Goal: Task Accomplishment & Management: Use online tool/utility

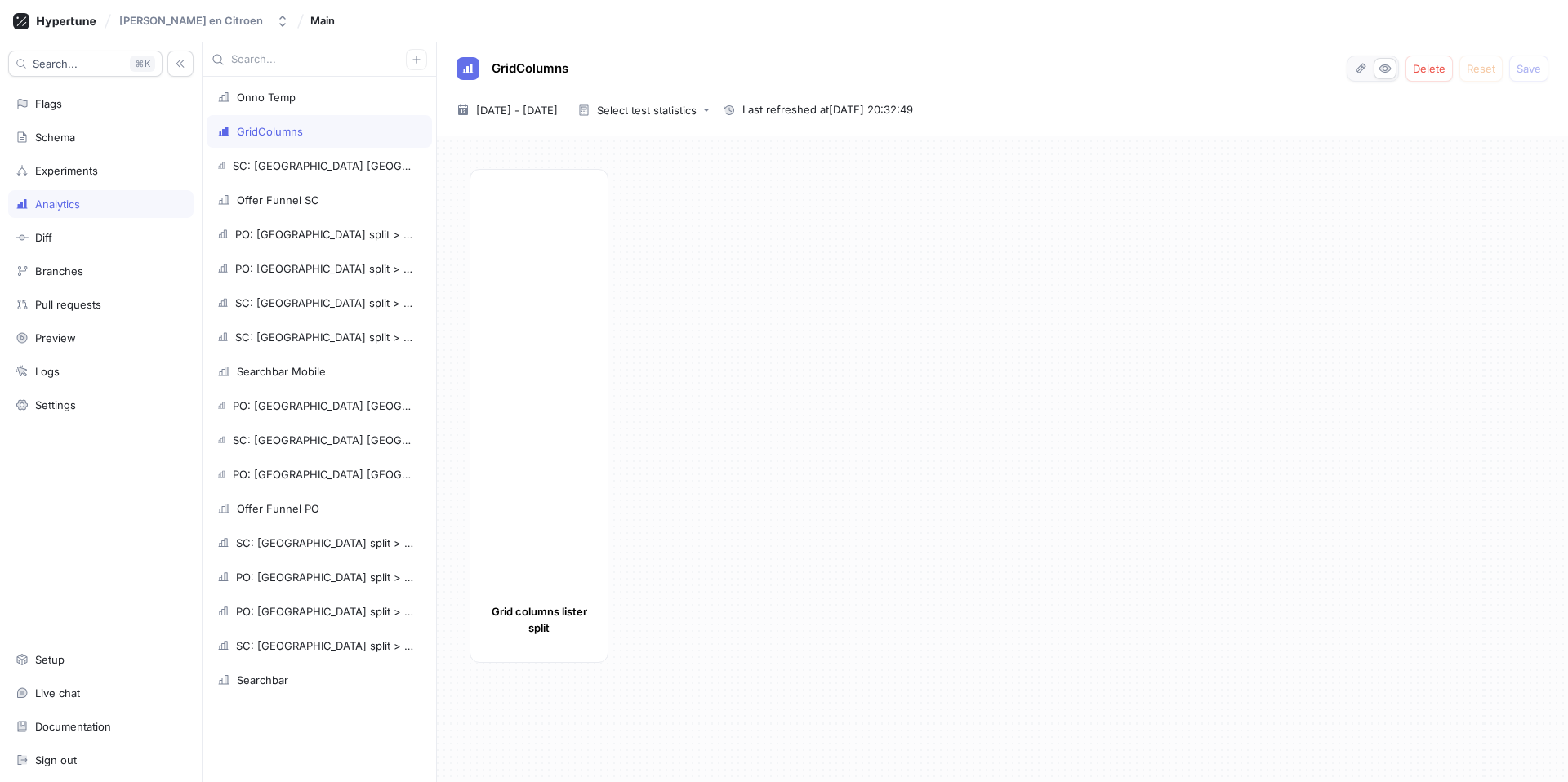
drag, startPoint x: 899, startPoint y: 256, endPoint x: 879, endPoint y: 250, distance: 20.9
click at [748, 255] on div "Grid columns lister split" at bounding box center [1012, 421] width 1085 height 504
click at [558, 109] on span "4 Oct 2025 - 10 Oct 2025" at bounding box center [517, 109] width 81 height 16
click at [560, 399] on button "Last 7 days" at bounding box center [549, 396] width 76 height 25
type input "2025-10-05 ~ 2025-10-11"
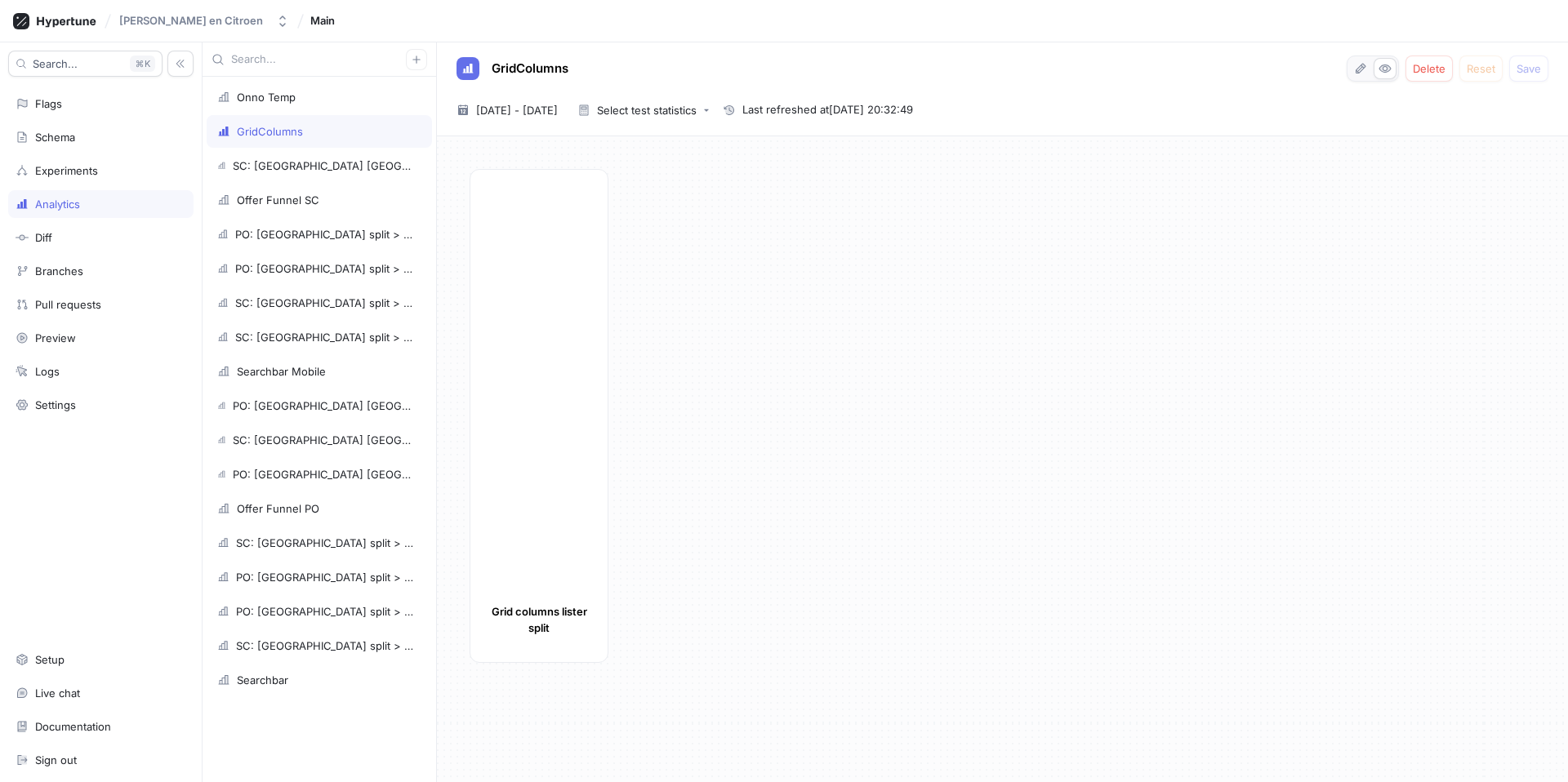
click at [748, 405] on div "Grid columns lister split" at bounding box center [1012, 421] width 1085 height 504
click at [574, 345] on div at bounding box center [539, 389] width 104 height 408
click at [748, 67] on icon "button" at bounding box center [1361, 68] width 10 height 11
click at [599, 525] on button "button" at bounding box center [596, 534] width 26 height 25
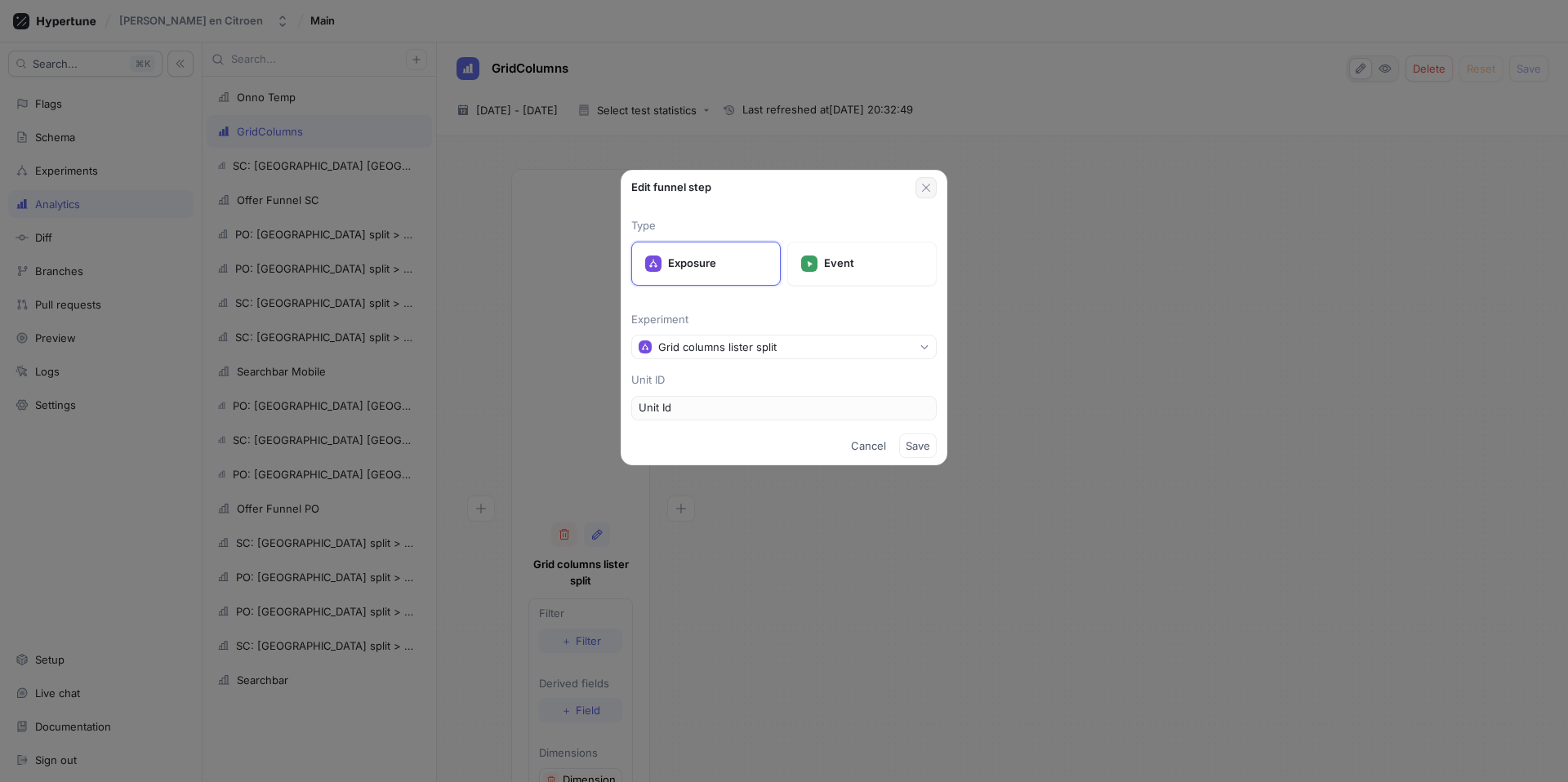
click at [748, 188] on icon "button" at bounding box center [927, 188] width 8 height 8
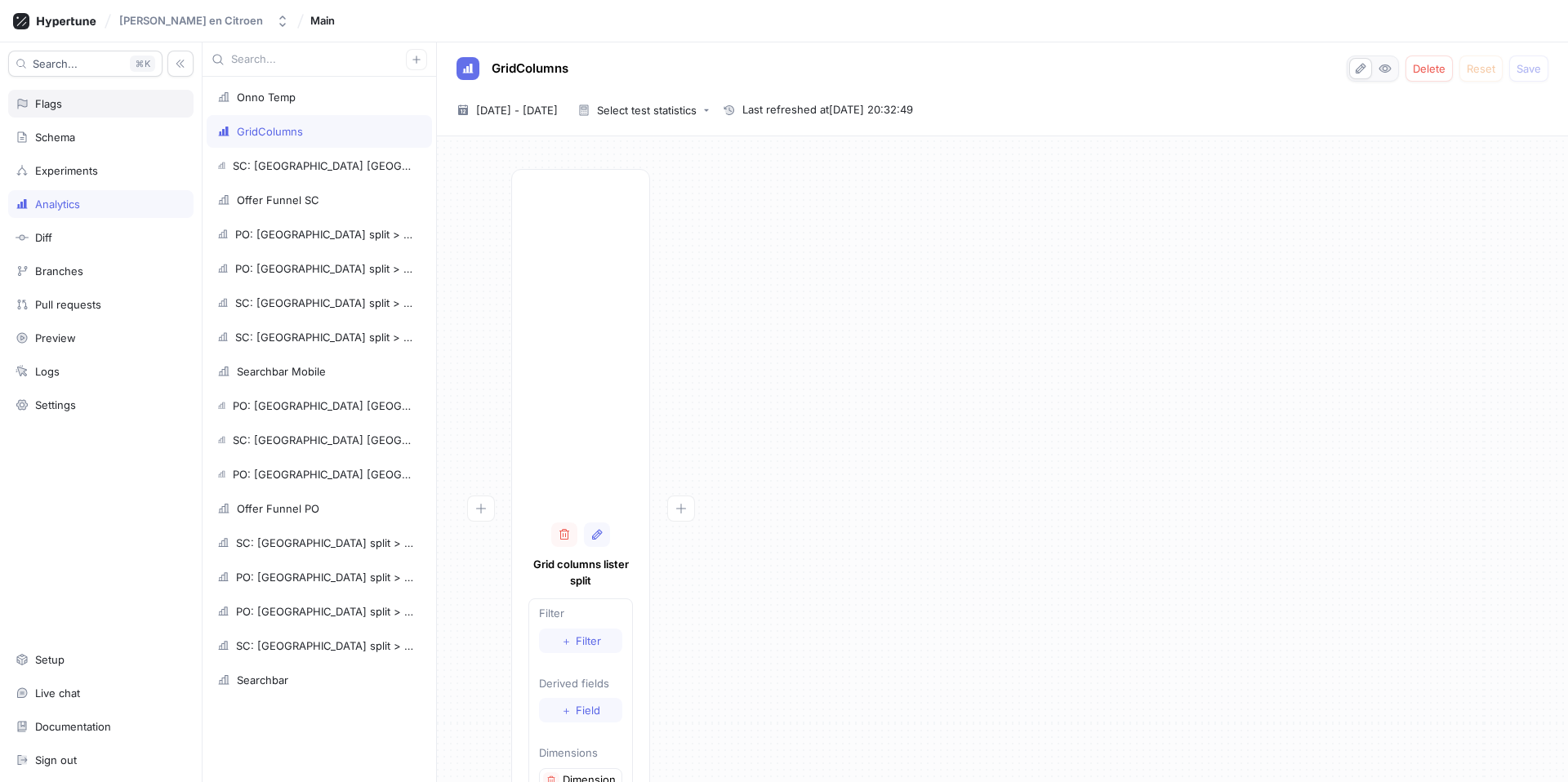
click at [46, 98] on div "Flags" at bounding box center [48, 103] width 27 height 13
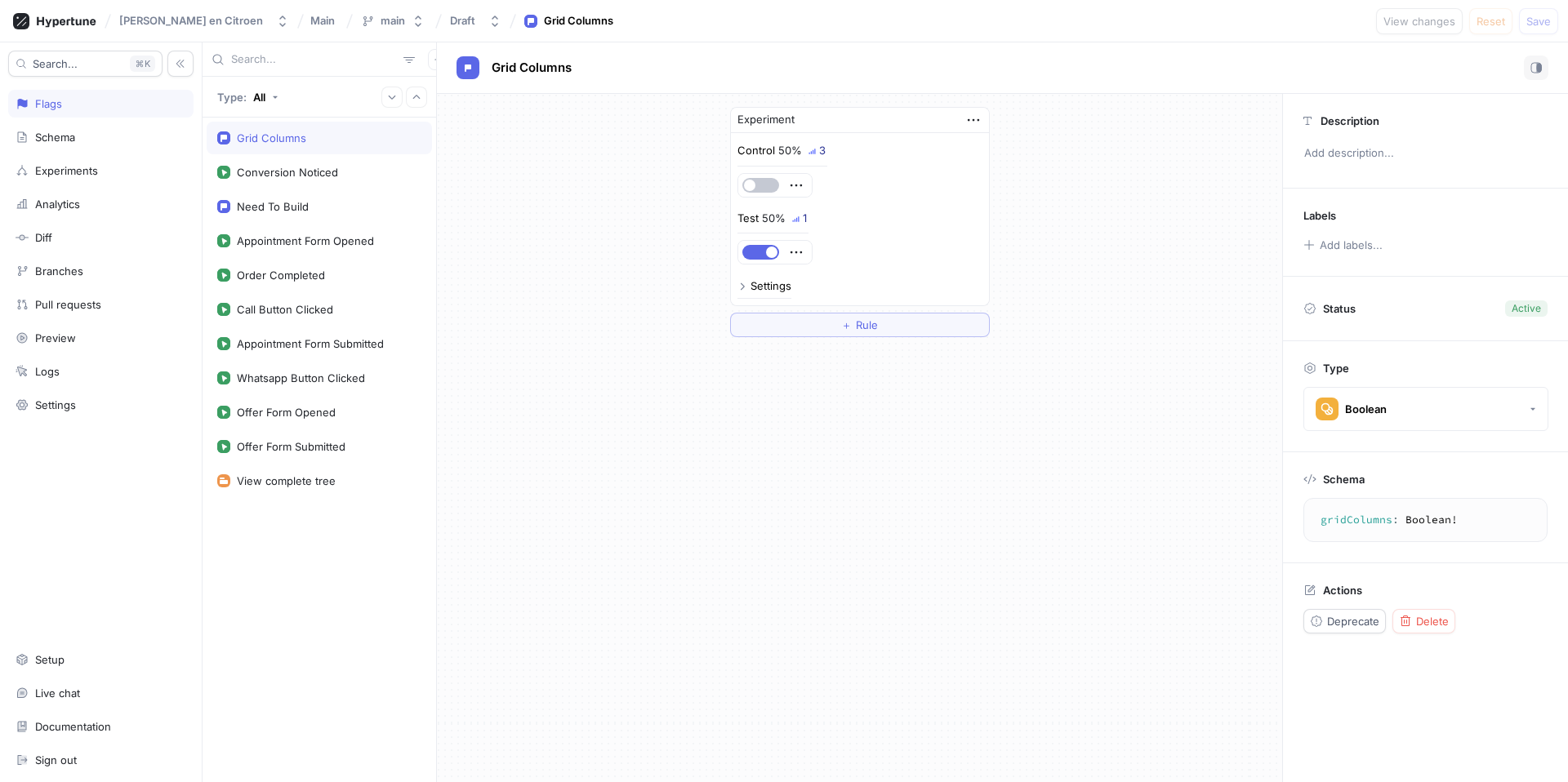
click at [742, 290] on icon at bounding box center [742, 287] width 10 height 10
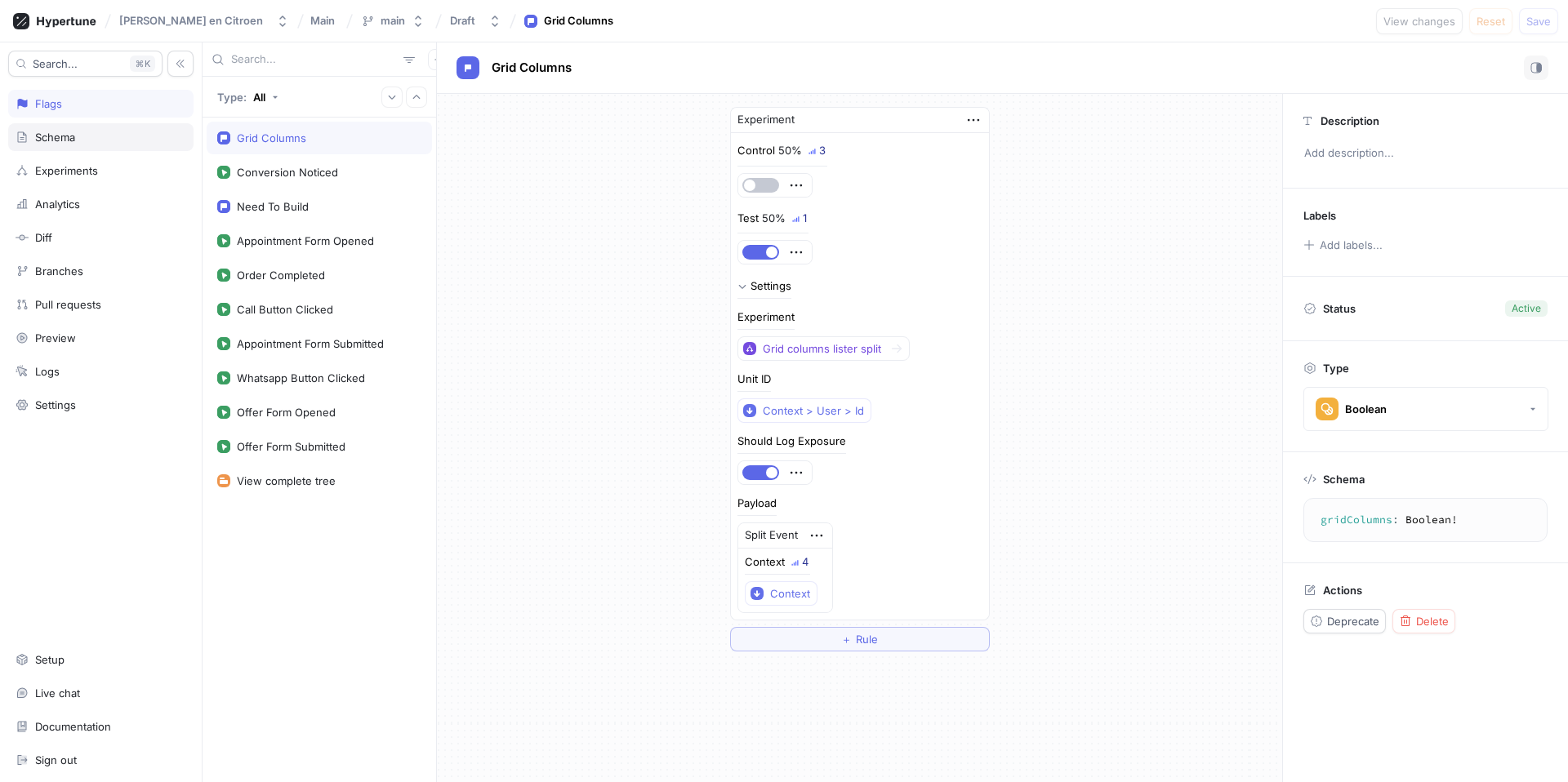
click at [49, 140] on div "Schema" at bounding box center [54, 137] width 40 height 13
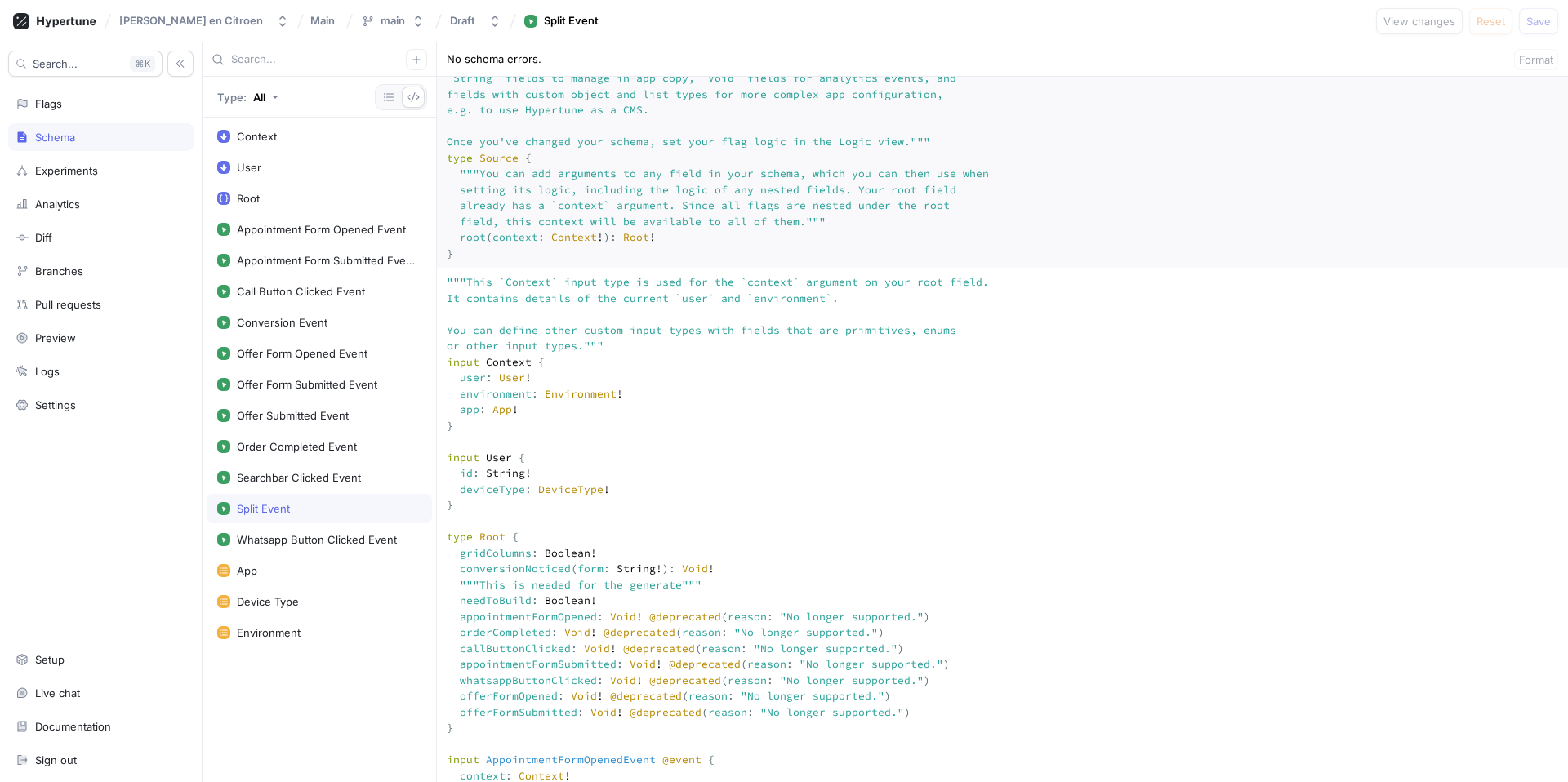
scroll to position [82, 0]
click at [98, 184] on div "Experiments" at bounding box center [101, 170] width 186 height 28
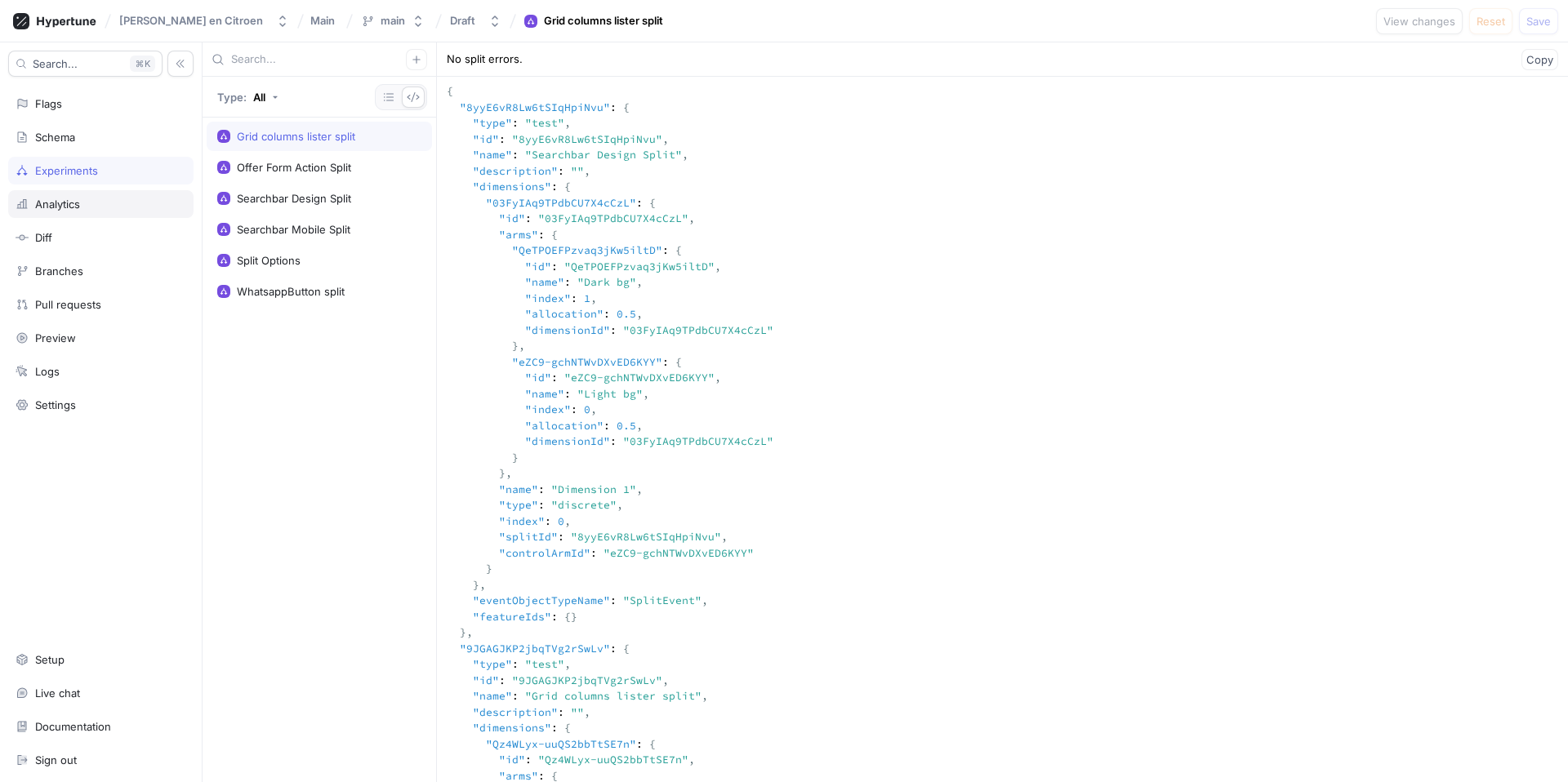
click at [44, 204] on div "Analytics" at bounding box center [57, 204] width 45 height 13
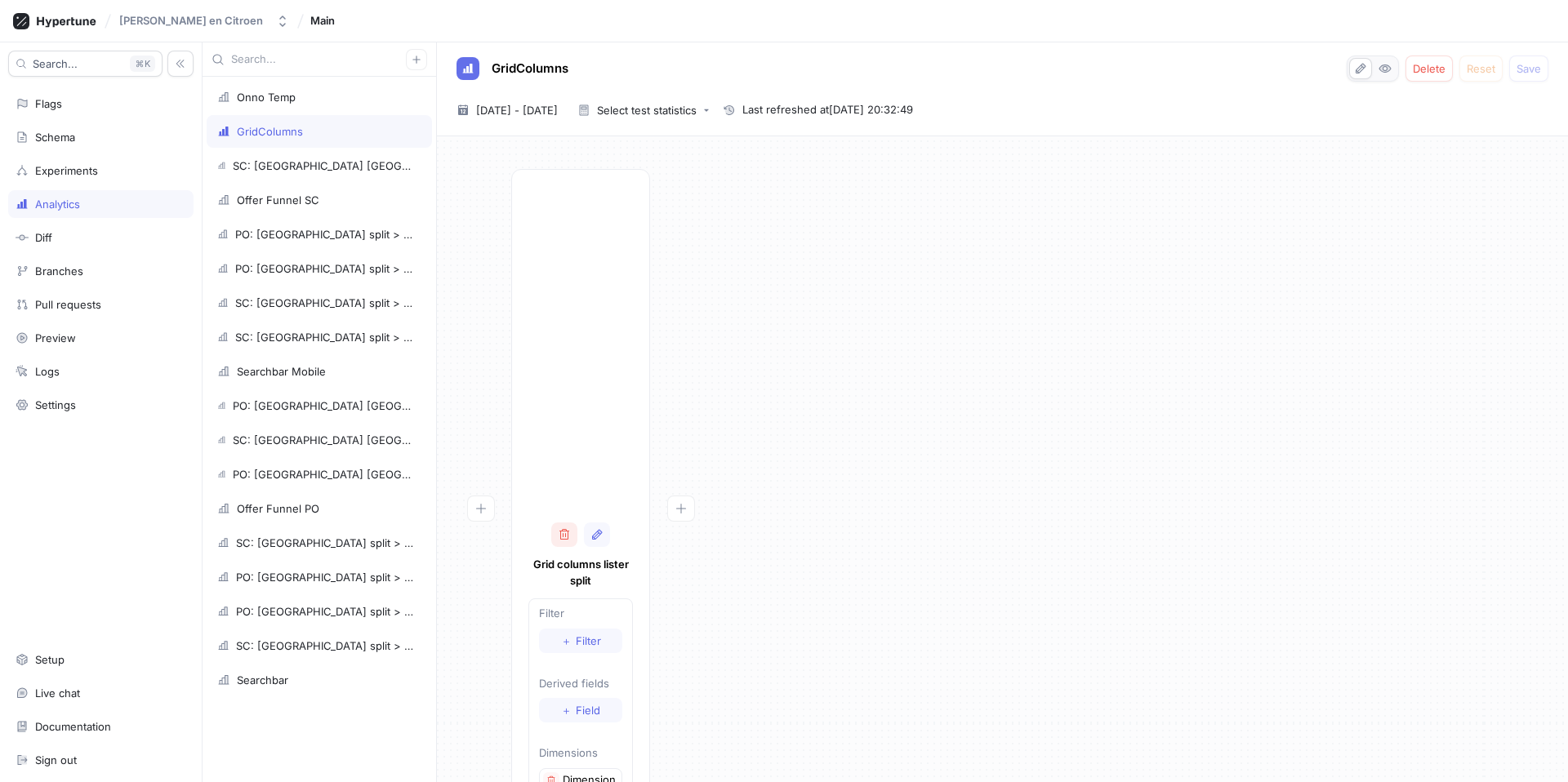
click at [568, 538] on icon "button" at bounding box center [564, 534] width 10 height 11
click at [527, 170] on button "Add funnel step" at bounding box center [507, 162] width 115 height 26
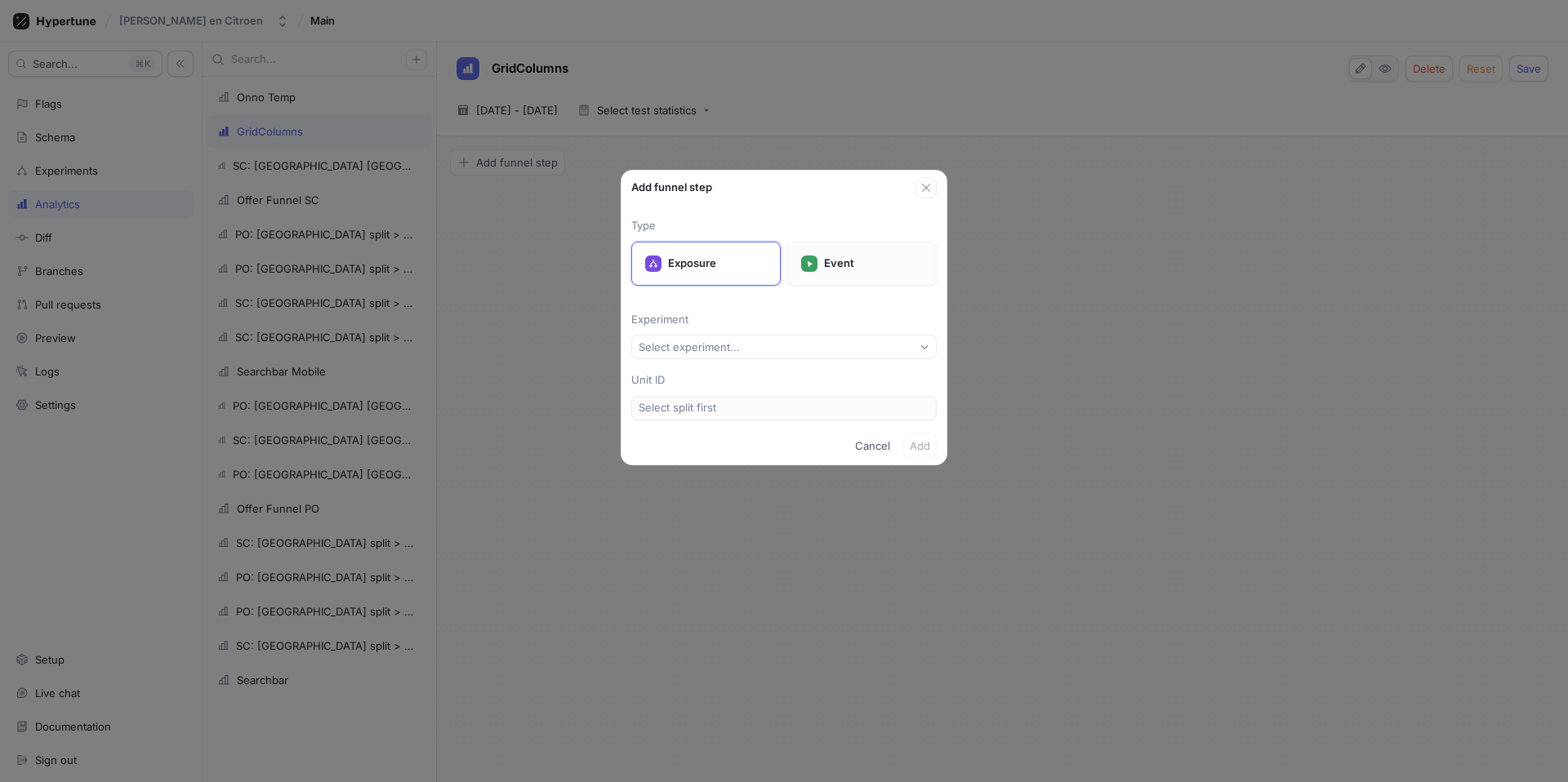
click at [748, 276] on div "Event" at bounding box center [862, 264] width 149 height 44
click at [720, 332] on div "Type Exposure Event Event type Select event type... Unit ID Select event type f…" at bounding box center [784, 313] width 325 height 229
click at [724, 341] on div "Select event type..." at bounding box center [688, 347] width 98 height 14
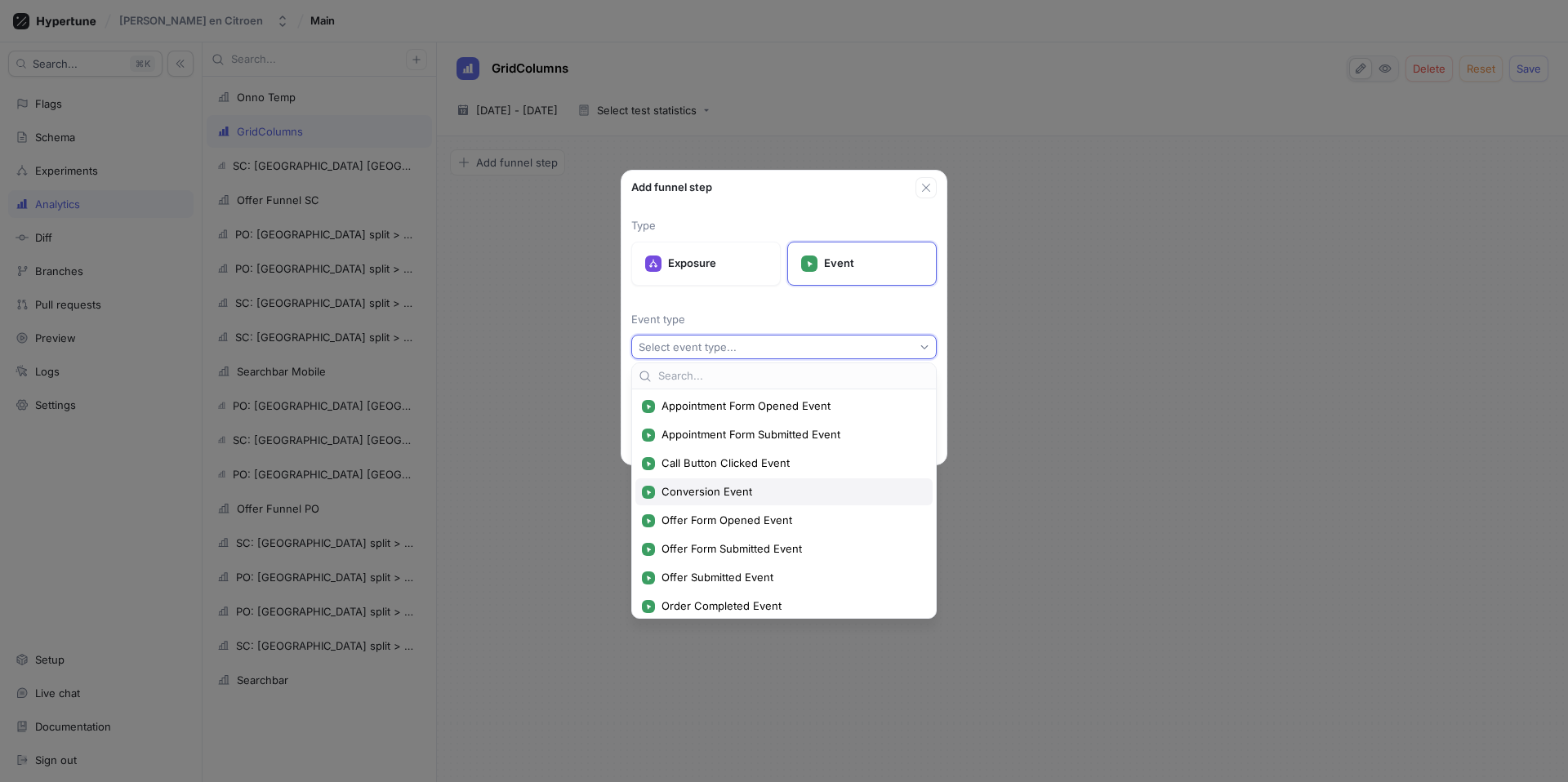
scroll to position [91, 0]
click at [704, 554] on span "Split Event" at bounding box center [790, 573] width 256 height 14
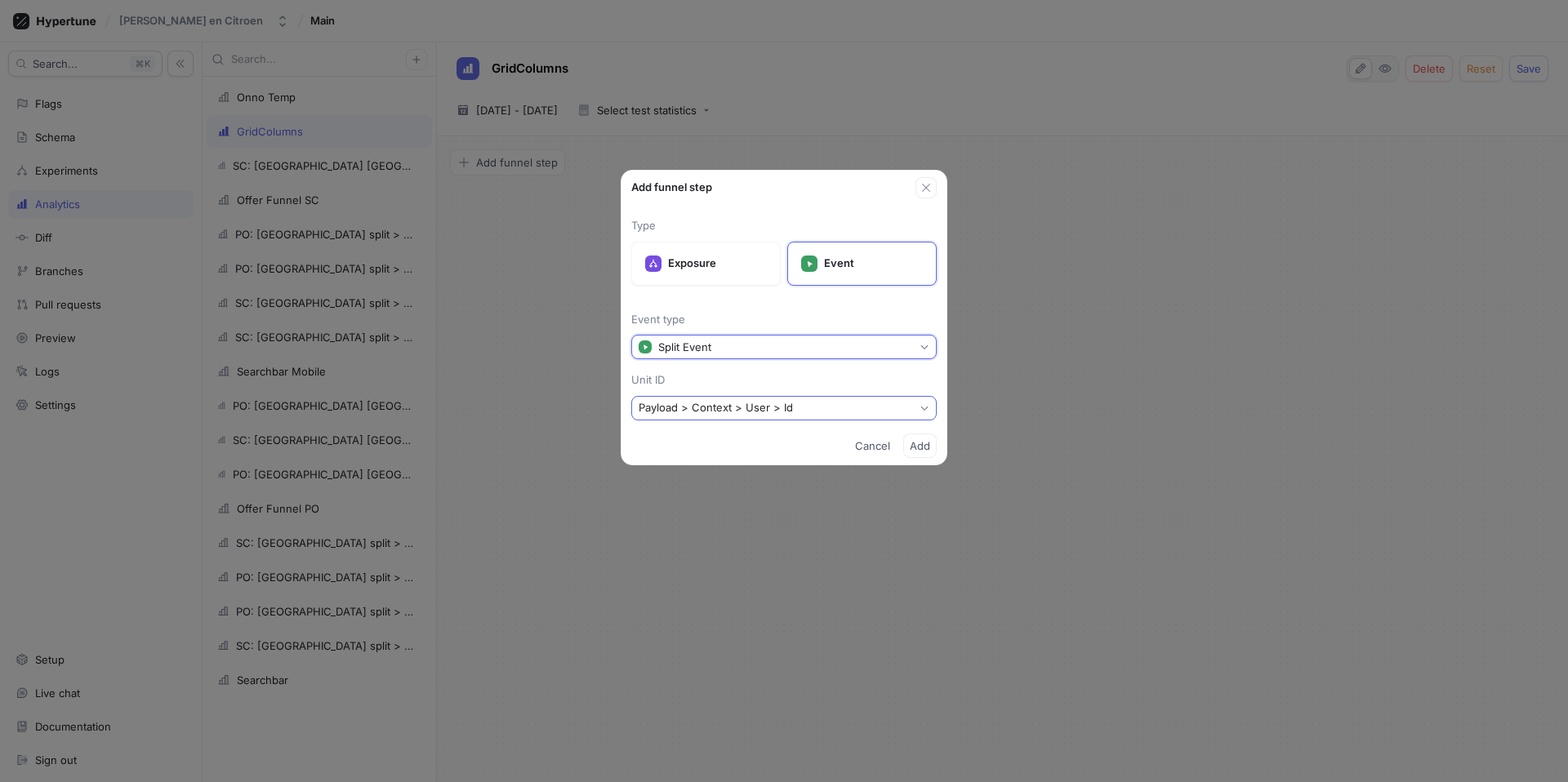
click at [748, 411] on button "Payload > Context > User > Id" at bounding box center [784, 408] width 305 height 25
click at [748, 365] on div "Type Exposure Event Event type Split Event Unit ID Payload > Context > User > Id" at bounding box center [784, 313] width 325 height 229
click at [748, 450] on span "Add" at bounding box center [920, 446] width 20 height 10
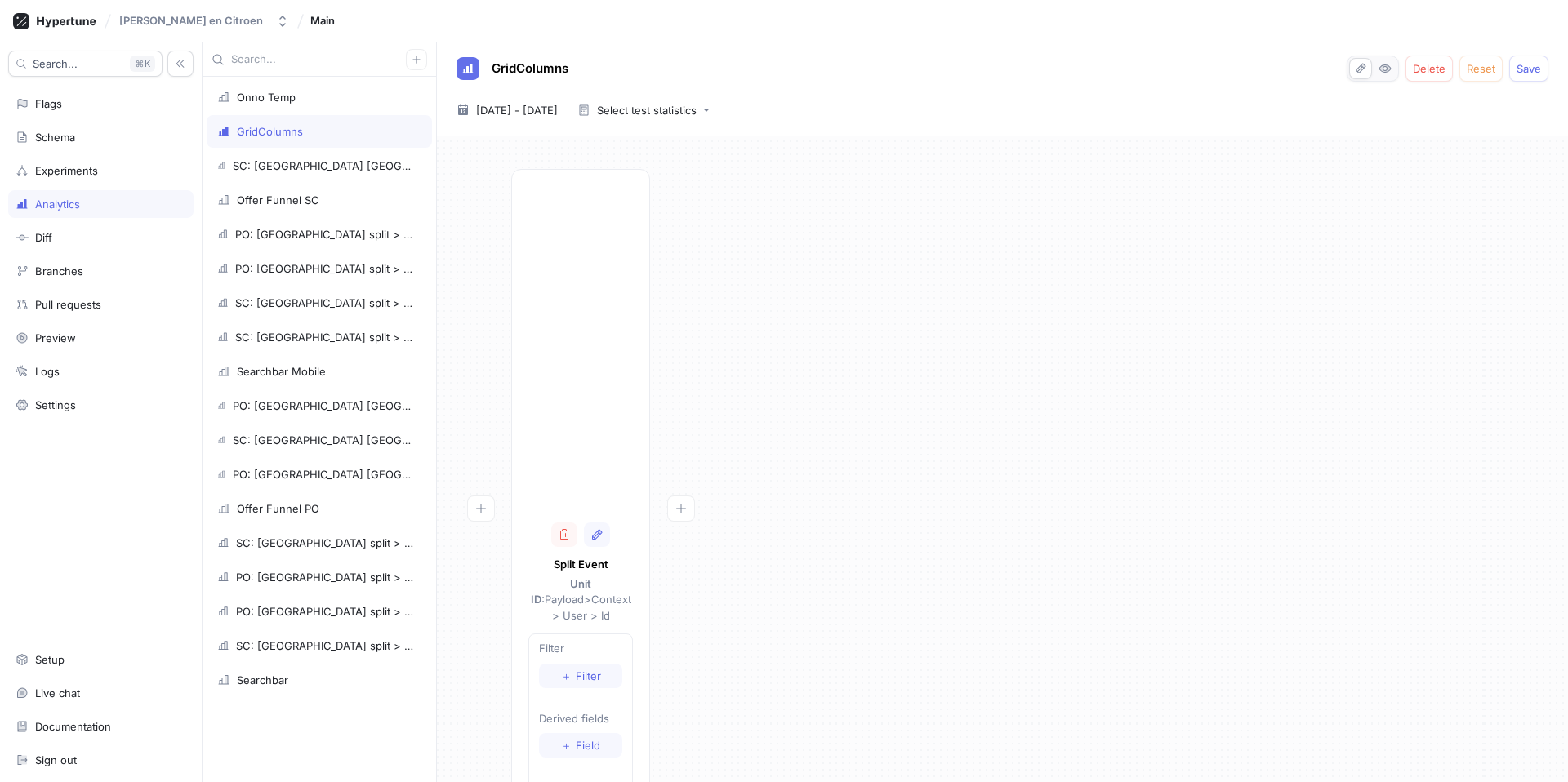
scroll to position [76, 0]
click at [566, 554] on span "＋" at bounding box center [566, 600] width 11 height 10
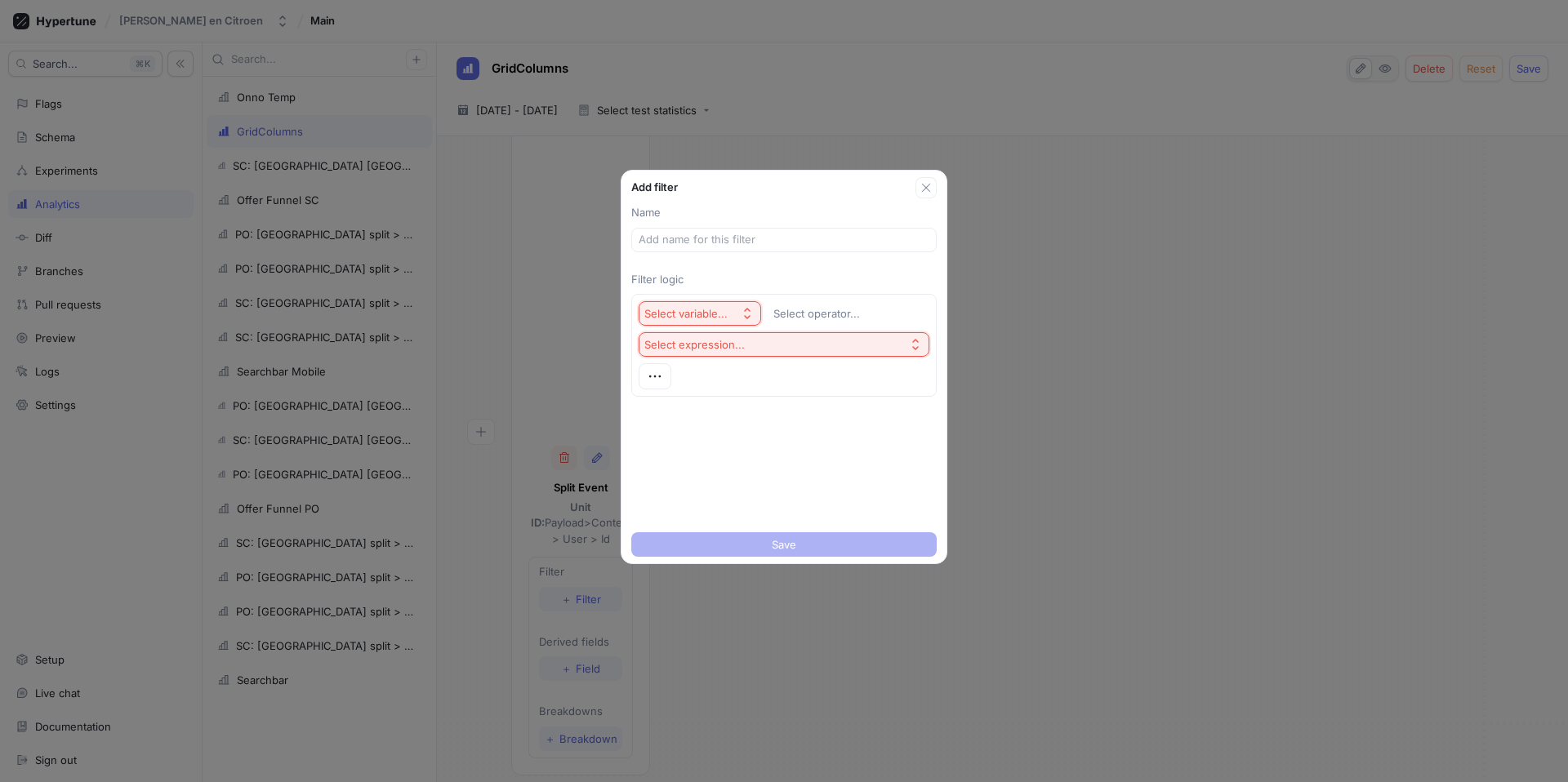
click at [708, 310] on div "Select variable..." at bounding box center [686, 314] width 83 height 14
drag, startPoint x: 1036, startPoint y: 346, endPoint x: 900, endPoint y: 340, distance: 136.1
click at [748, 346] on div "Add filter Name Filter logic Select variable... Select operator... Select expre…" at bounding box center [784, 391] width 1568 height 782
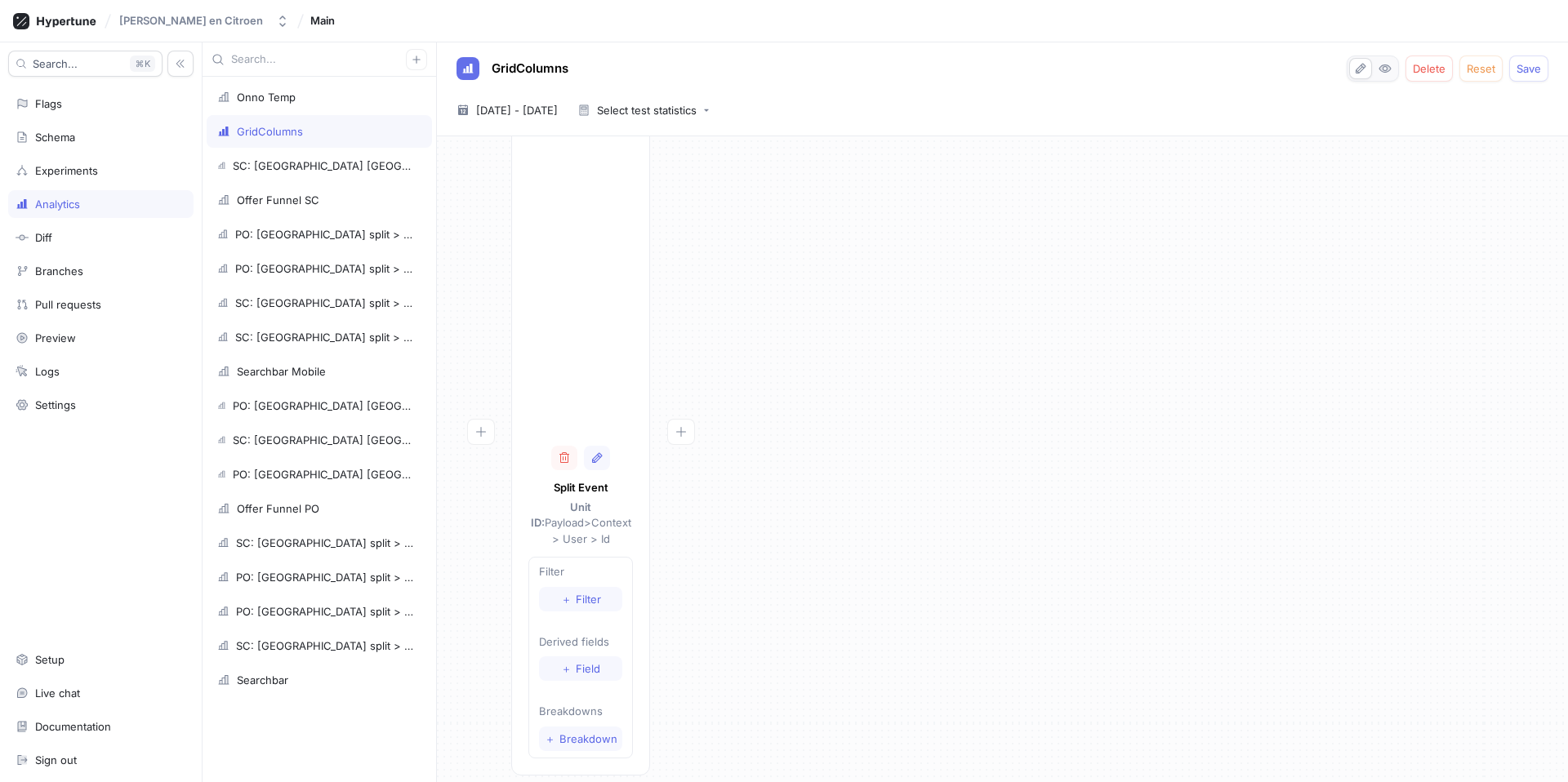
click at [559, 455] on icon "button" at bounding box center [564, 457] width 13 height 13
click at [519, 166] on span "Add funnel step" at bounding box center [517, 163] width 81 height 10
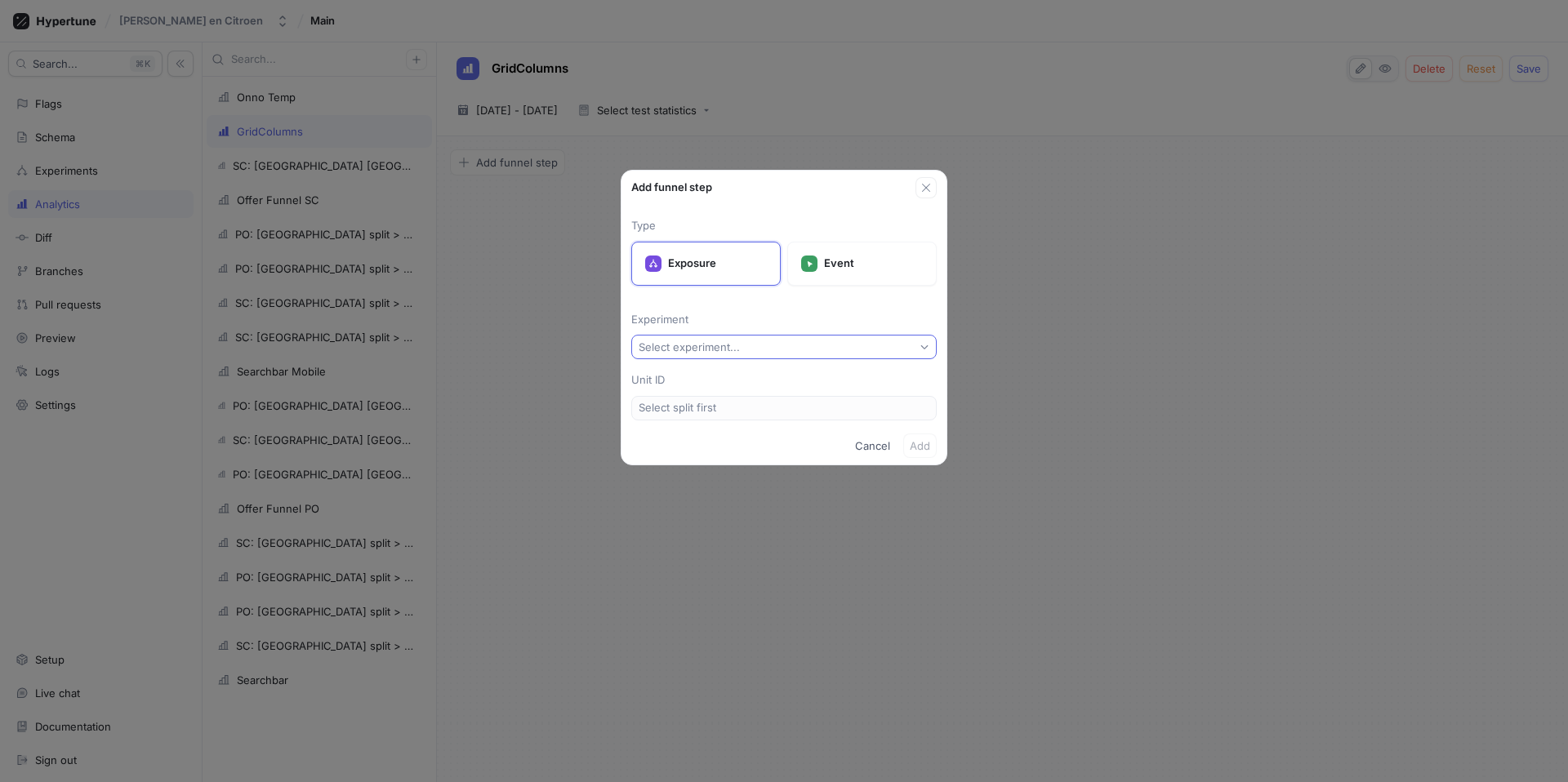
click at [716, 355] on button "Select experiment..." at bounding box center [784, 347] width 305 height 25
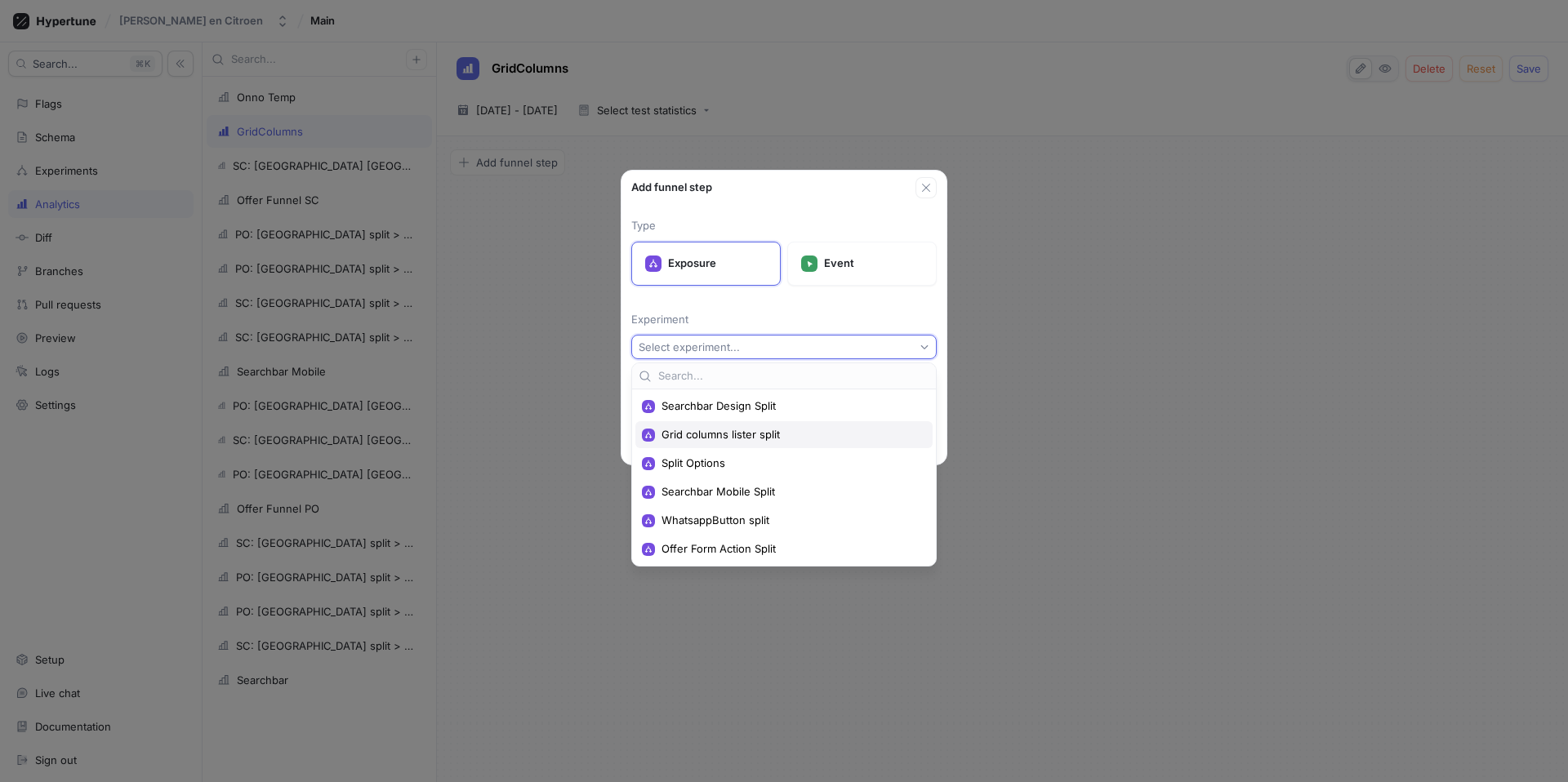
click at [731, 424] on div "Grid columns lister split" at bounding box center [784, 435] width 297 height 27
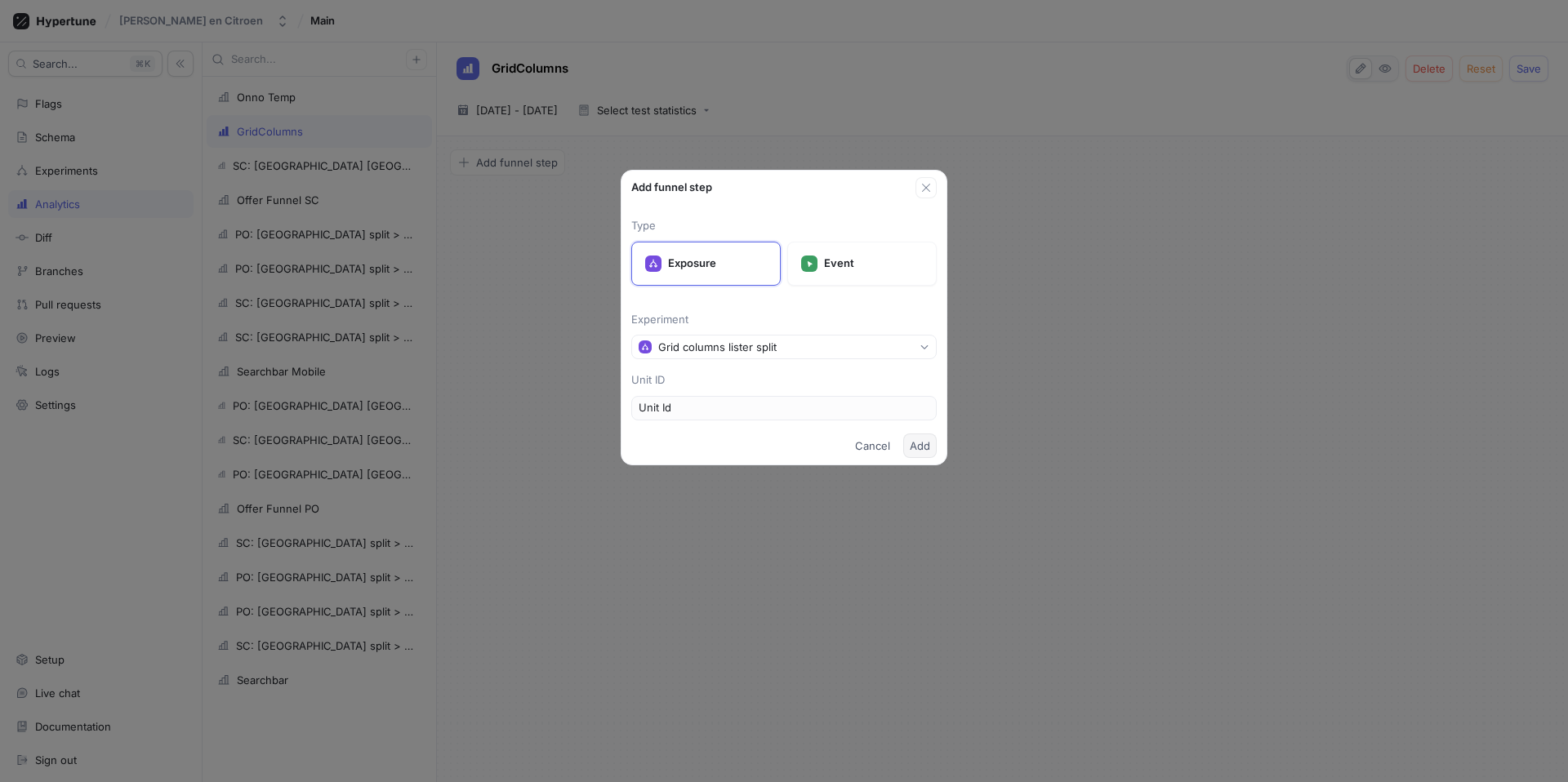
click at [748, 441] on span "Add" at bounding box center [920, 446] width 20 height 10
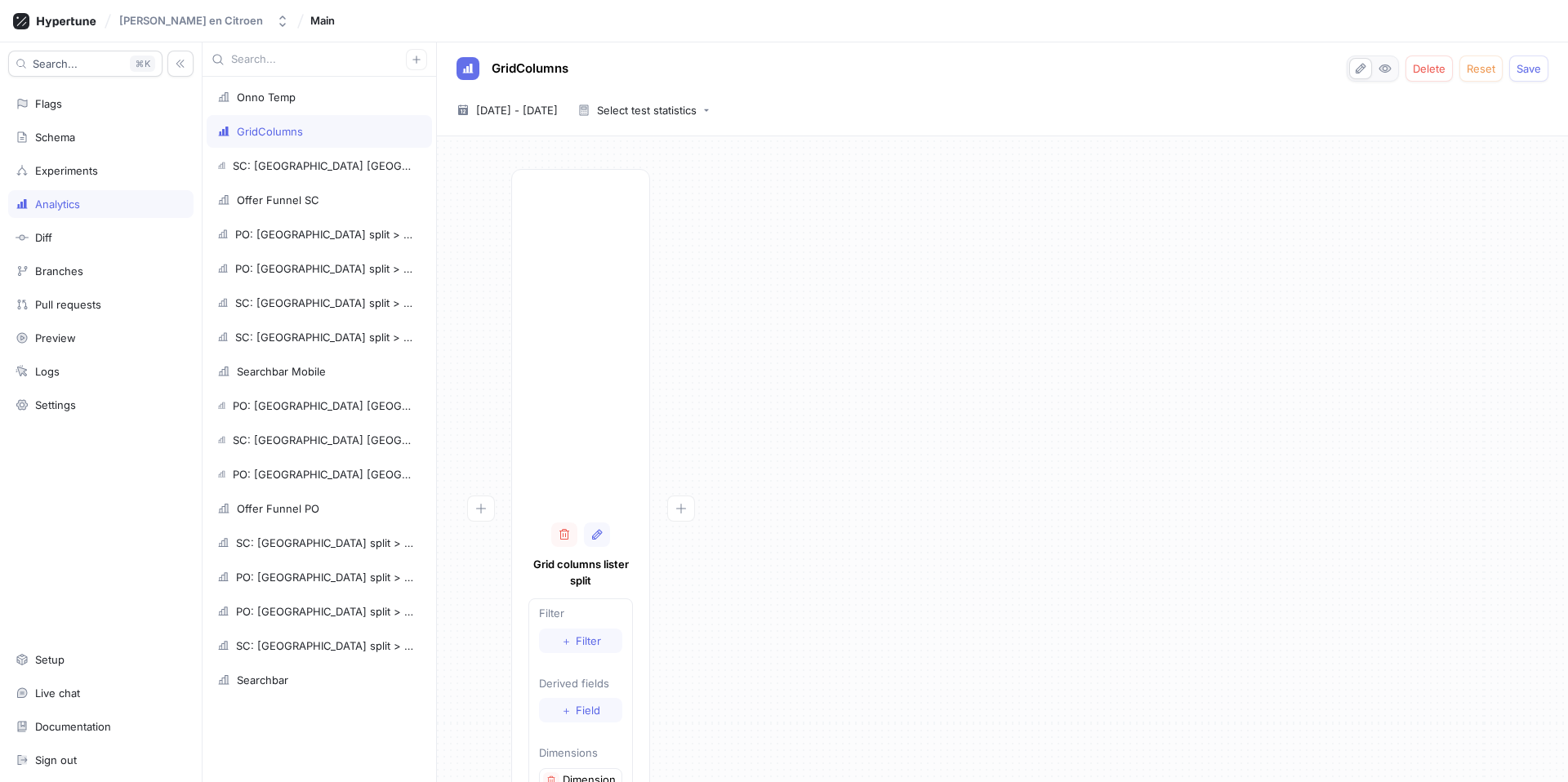
click at [577, 358] on div at bounding box center [580, 349] width 104 height 327
click at [586, 554] on span "Breakdown" at bounding box center [588, 723] width 58 height 10
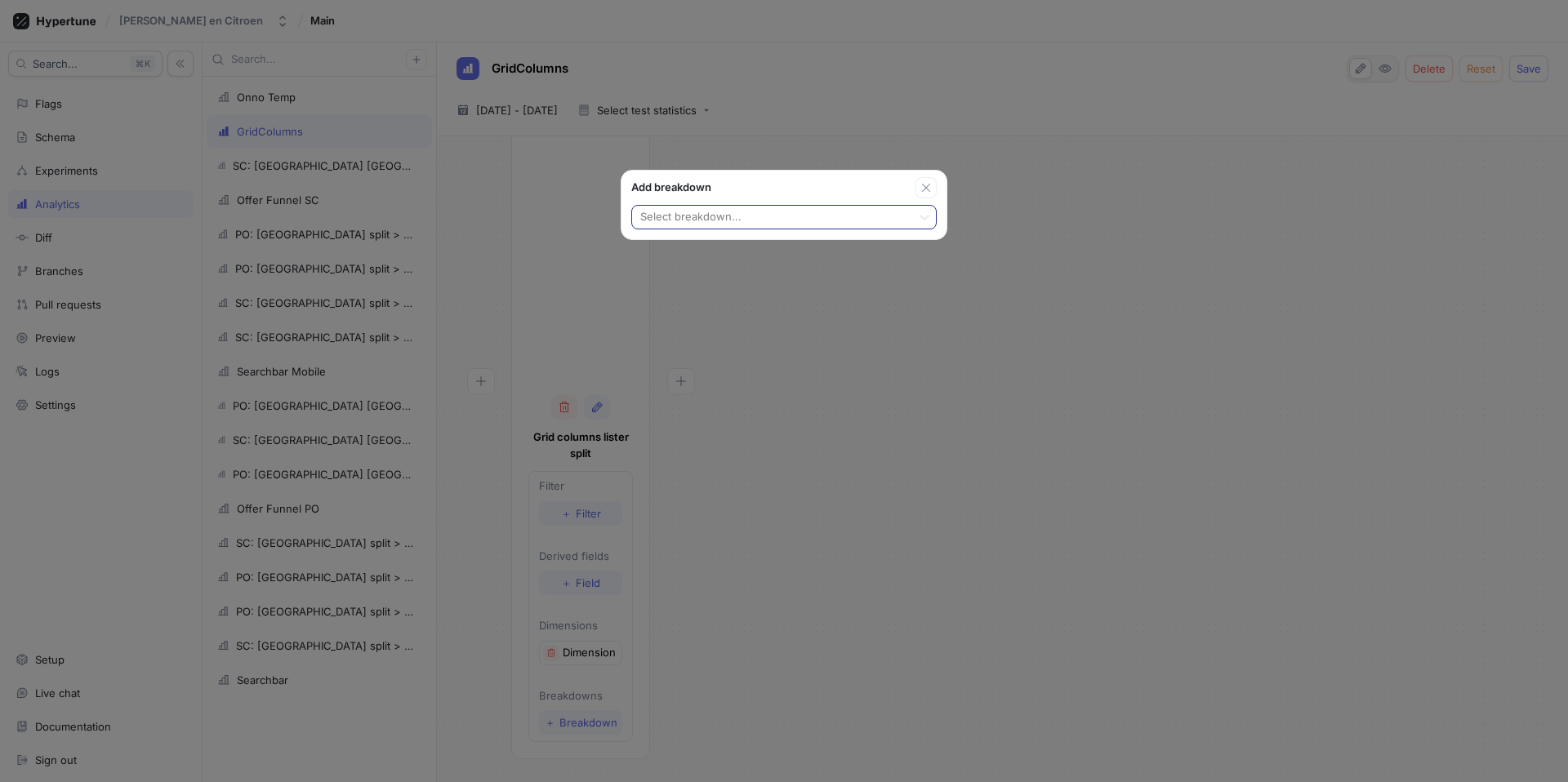
click at [748, 204] on div "Select breakdown..." at bounding box center [784, 219] width 325 height 41
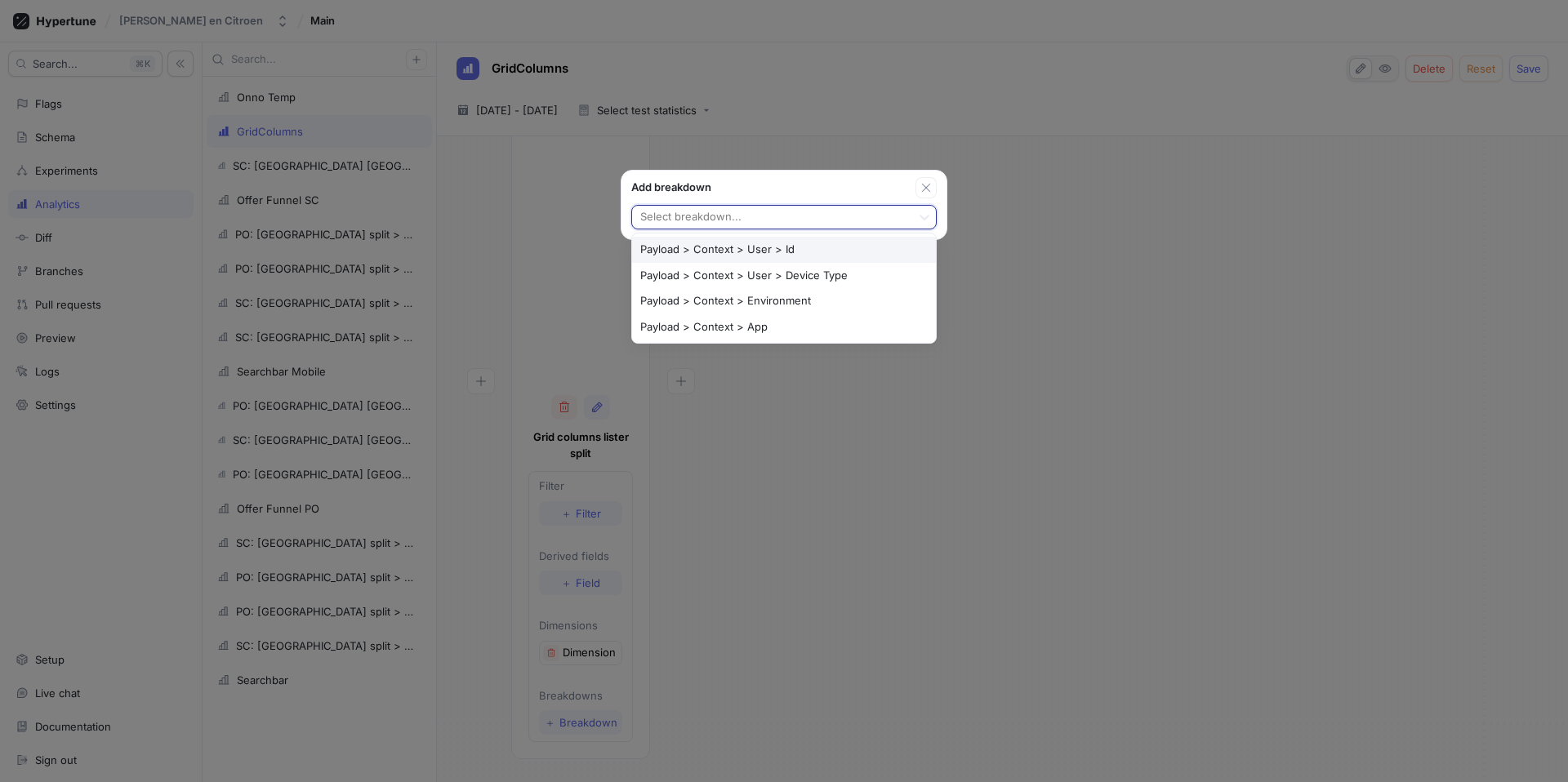
click at [748, 213] on div at bounding box center [772, 217] width 266 height 20
click at [748, 254] on div "Payload > Context > User > Id" at bounding box center [784, 249] width 304 height 26
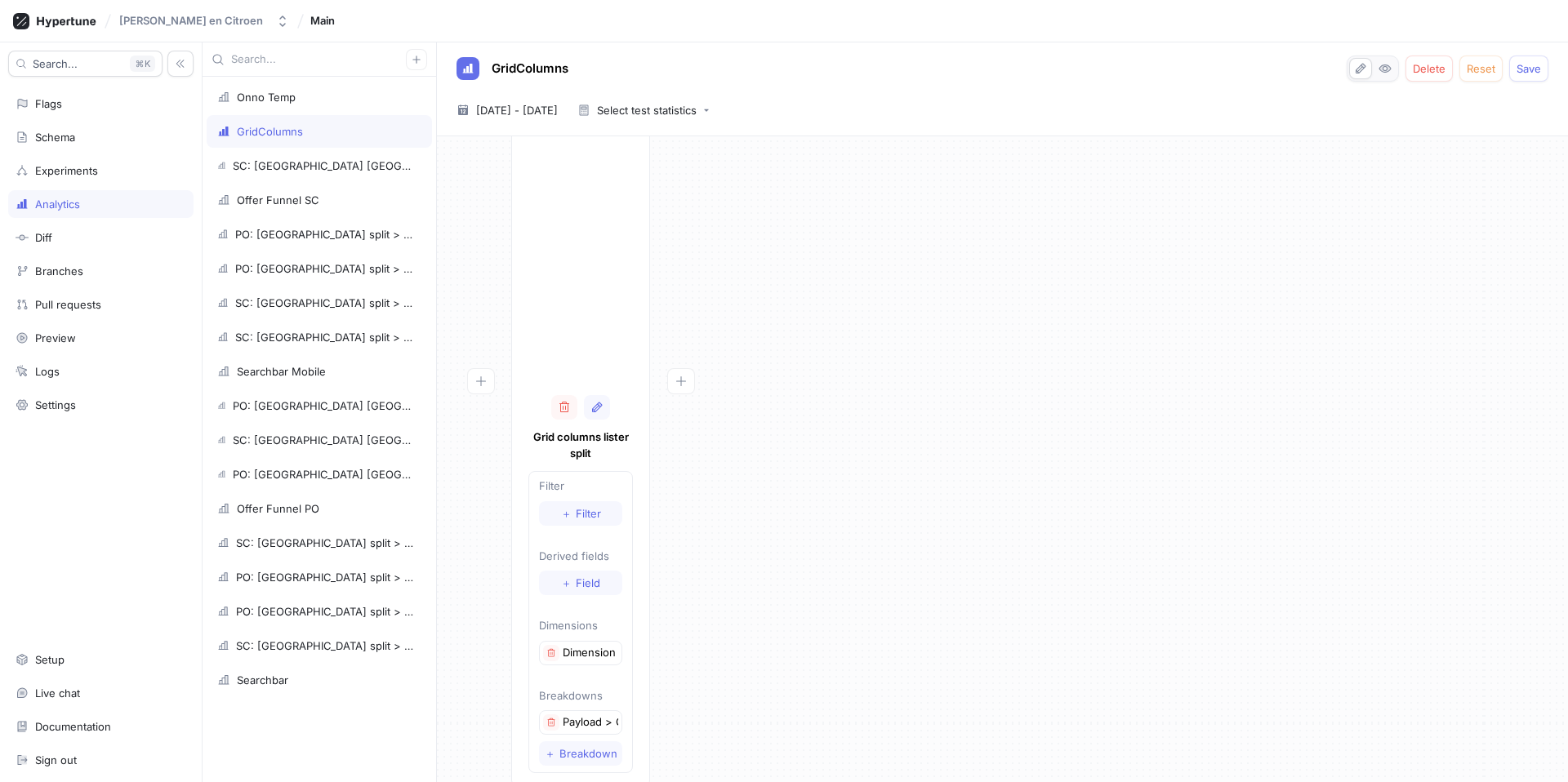
scroll to position [159, 0]
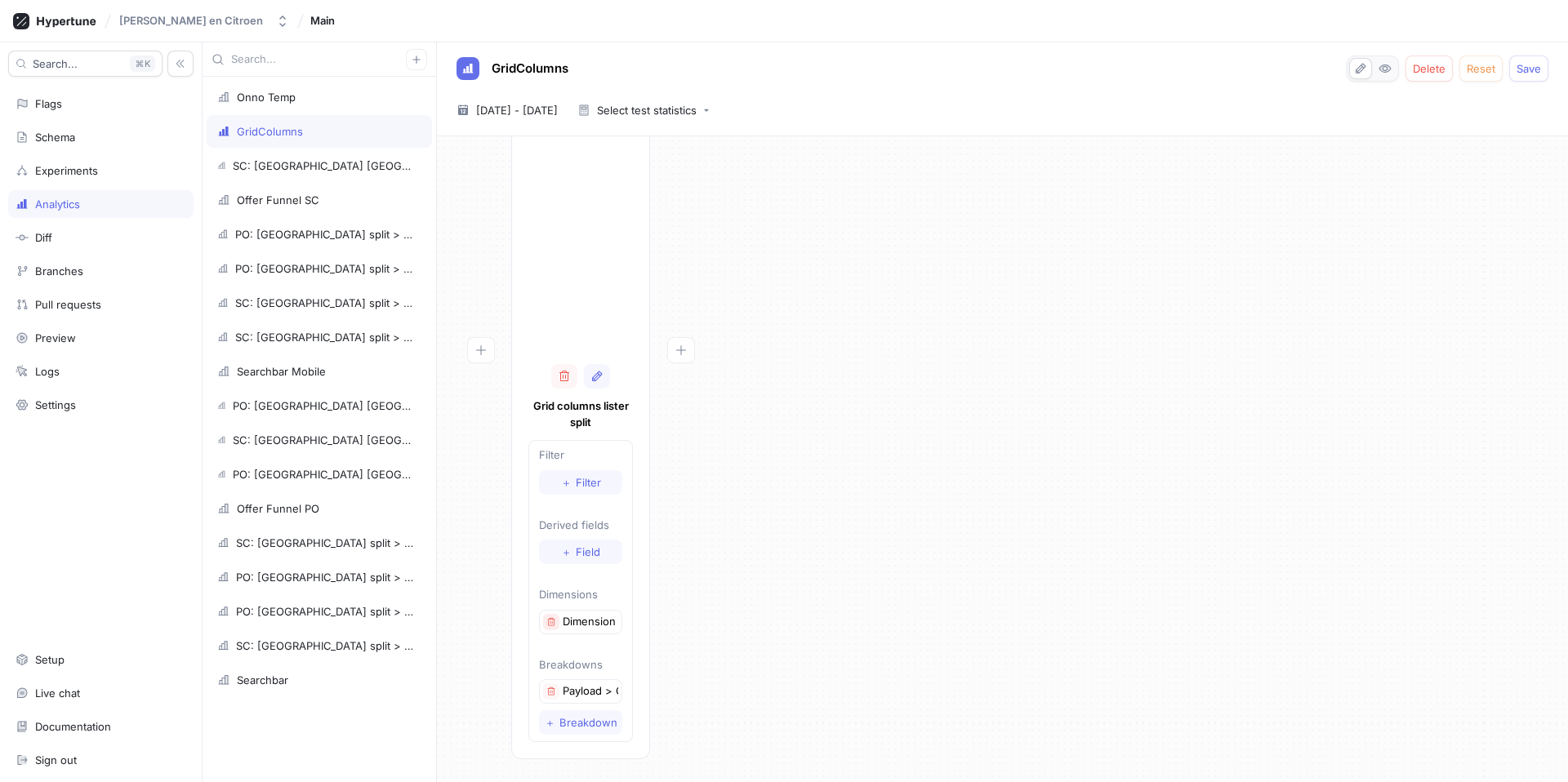
click at [548, 554] on icon "button" at bounding box center [552, 622] width 8 height 8
click at [557, 554] on button "button" at bounding box center [551, 691] width 16 height 16
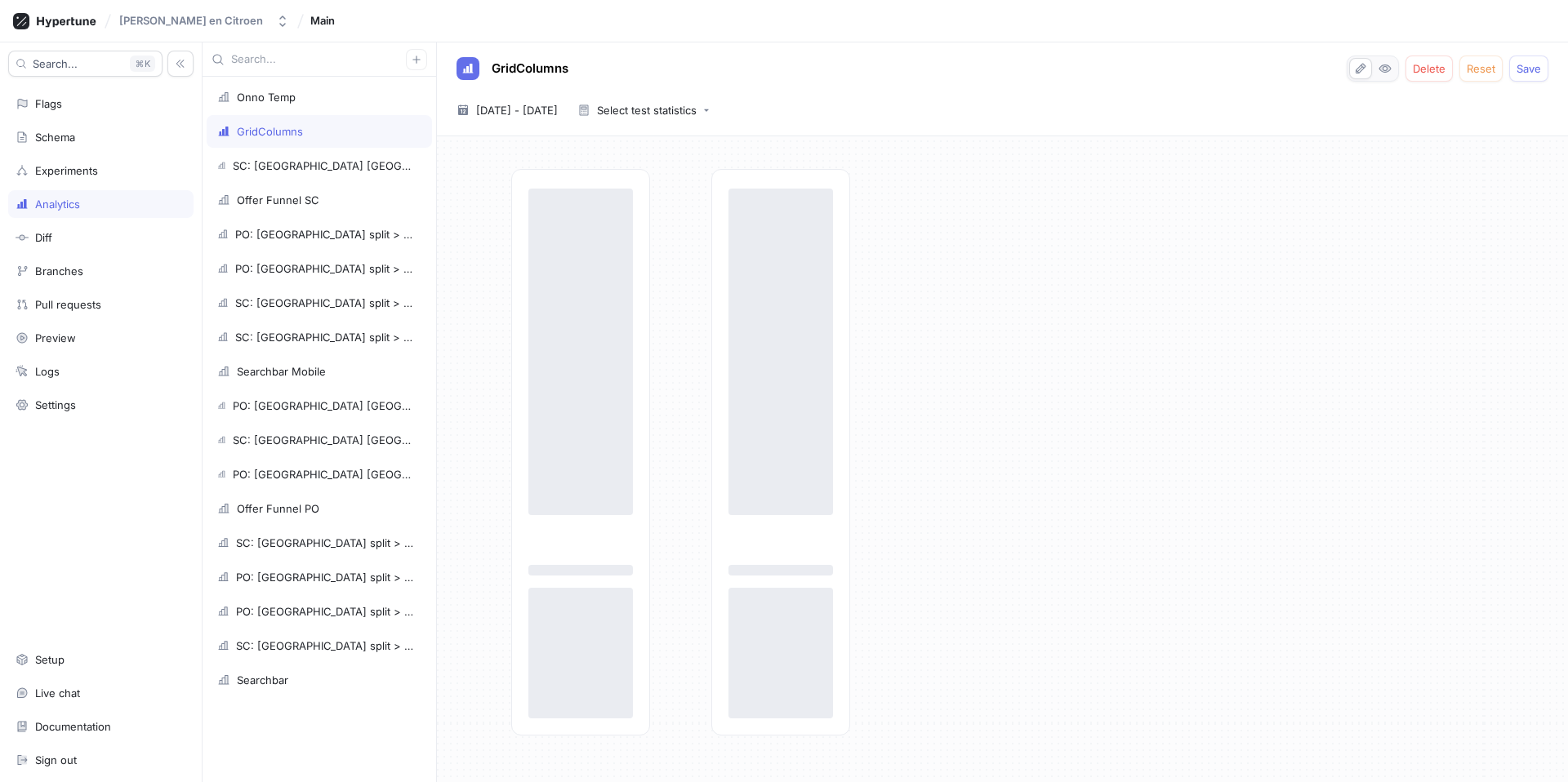
scroll to position [0, 0]
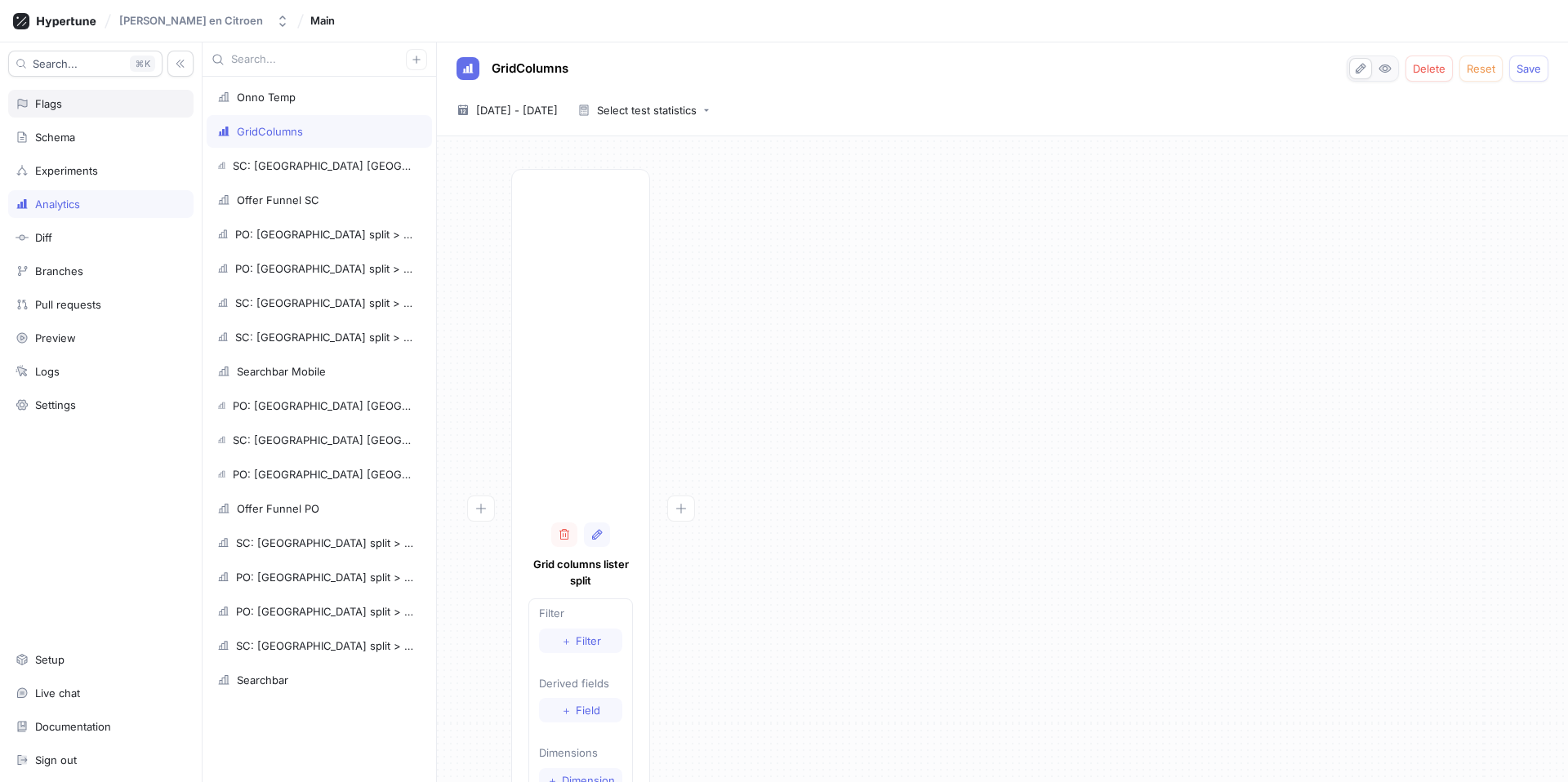
click at [74, 99] on div "Flags" at bounding box center [100, 103] width 171 height 13
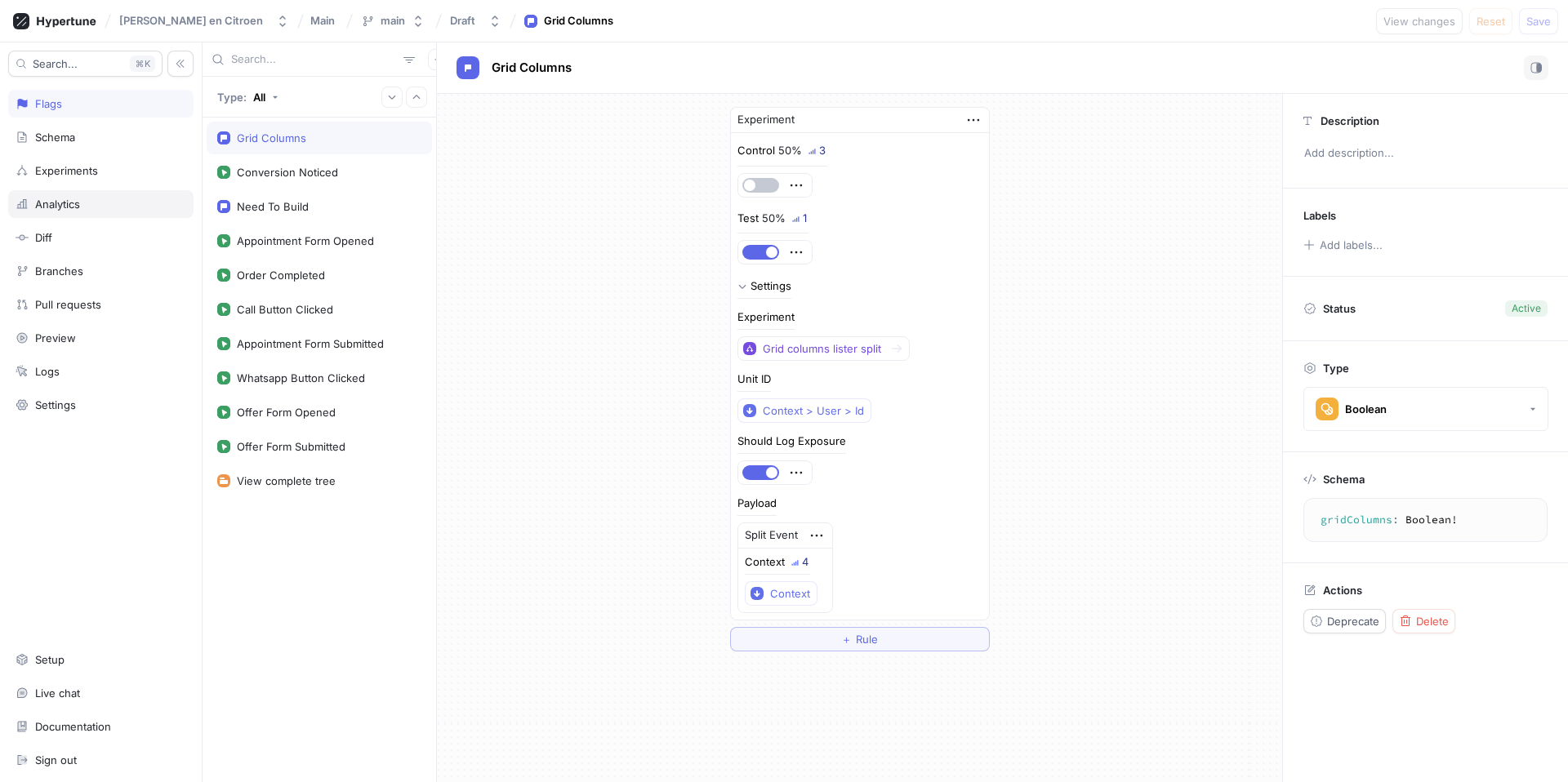
drag, startPoint x: 71, startPoint y: 210, endPoint x: 81, endPoint y: 211, distance: 10.0
click at [71, 210] on div "Analytics" at bounding box center [101, 204] width 186 height 28
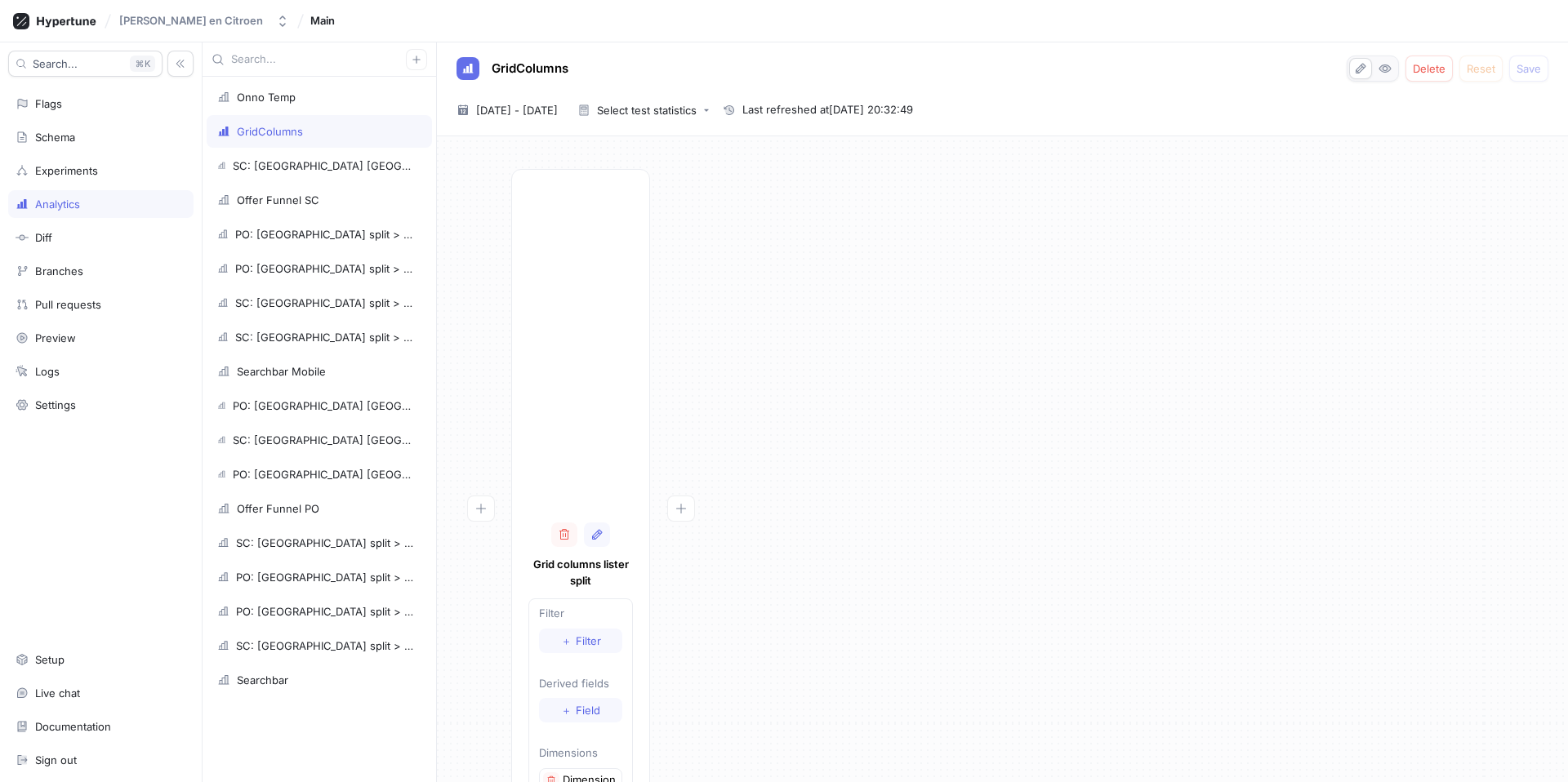
click at [574, 372] on div at bounding box center [580, 349] width 104 height 327
click at [748, 360] on div "Grid columns lister split Filter ＋ Filter Derived fields ＋ Field Dimensions Dim…" at bounding box center [1002, 533] width 1106 height 728
click at [564, 117] on div "2025-10-05 ~ 2025-10-11 5 Oct 2025 - 11 Oct 2025" at bounding box center [507, 110] width 115 height 25
click at [484, 412] on button "All" at bounding box center [469, 424] width 30 height 25
type input "[DATE] ~ [DATE]"
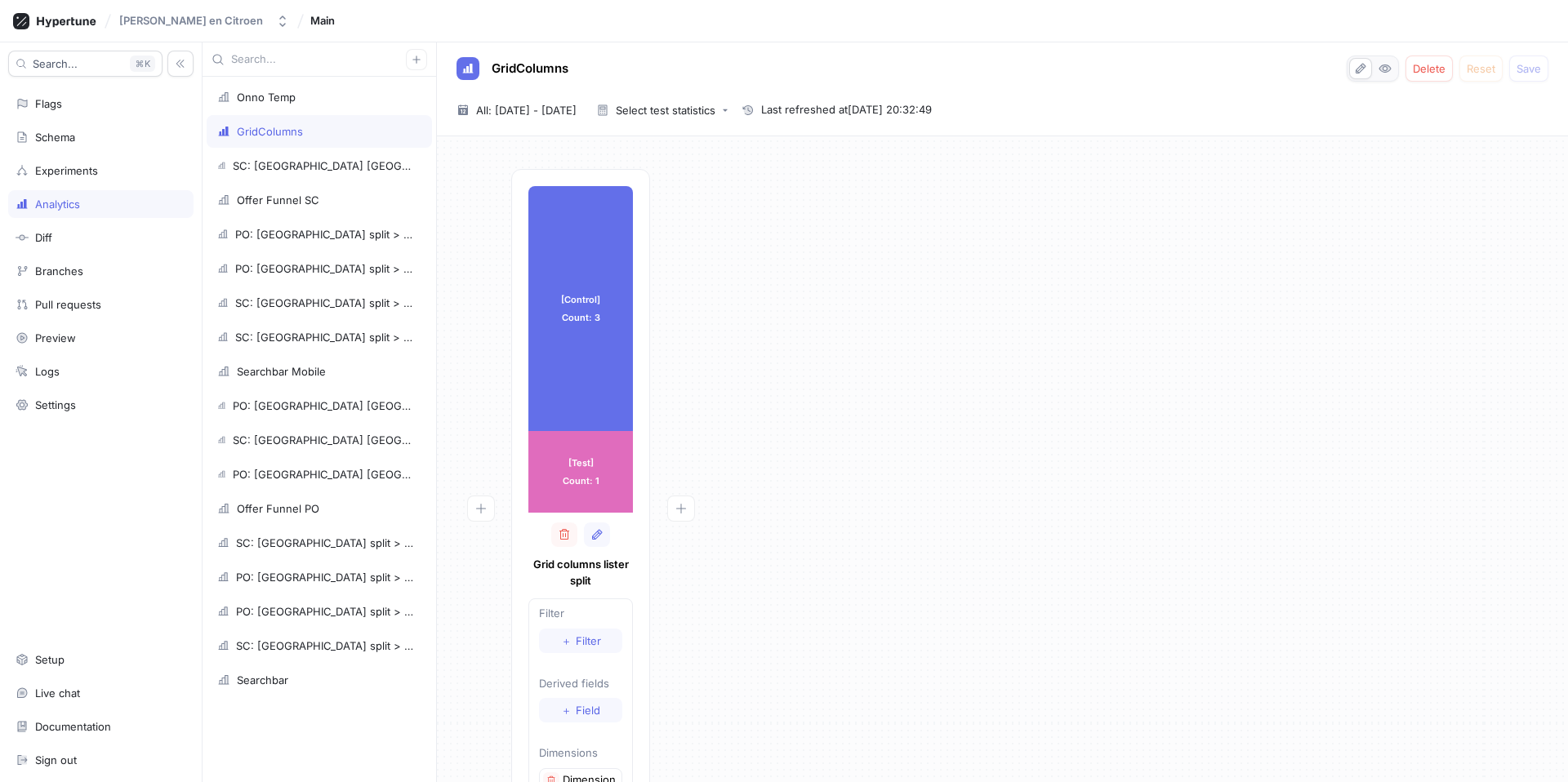
click at [748, 402] on div "[Control] Count: 3 [Control] Count: 3 [Test] Count: 1 [Test] Count: 1 Grid colu…" at bounding box center [1002, 533] width 1106 height 728
click at [686, 510] on icon "button" at bounding box center [680, 508] width 13 height 13
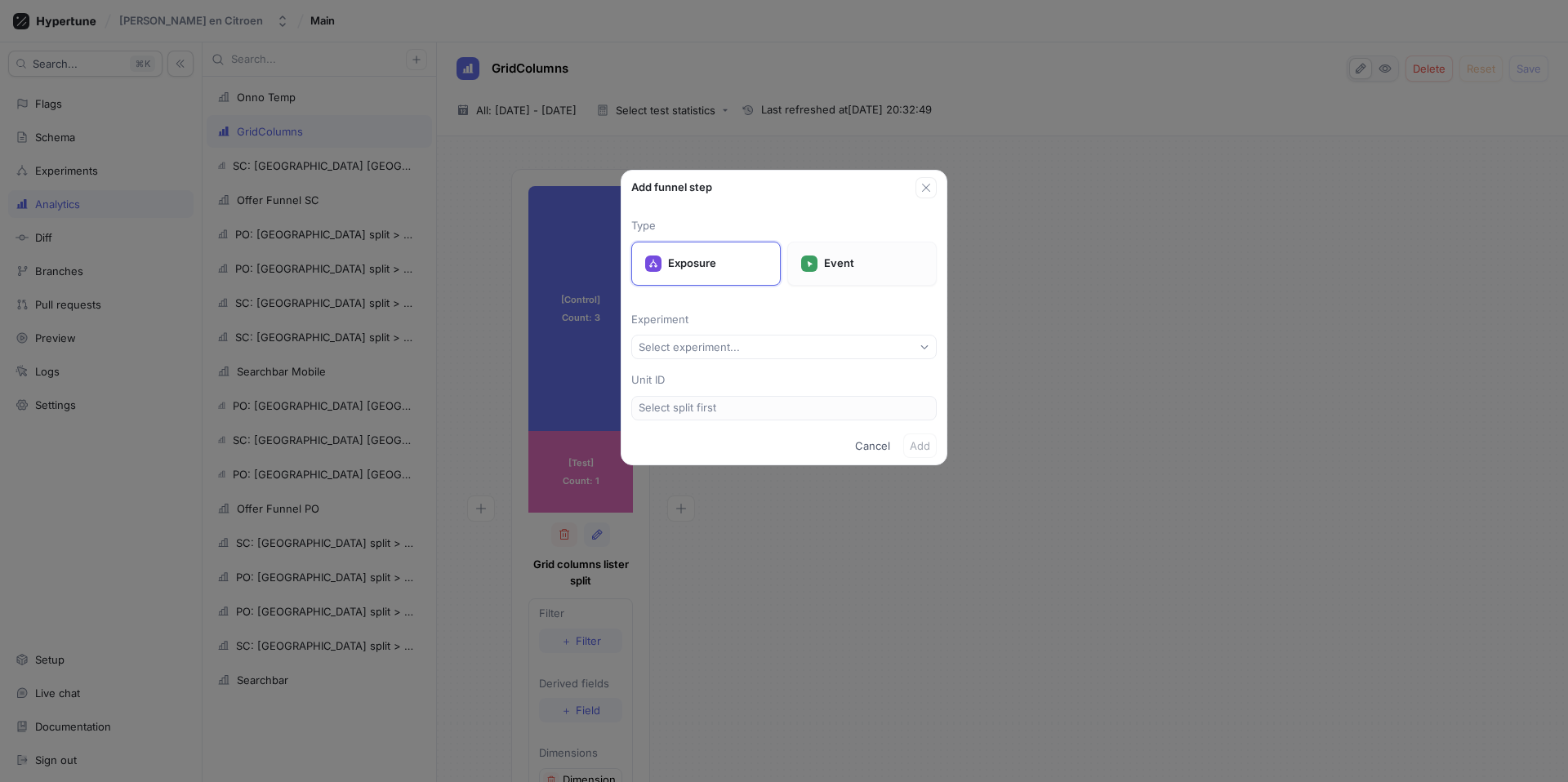
click at [748, 276] on div "Event" at bounding box center [862, 264] width 149 height 44
click at [748, 349] on button "Select event type..." at bounding box center [784, 347] width 305 height 25
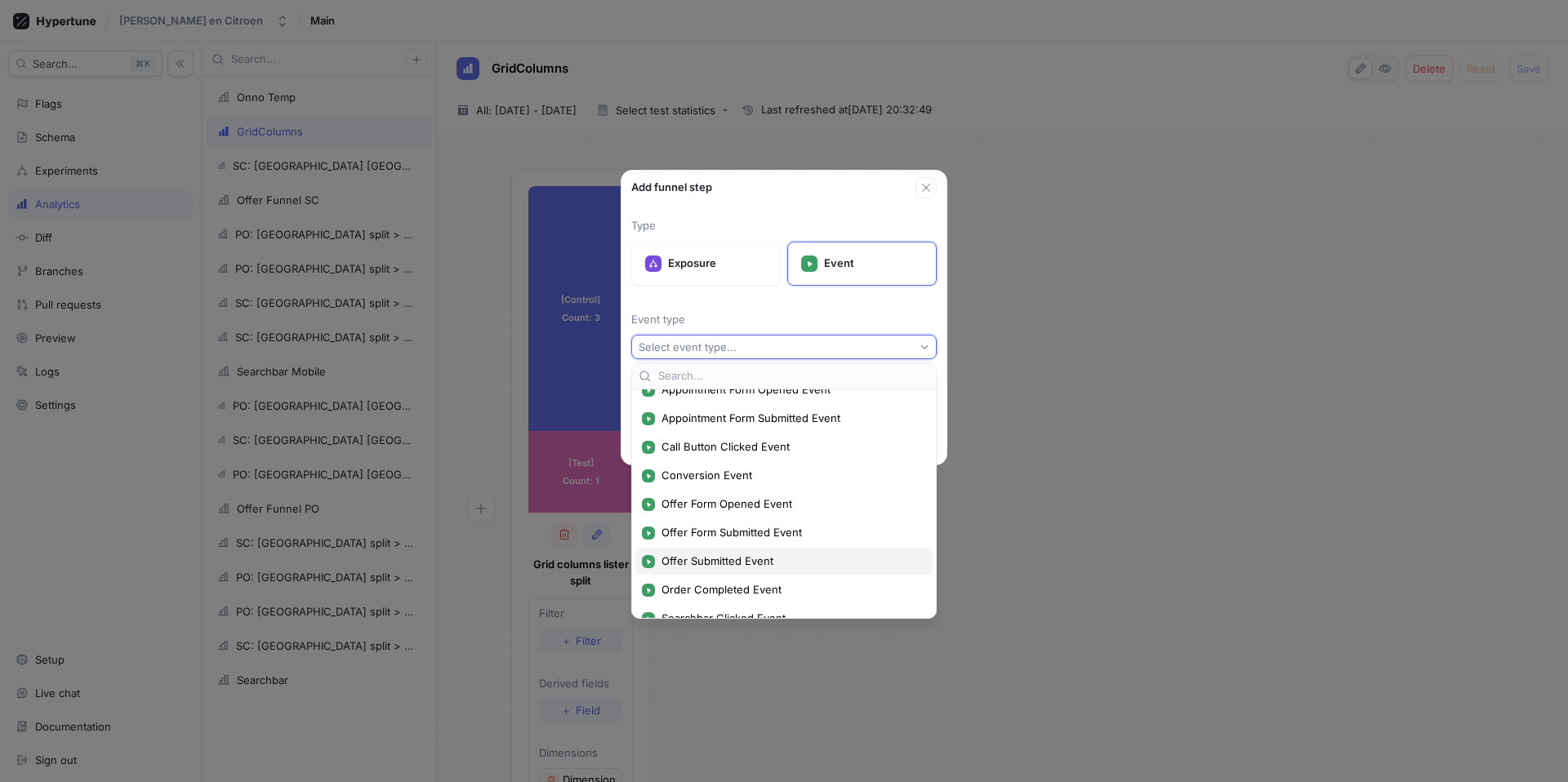
scroll to position [3, 0]
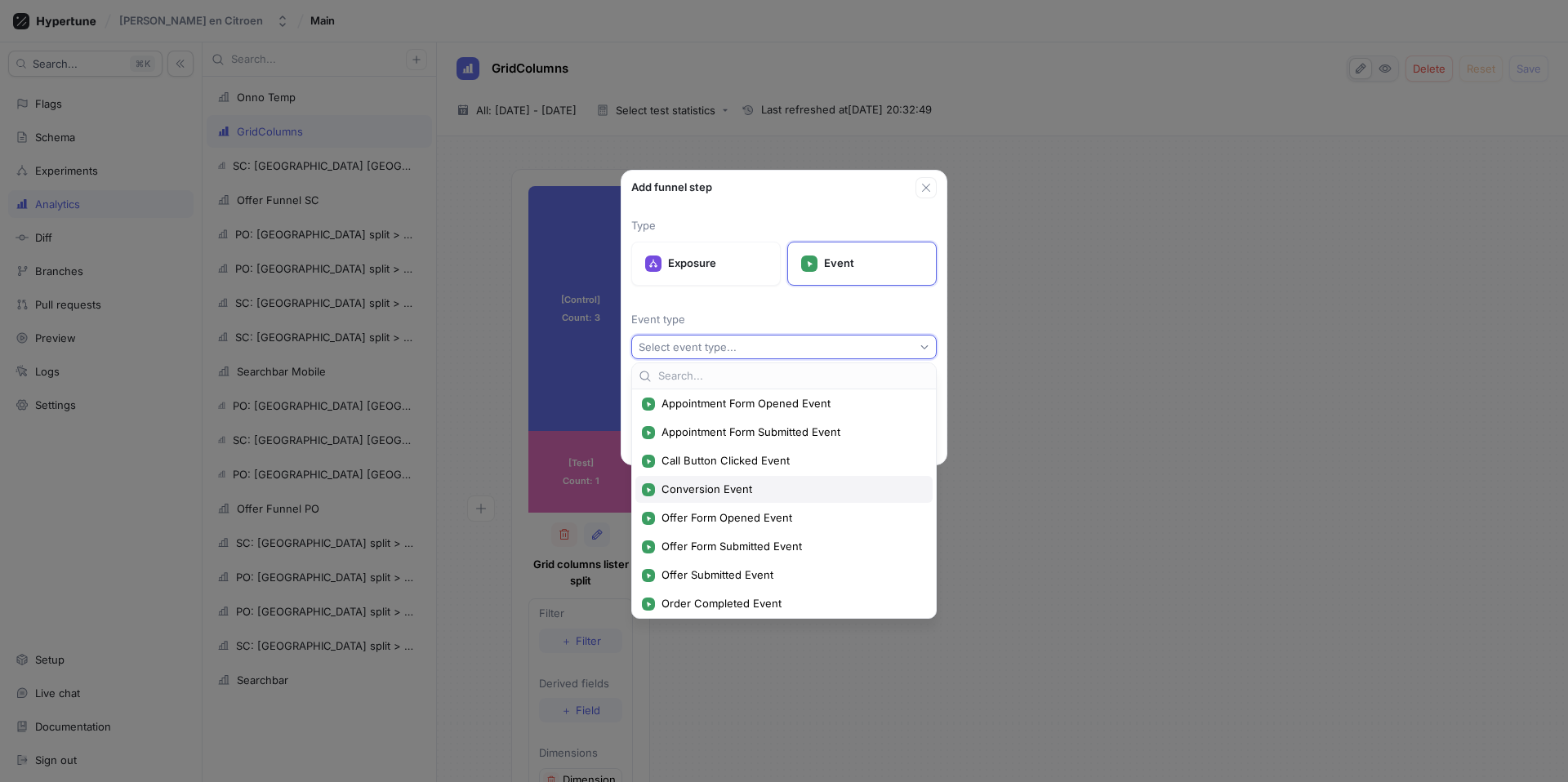
click at [740, 490] on span "Conversion Event" at bounding box center [790, 489] width 256 height 14
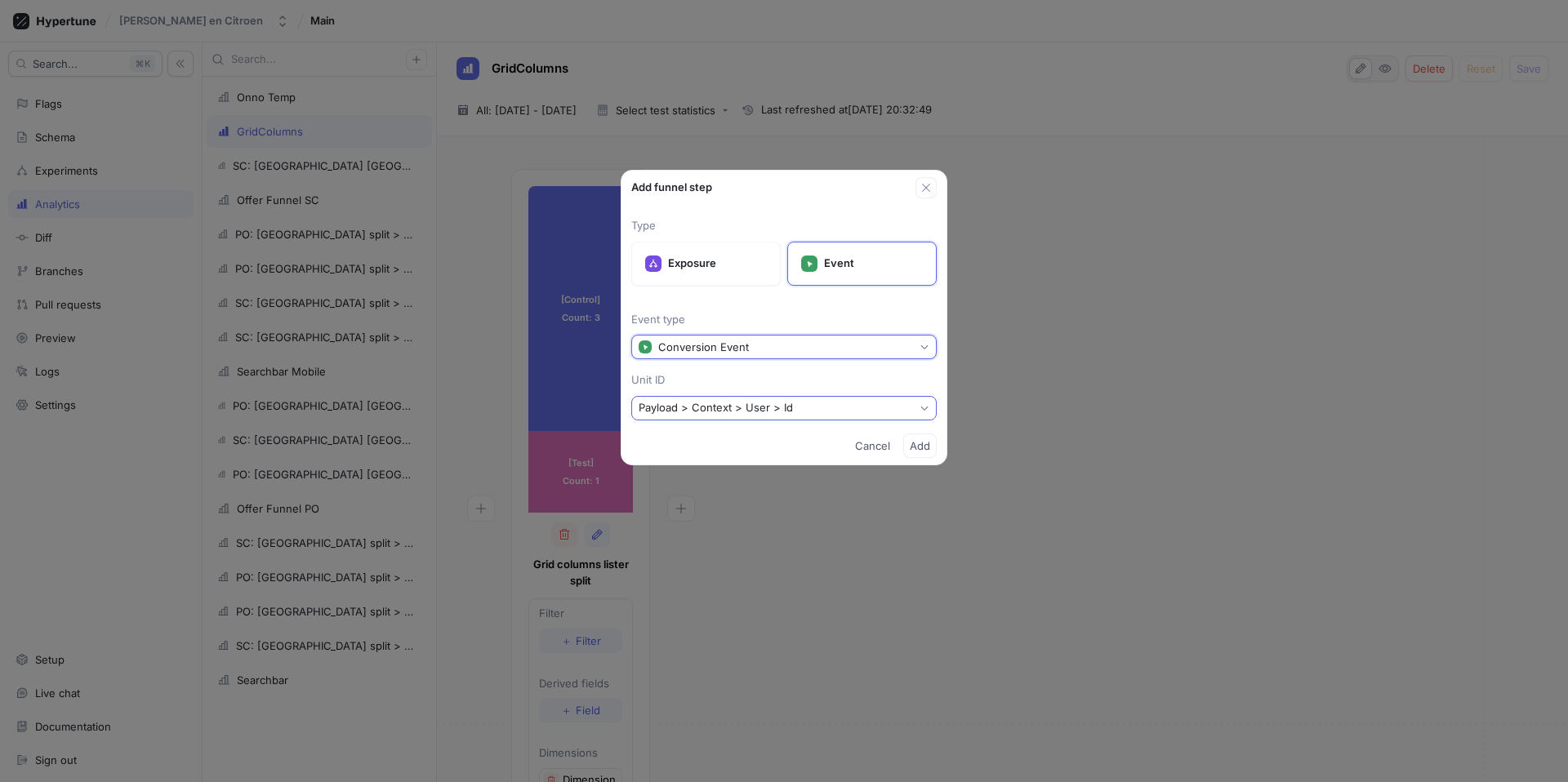
click at [748, 407] on button "Payload > Context > User > Id" at bounding box center [784, 408] width 305 height 25
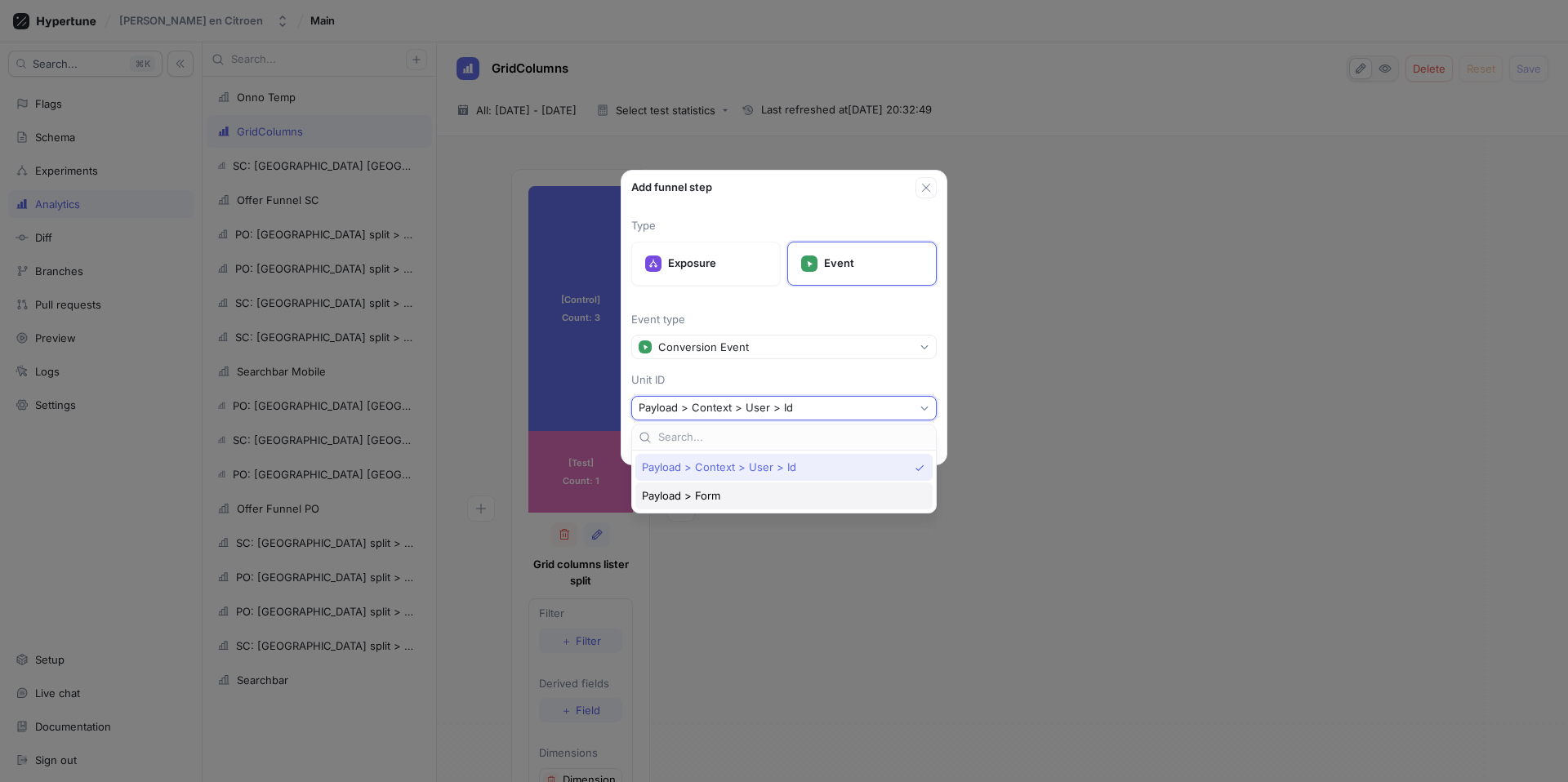
click at [705, 497] on span "Payload > Form" at bounding box center [681, 496] width 78 height 14
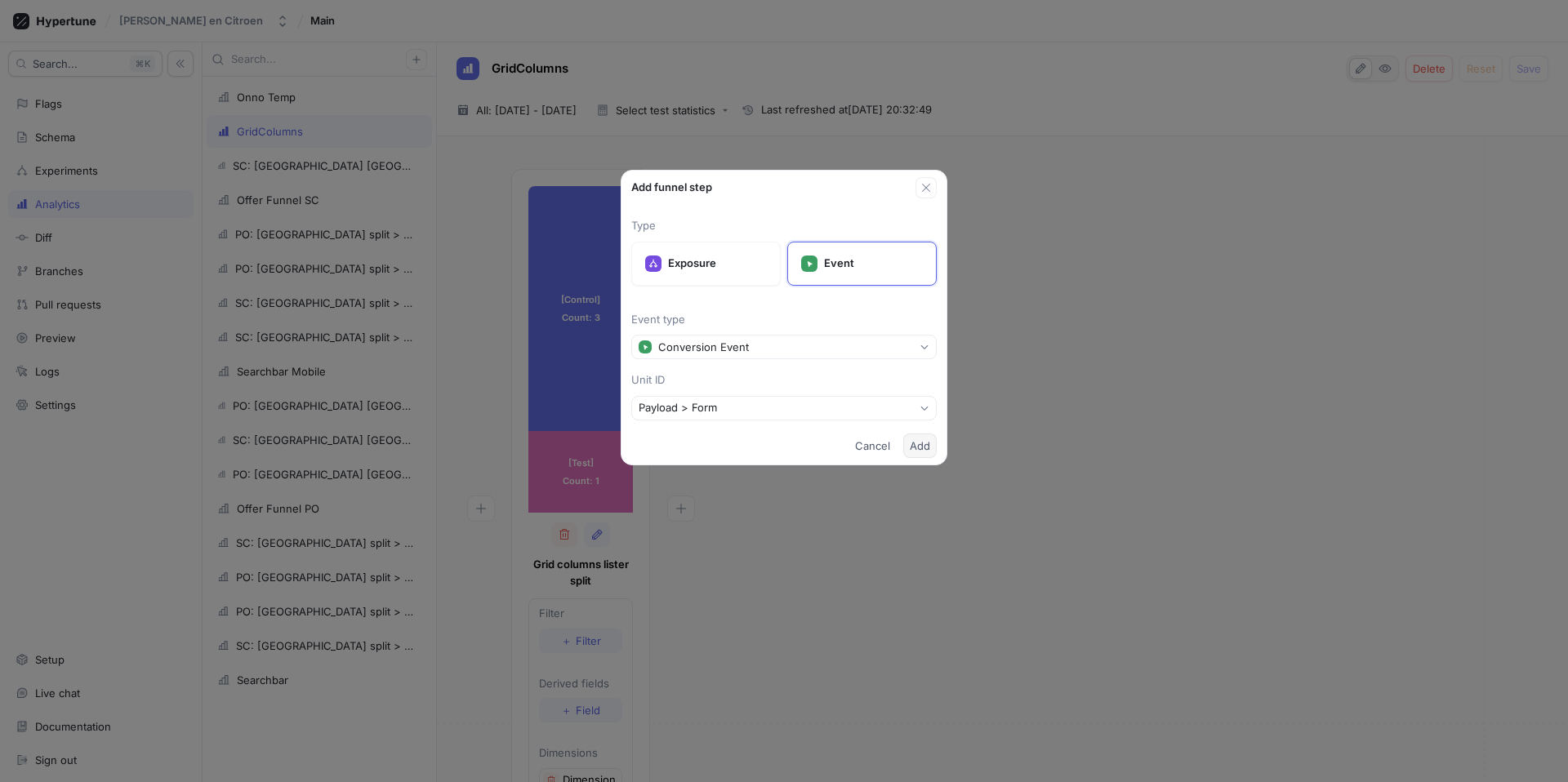
click at [748, 449] on span "Add" at bounding box center [920, 446] width 20 height 10
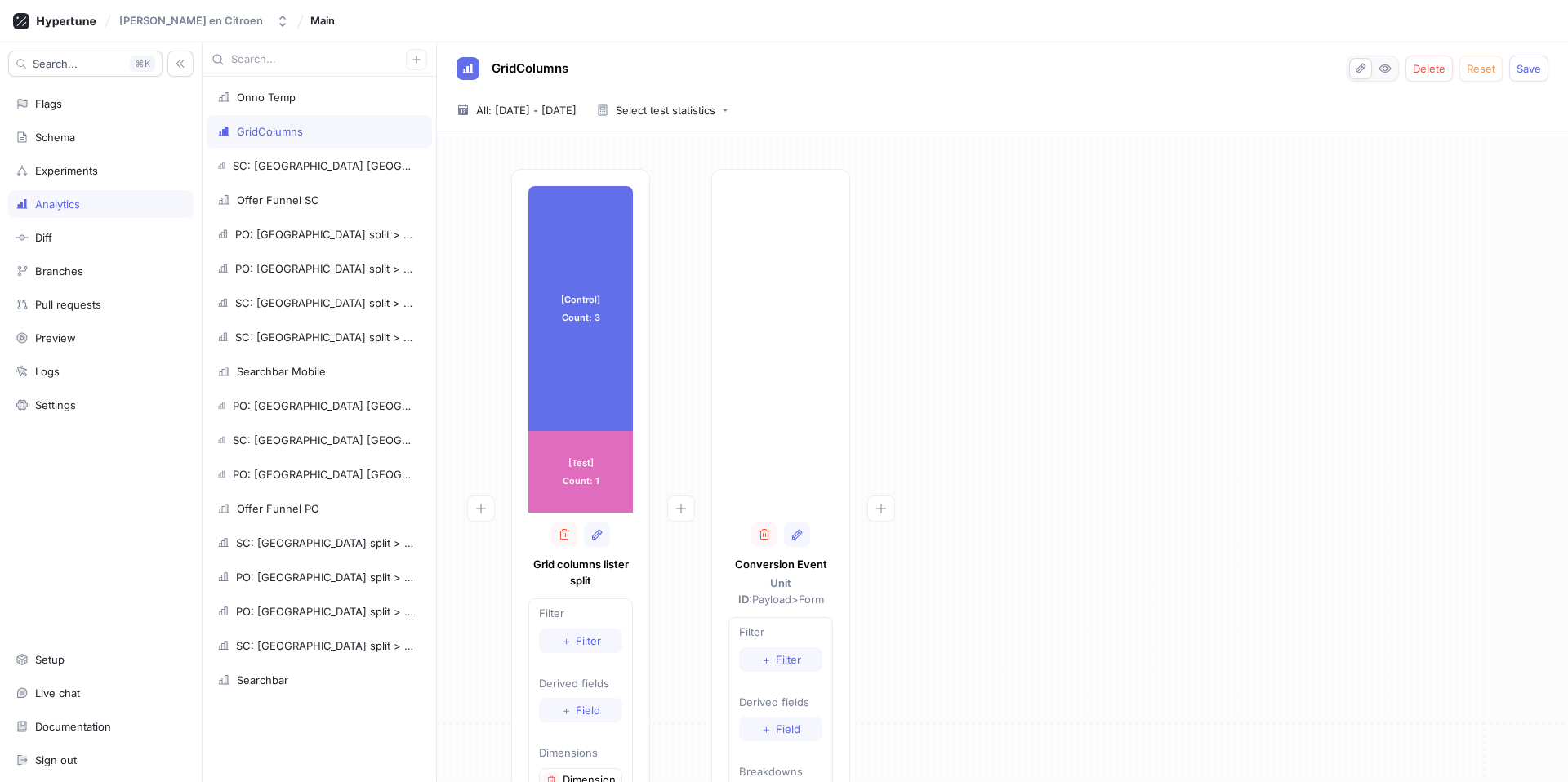
scroll to position [127, 0]
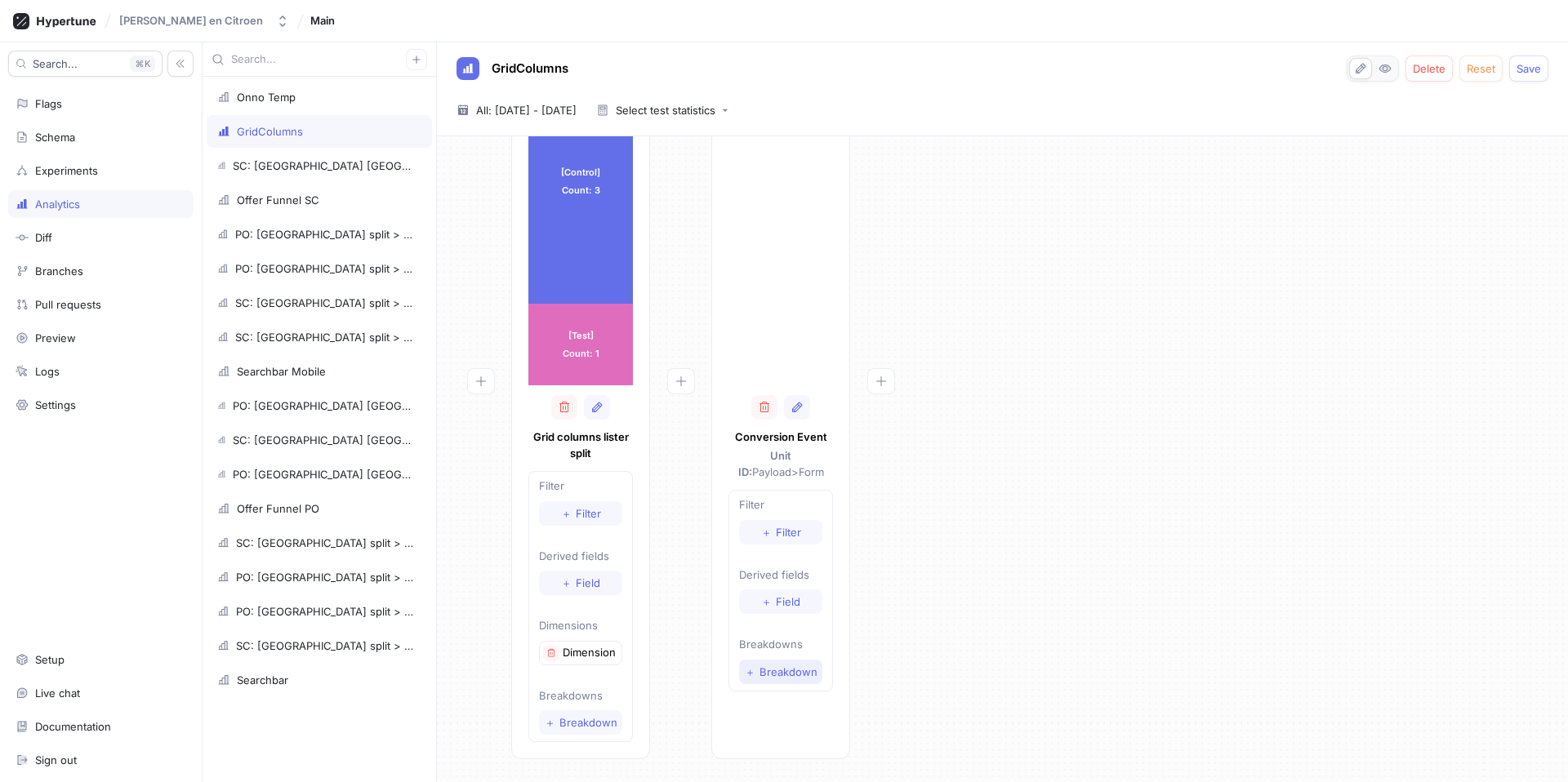
click at [748, 554] on button "＋ Breakdown" at bounding box center [781, 672] width 83 height 25
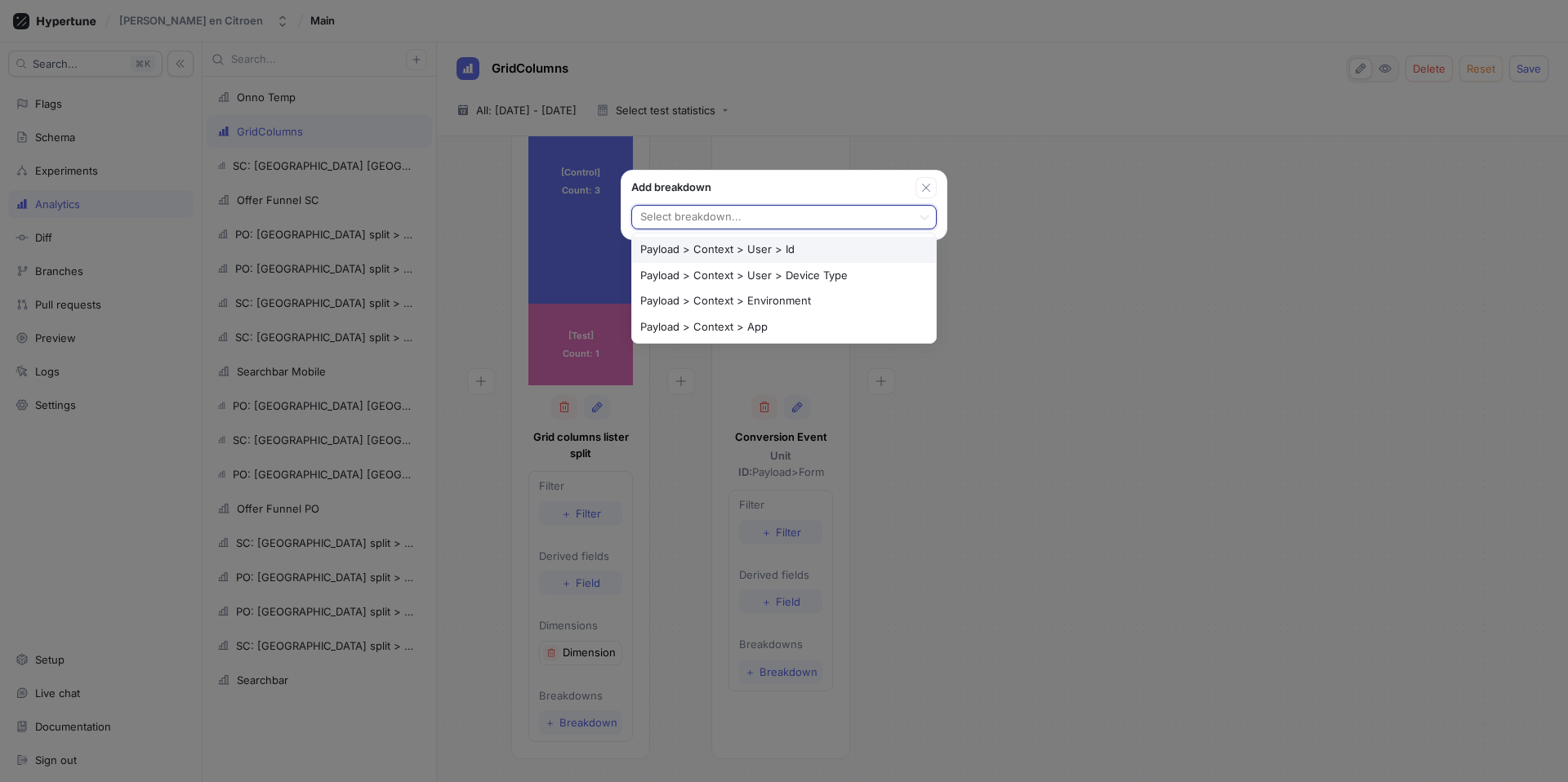
click at [733, 220] on div at bounding box center [772, 217] width 266 height 20
click at [748, 313] on div "Add breakdown Payload > Context > Environment, 3 of 4. 4 results available. Use…" at bounding box center [784, 391] width 1568 height 782
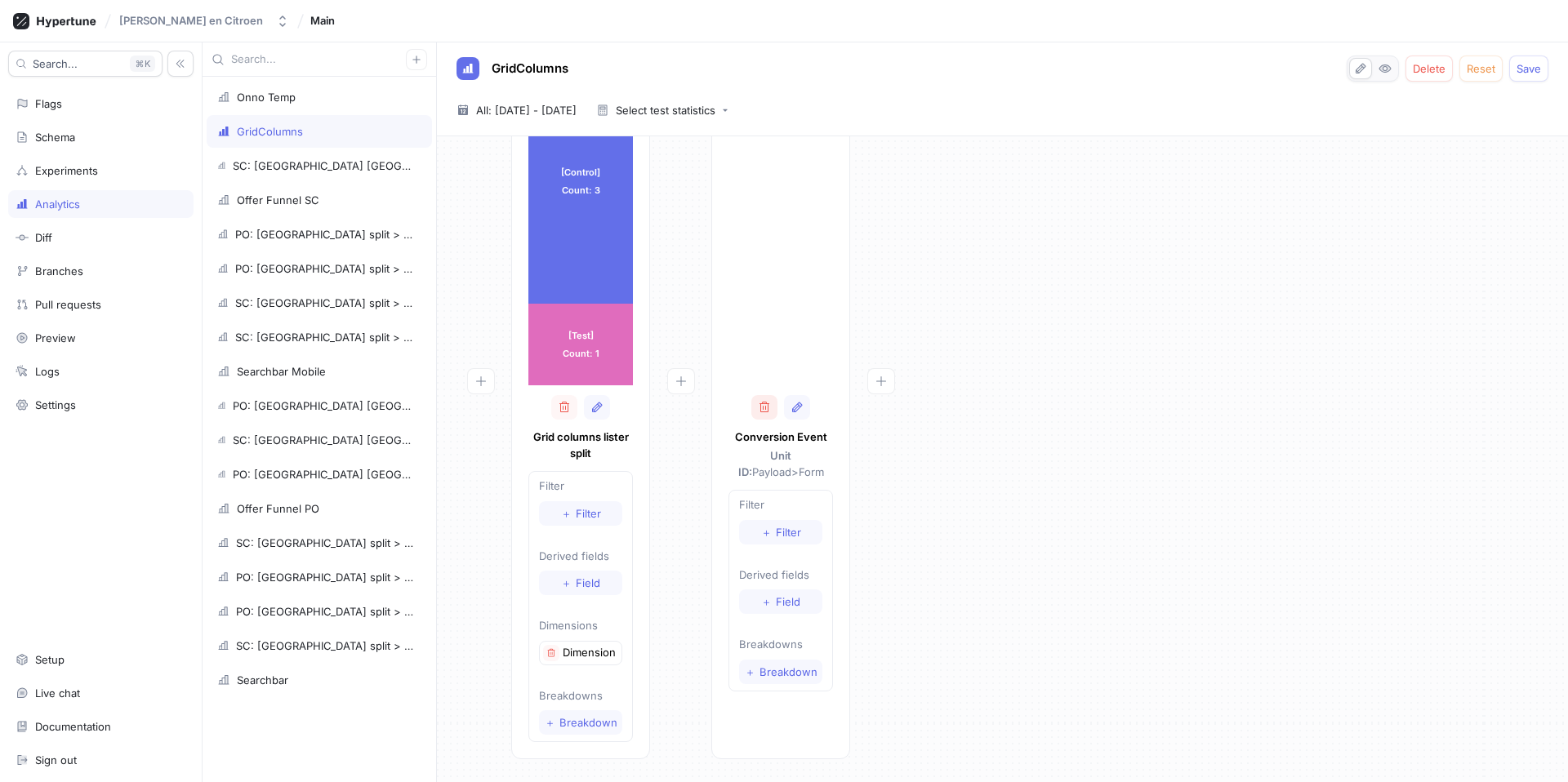
click at [748, 414] on button "button" at bounding box center [764, 407] width 26 height 25
click at [692, 388] on button "button" at bounding box center [681, 381] width 28 height 26
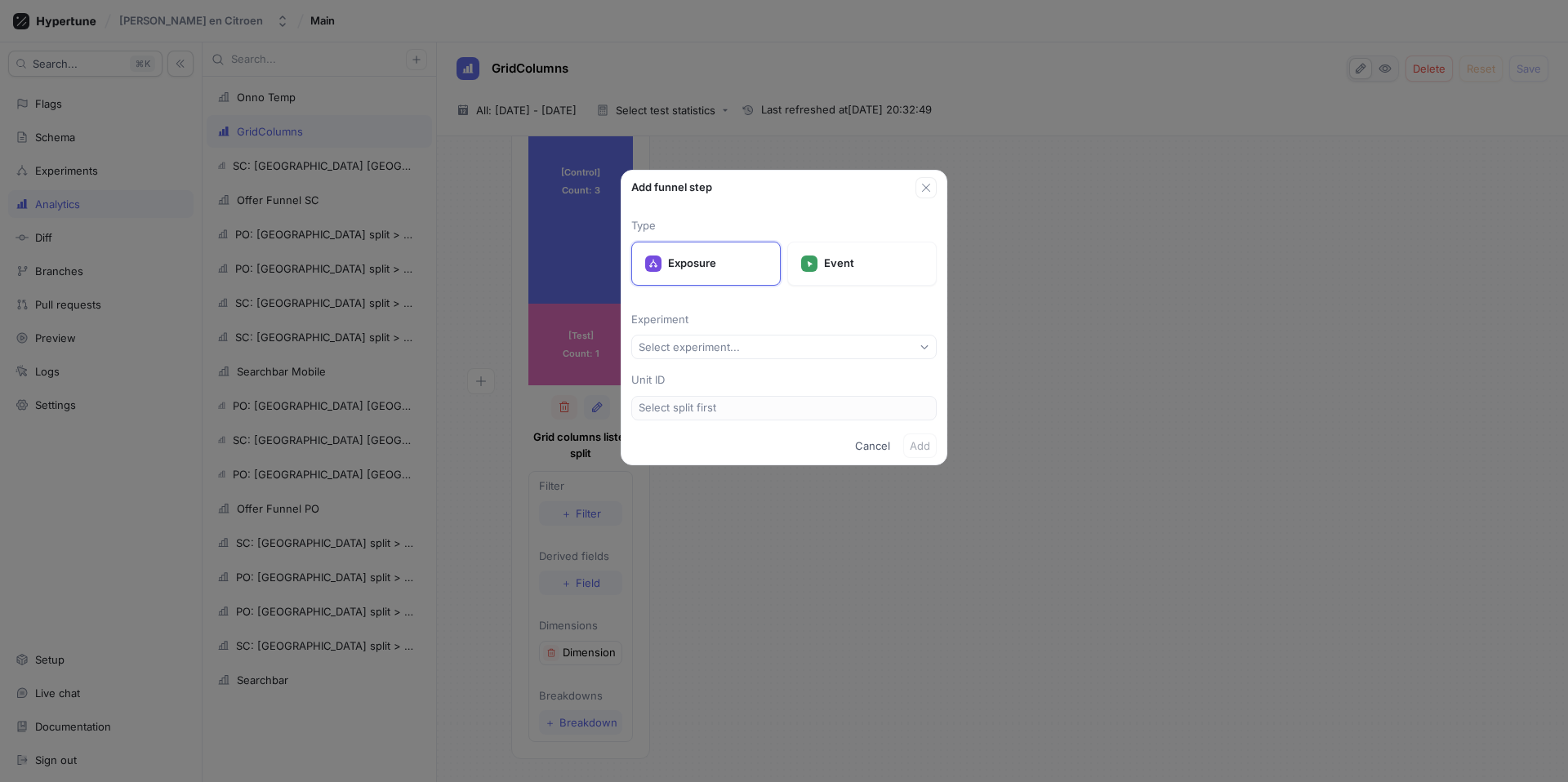
click at [748, 330] on div "Type Exposure Event Experiment Select experiment... Unit ID Select split first" at bounding box center [784, 313] width 325 height 229
click at [748, 279] on div "Event" at bounding box center [862, 264] width 149 height 44
click at [748, 349] on button "Select event type..." at bounding box center [784, 347] width 305 height 25
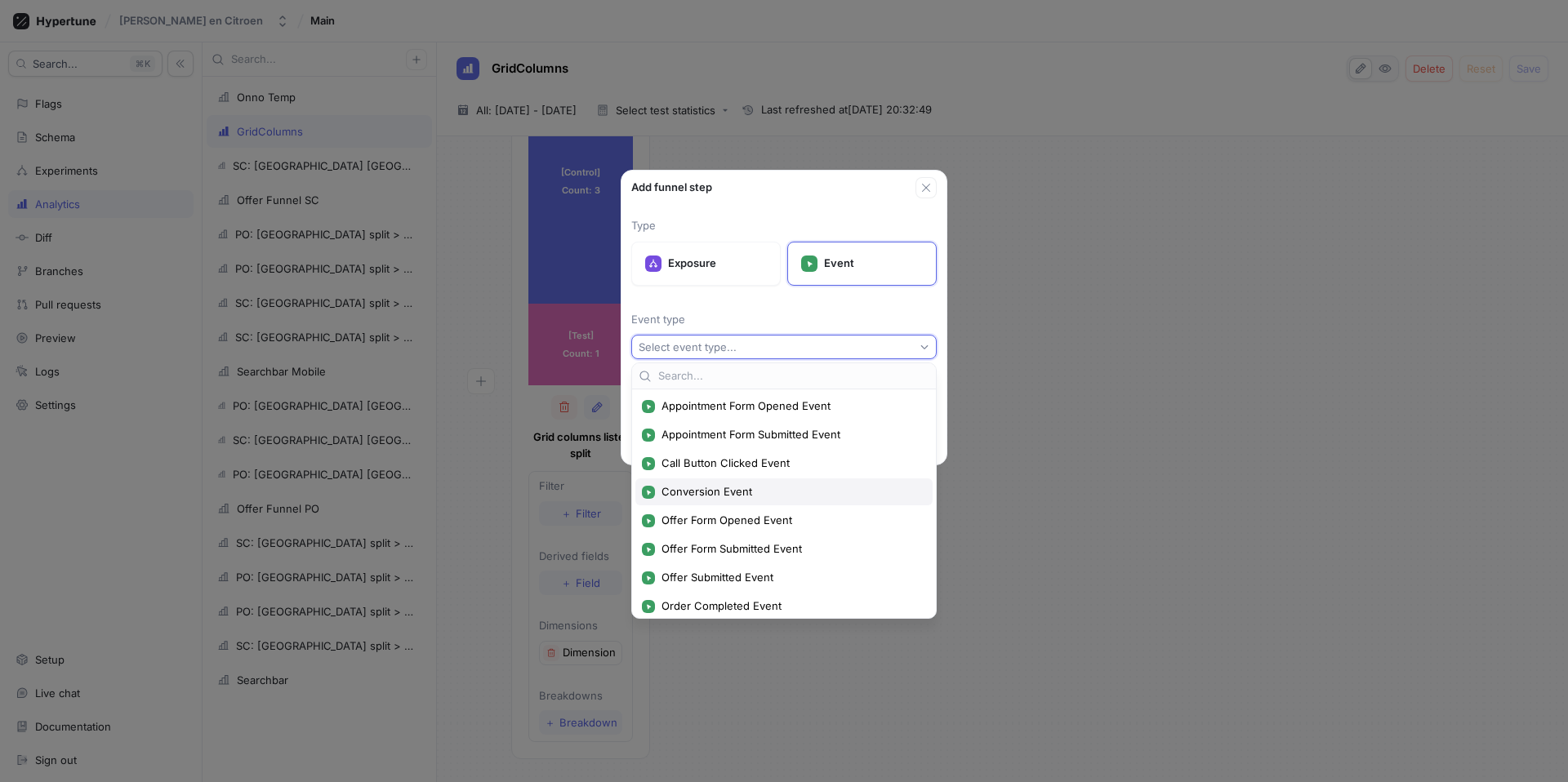
click at [717, 494] on span "Conversion Event" at bounding box center [790, 492] width 256 height 14
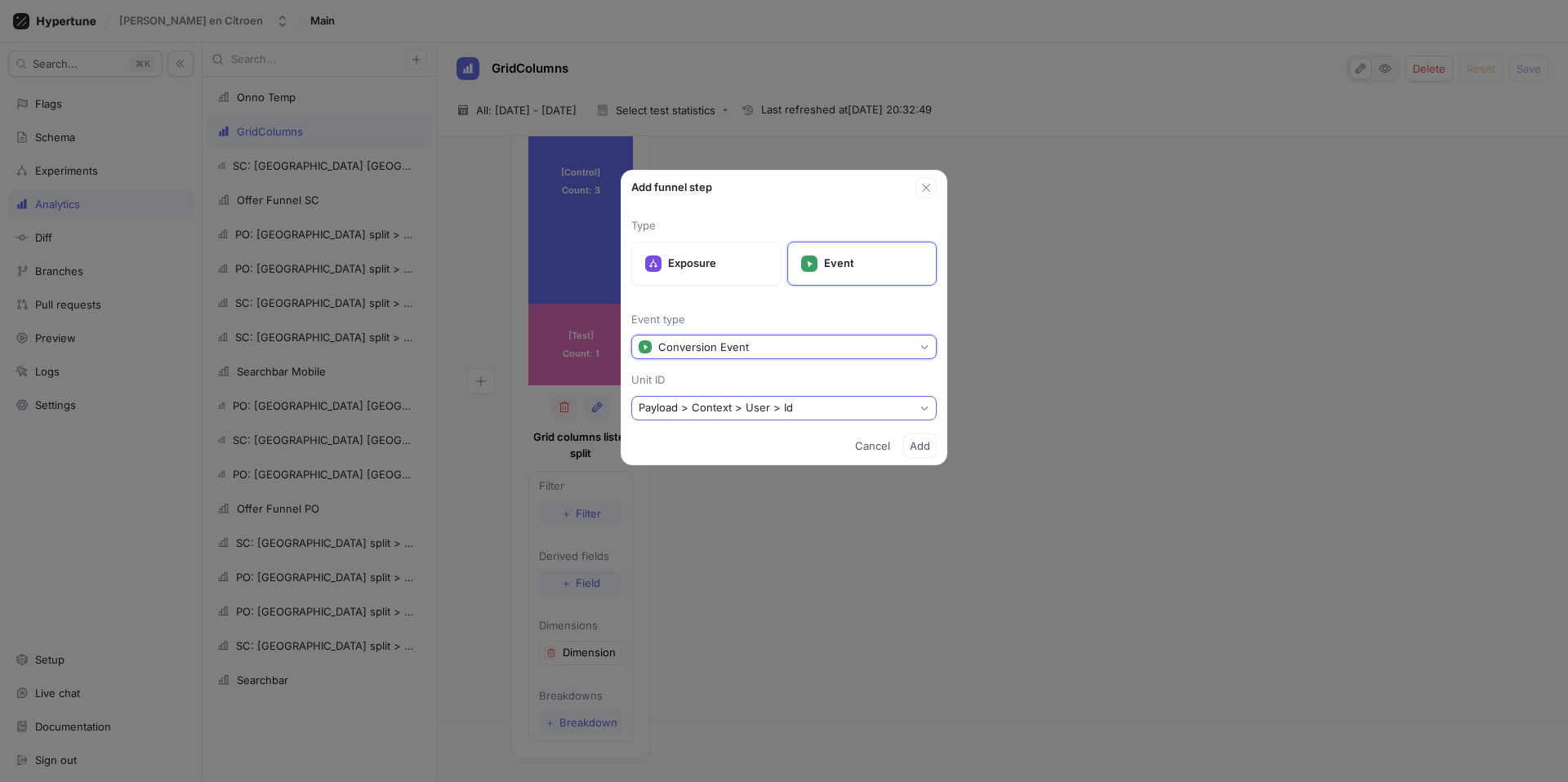
click at [748, 409] on div "Payload > Context > User > Id" at bounding box center [716, 408] width 154 height 14
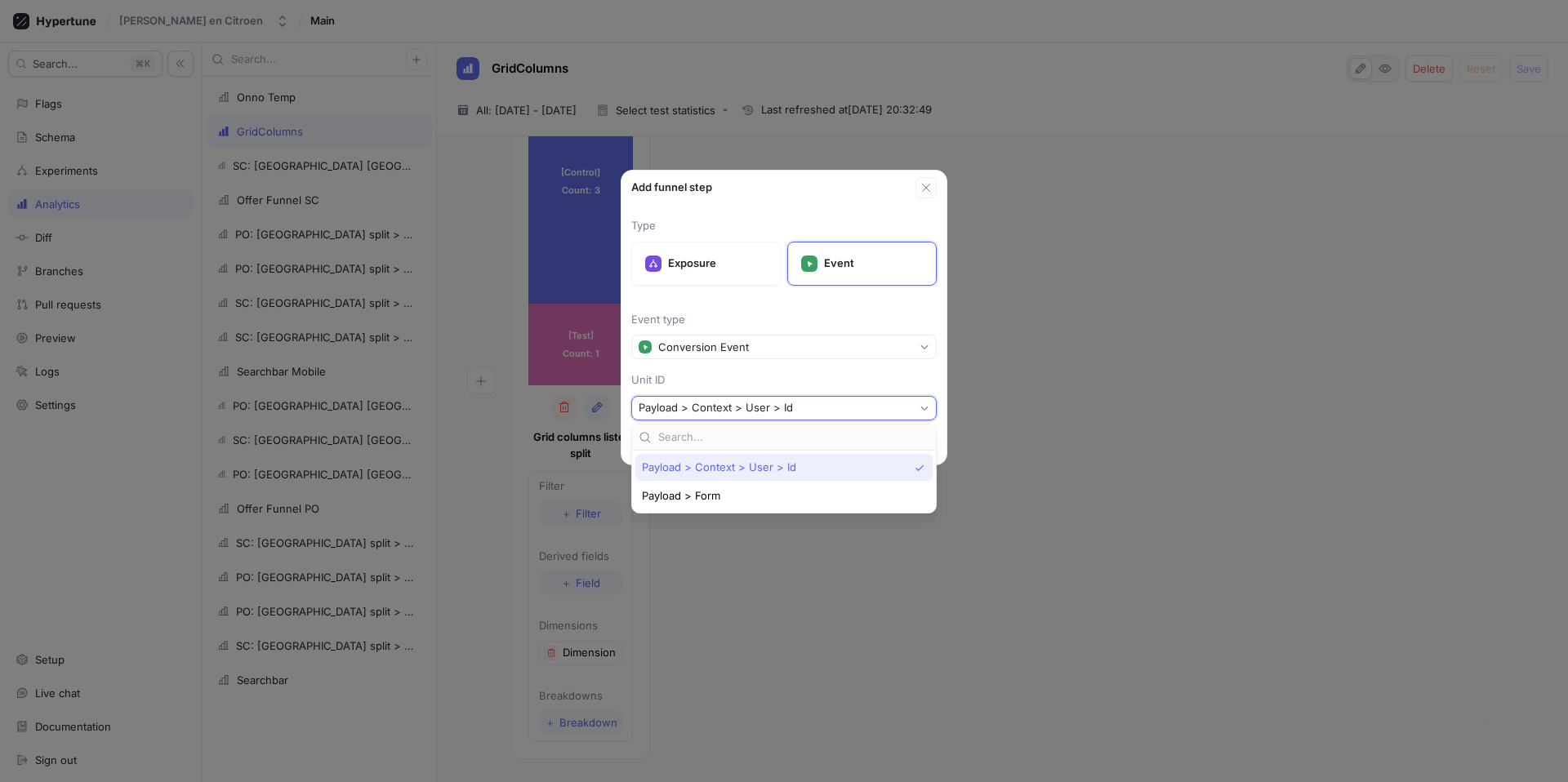
click at [739, 467] on span "Payload > Context > User > Id" at bounding box center [720, 467] width 154 height 14
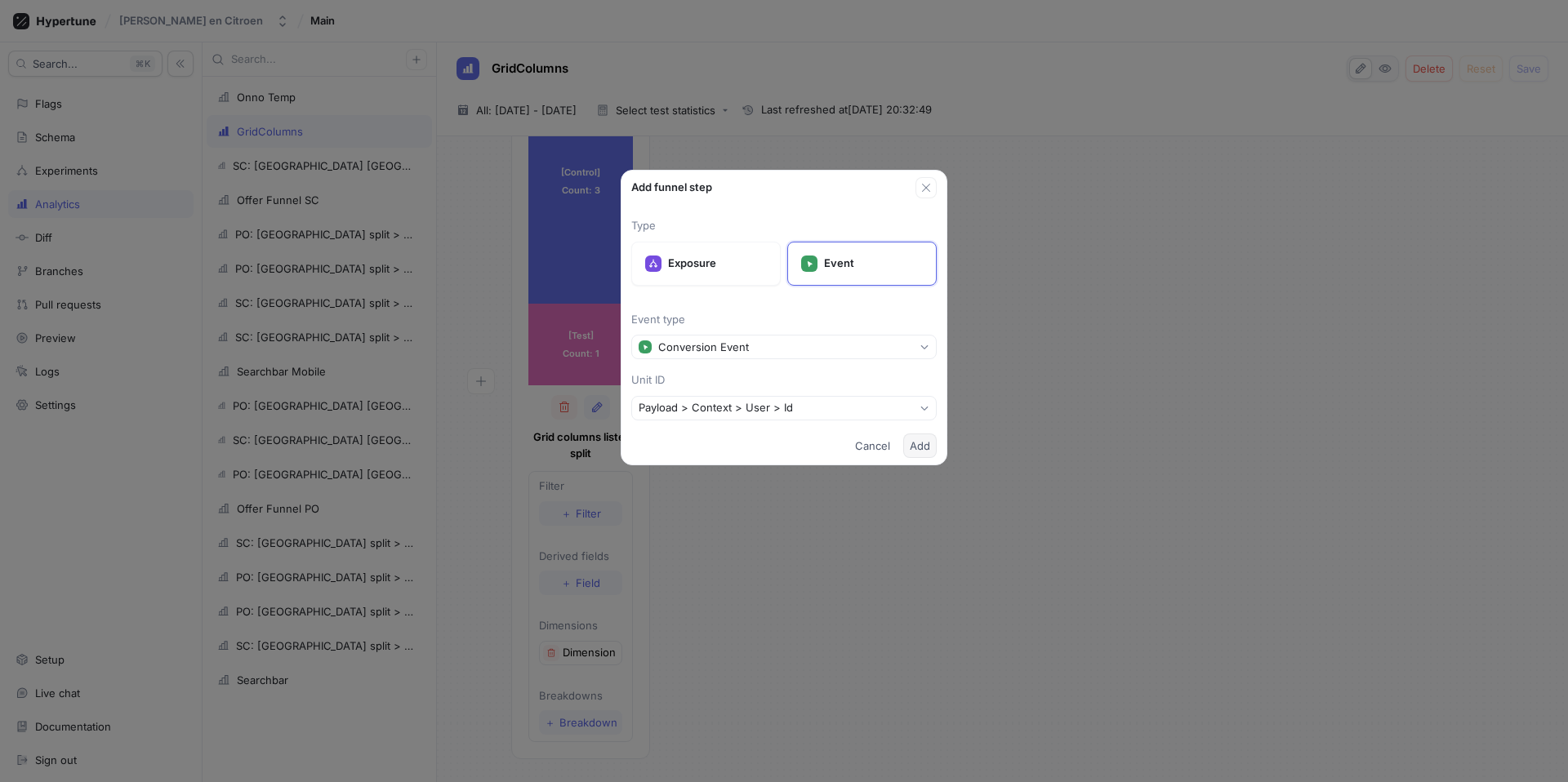
click at [748, 448] on span "Add" at bounding box center [920, 446] width 20 height 10
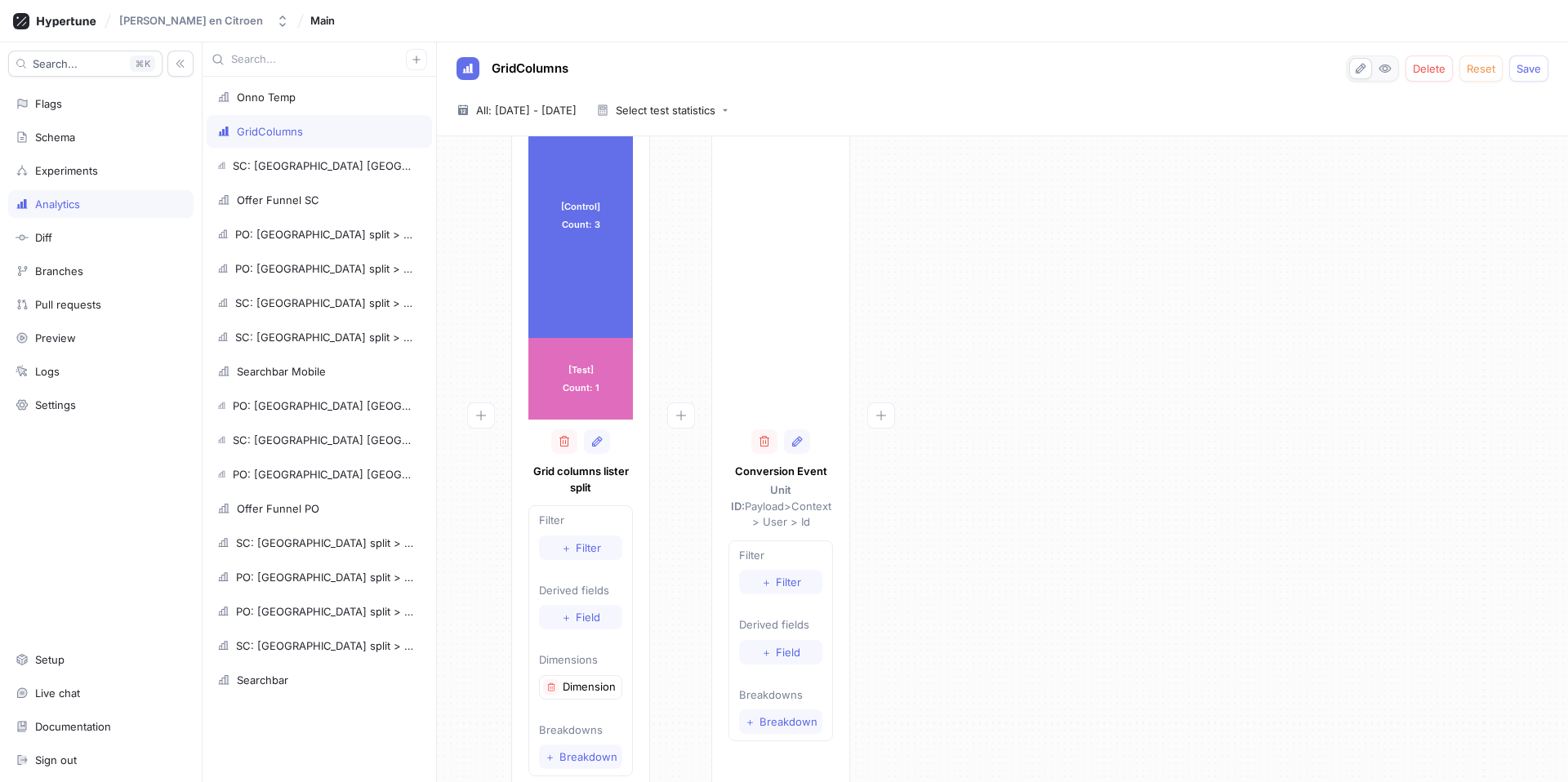
scroll to position [94, 0]
click at [748, 554] on button "＋ Breakdown" at bounding box center [781, 721] width 83 height 25
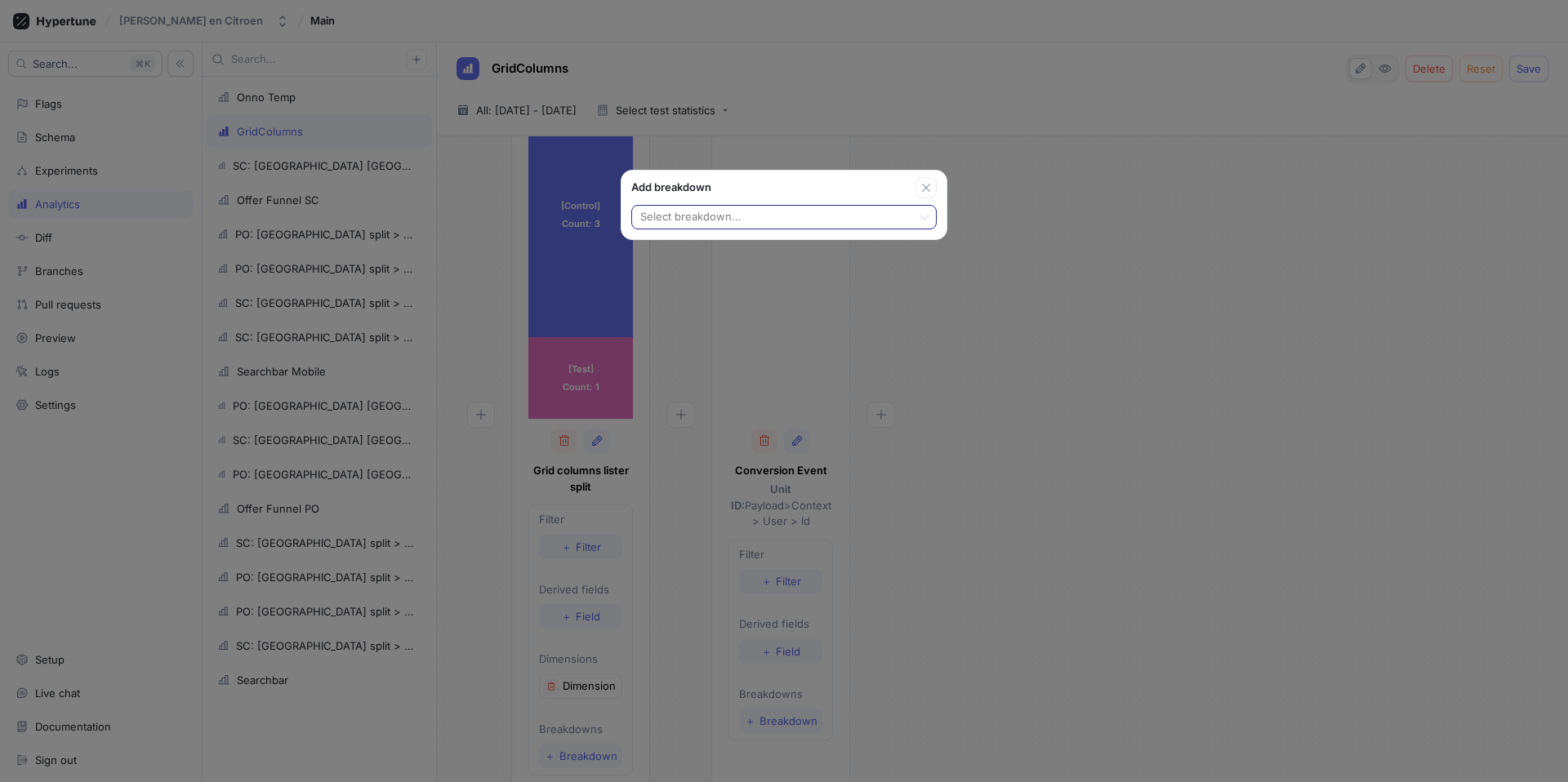
click at [723, 212] on div at bounding box center [772, 217] width 266 height 20
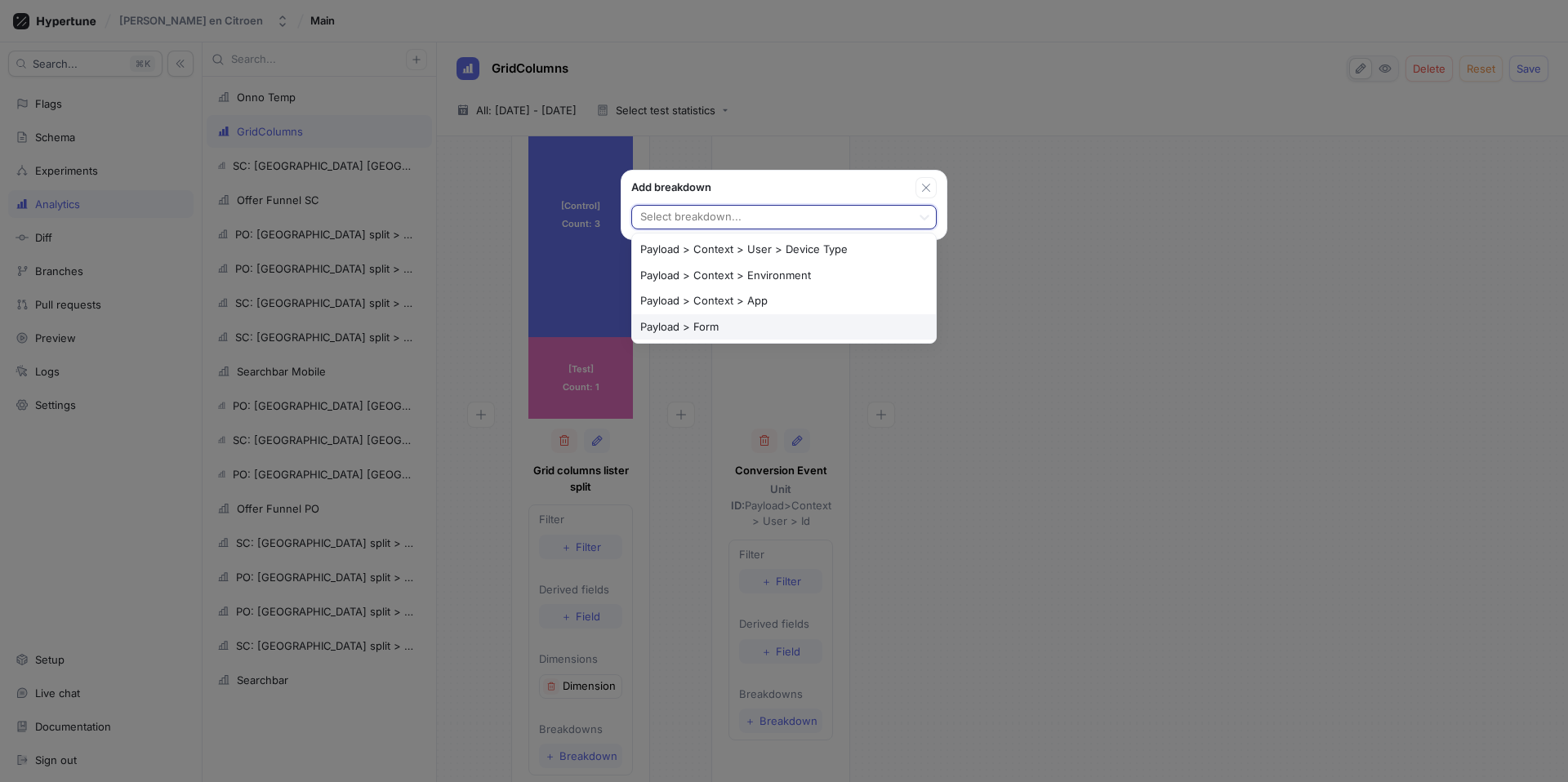
click at [712, 324] on div "Payload > Form" at bounding box center [784, 327] width 304 height 26
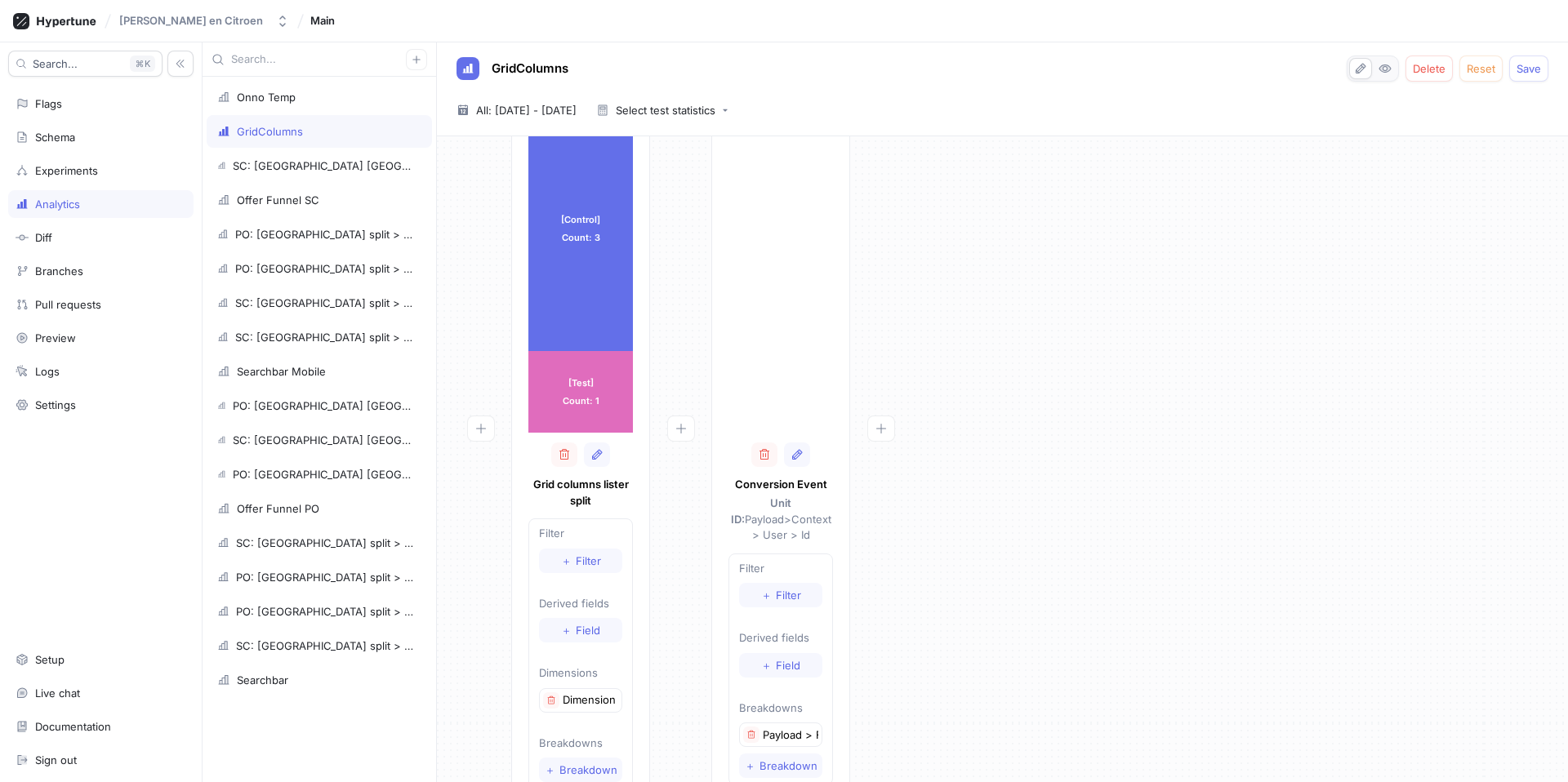
scroll to position [42, 0]
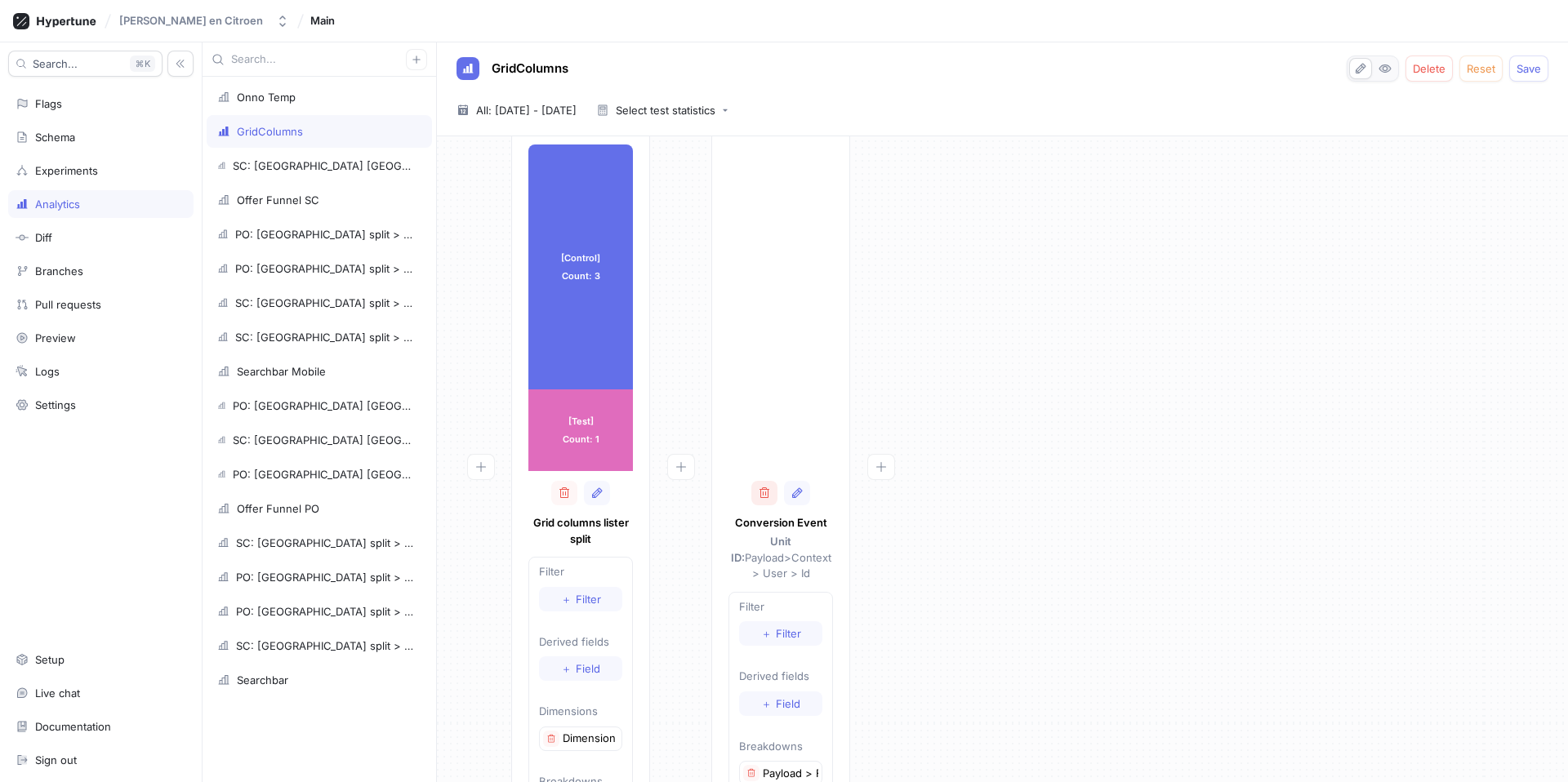
click at [748, 500] on button "button" at bounding box center [764, 493] width 26 height 25
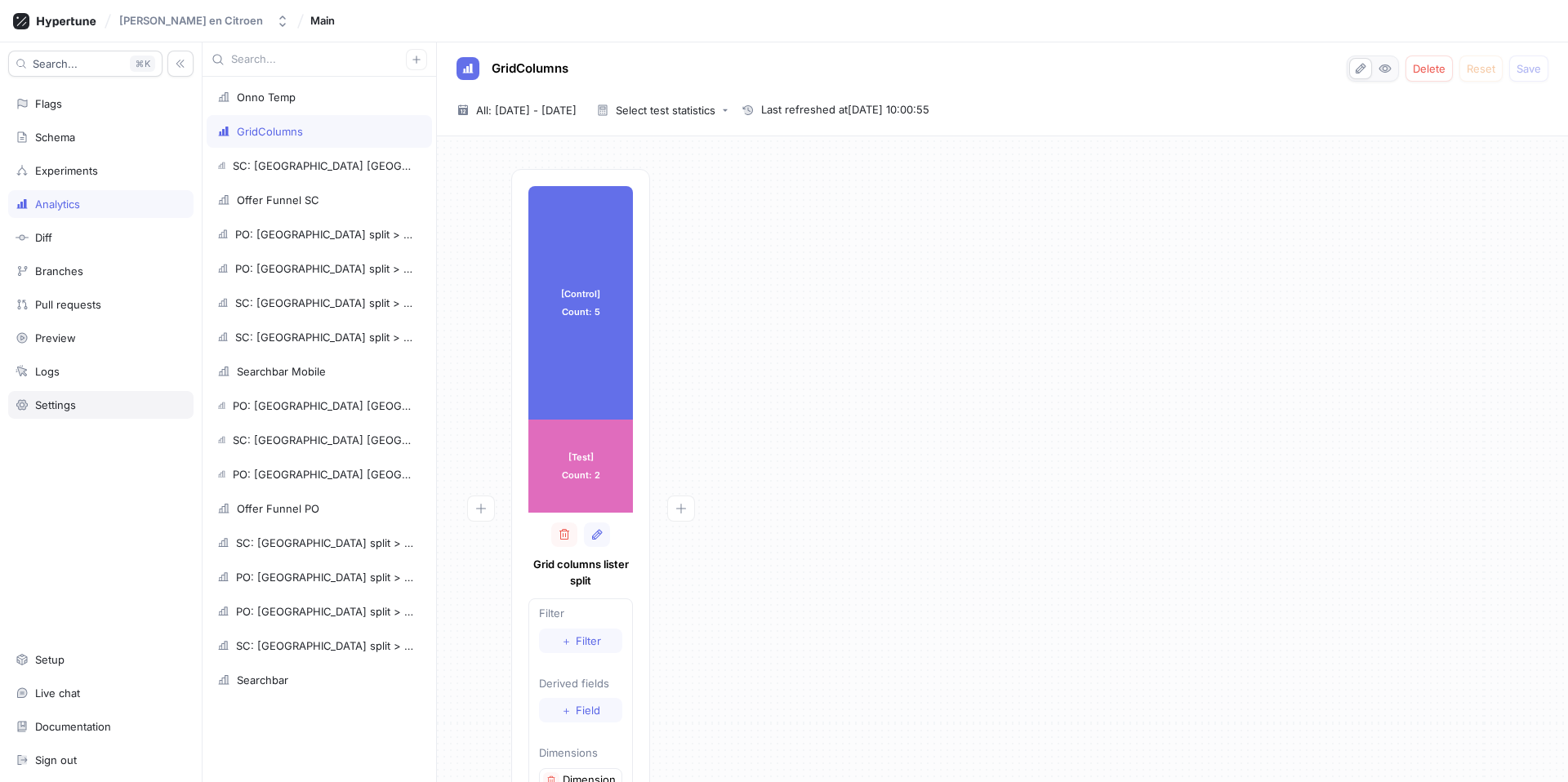
click at [61, 415] on div "Settings" at bounding box center [101, 405] width 186 height 28
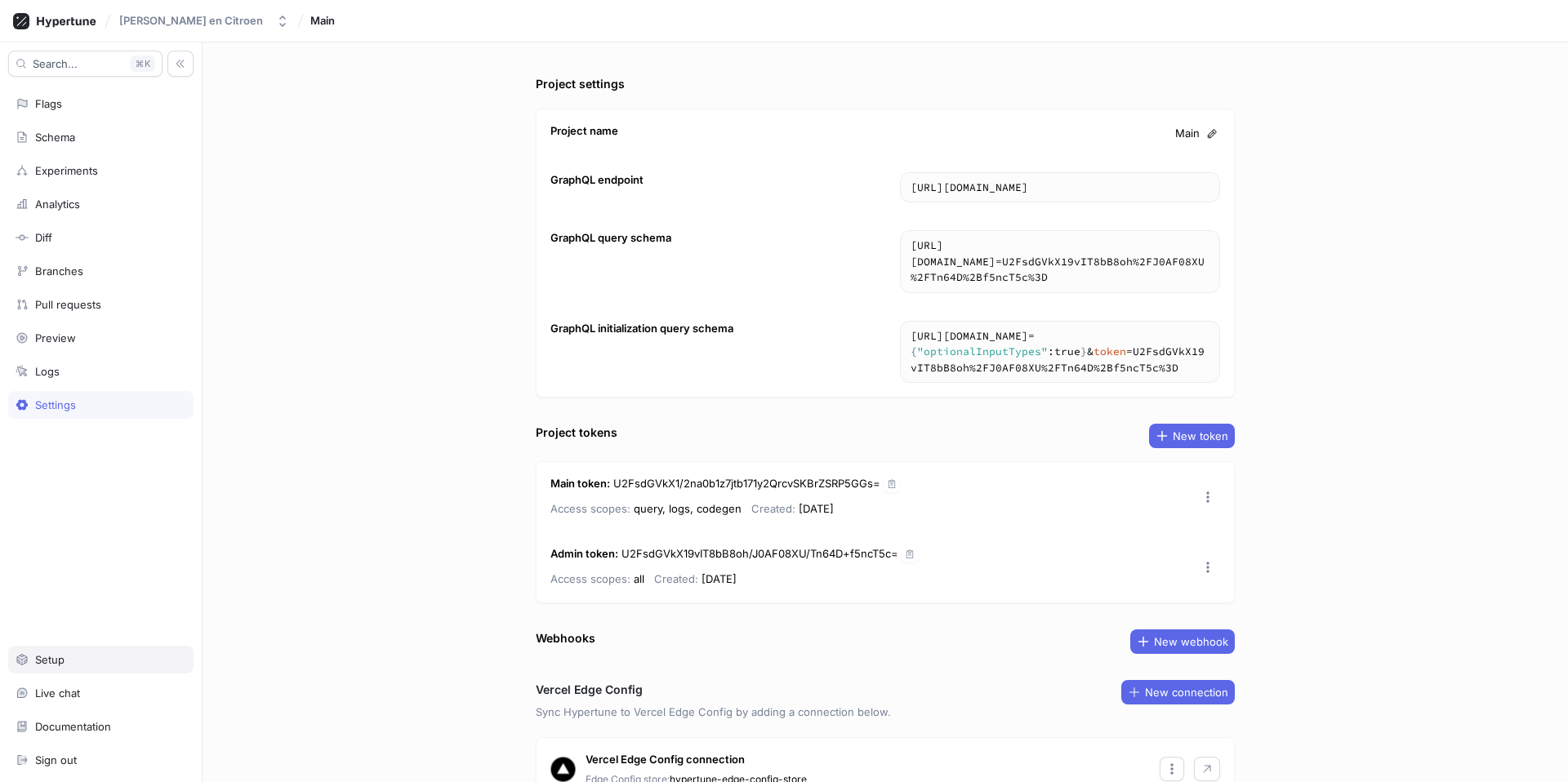
click at [55, 668] on div "Setup" at bounding box center [101, 659] width 186 height 28
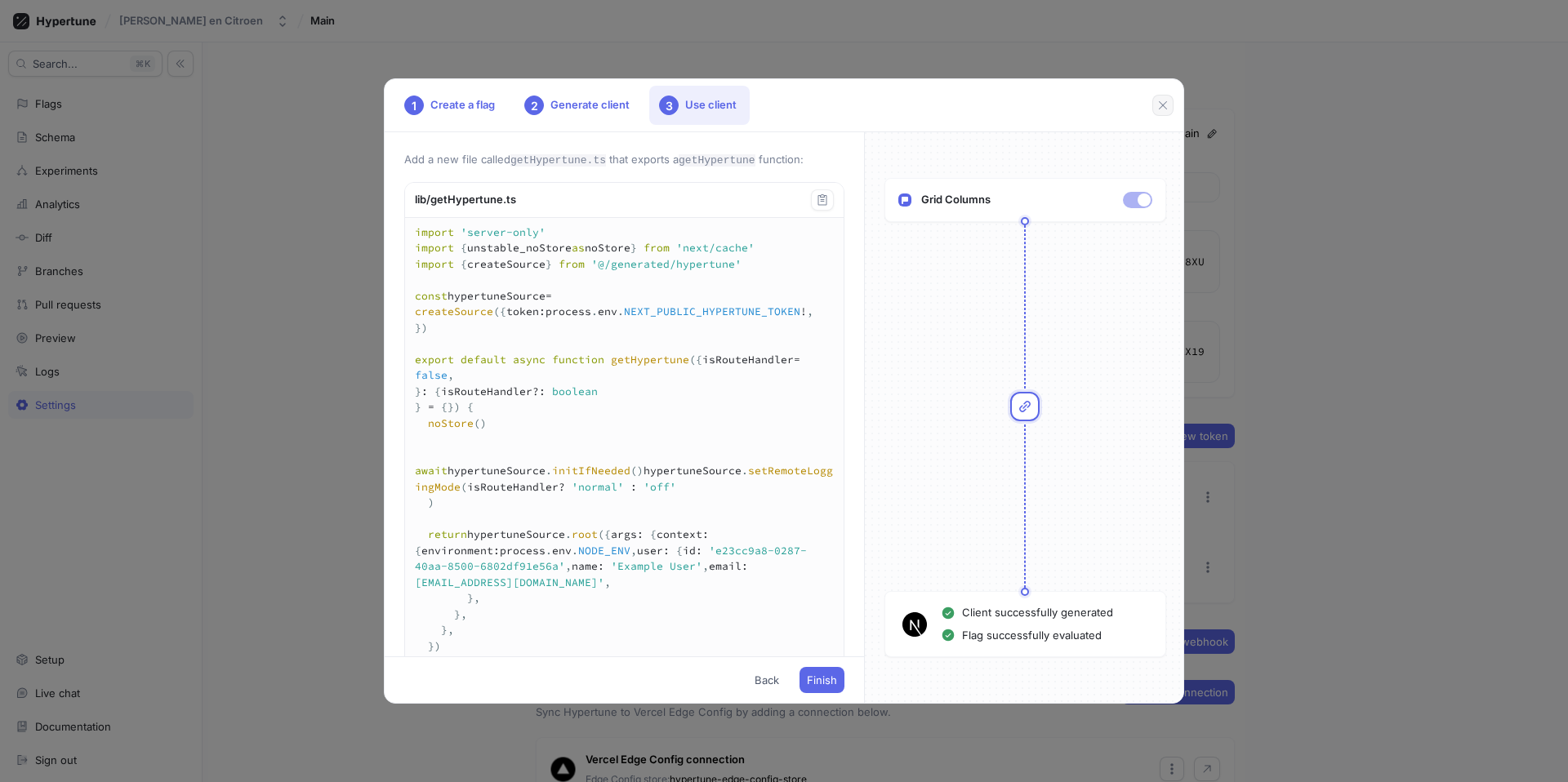
click at [1162, 112] on button "button" at bounding box center [1162, 105] width 21 height 21
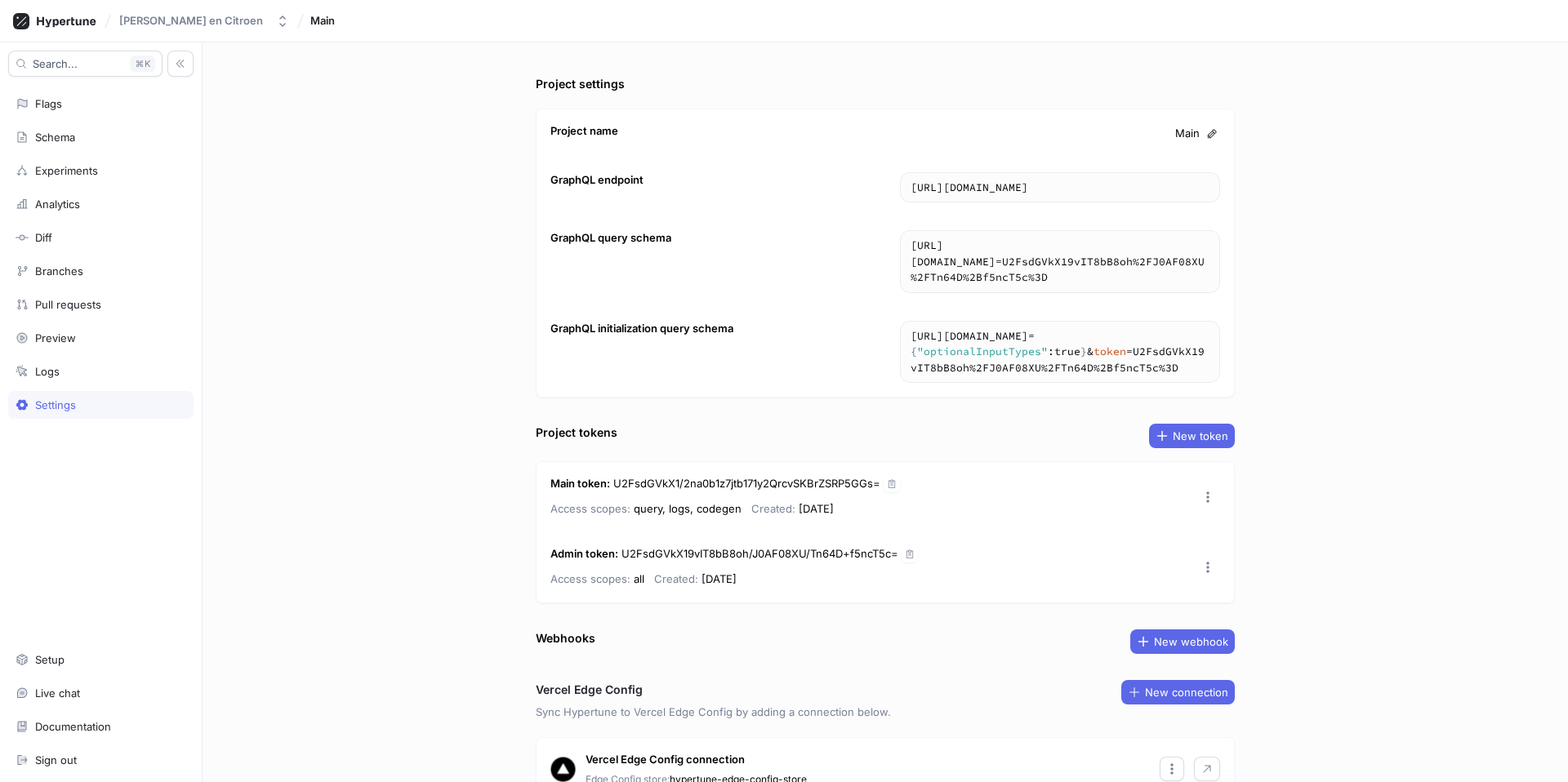
drag, startPoint x: 1484, startPoint y: 164, endPoint x: 1465, endPoint y: 135, distance: 34.7
click at [1484, 164] on div "Project settings Project name Main GraphQL endpoint https://edge.hypertune.com/…" at bounding box center [886, 412] width 1366 height 740
click at [54, 199] on div "Analytics" at bounding box center [57, 204] width 45 height 13
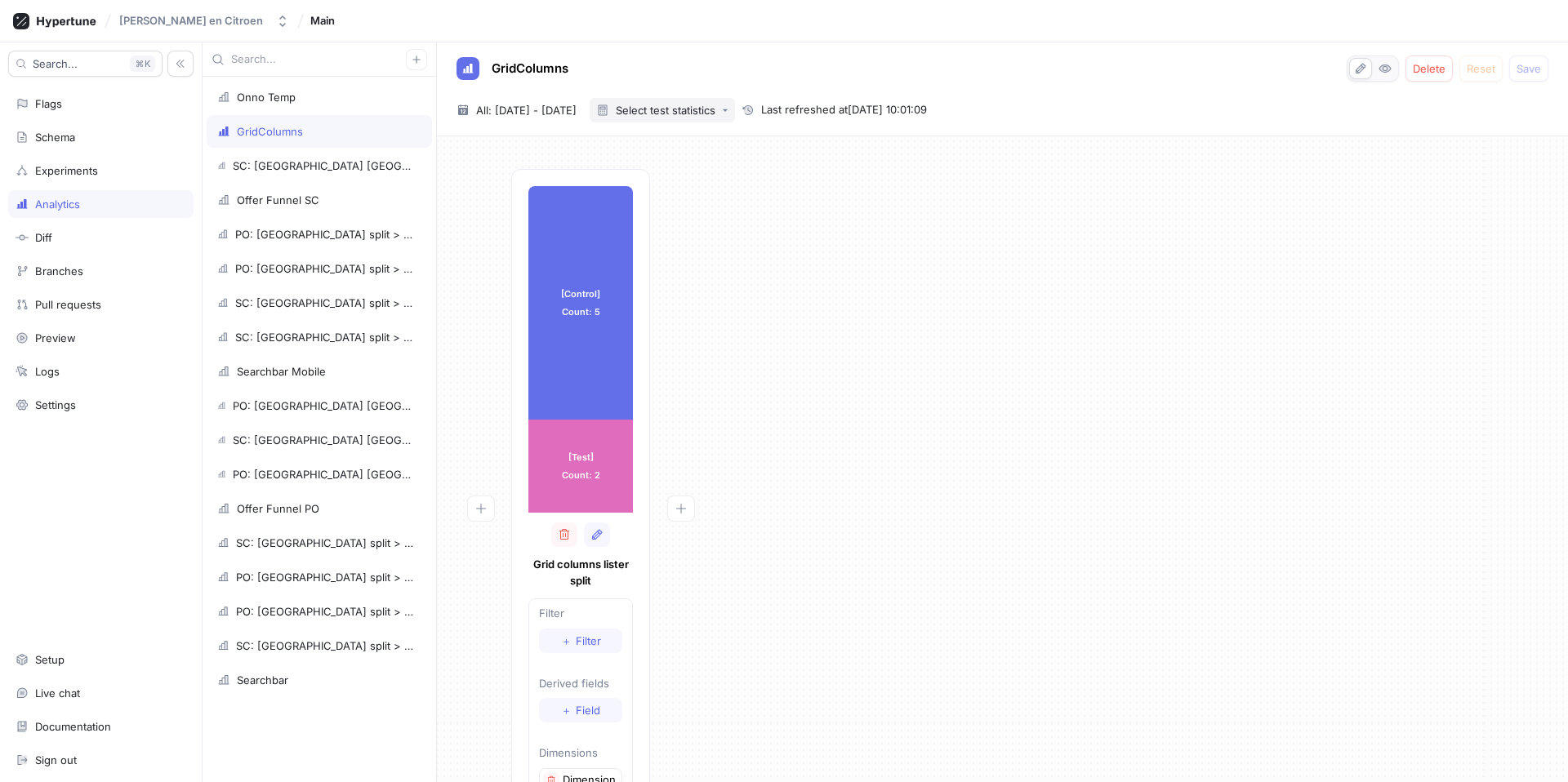
click at [708, 110] on div "Select test statistics" at bounding box center [665, 110] width 99 height 11
click at [720, 225] on span "Bayesian probabilities" at bounding box center [720, 229] width 111 height 14
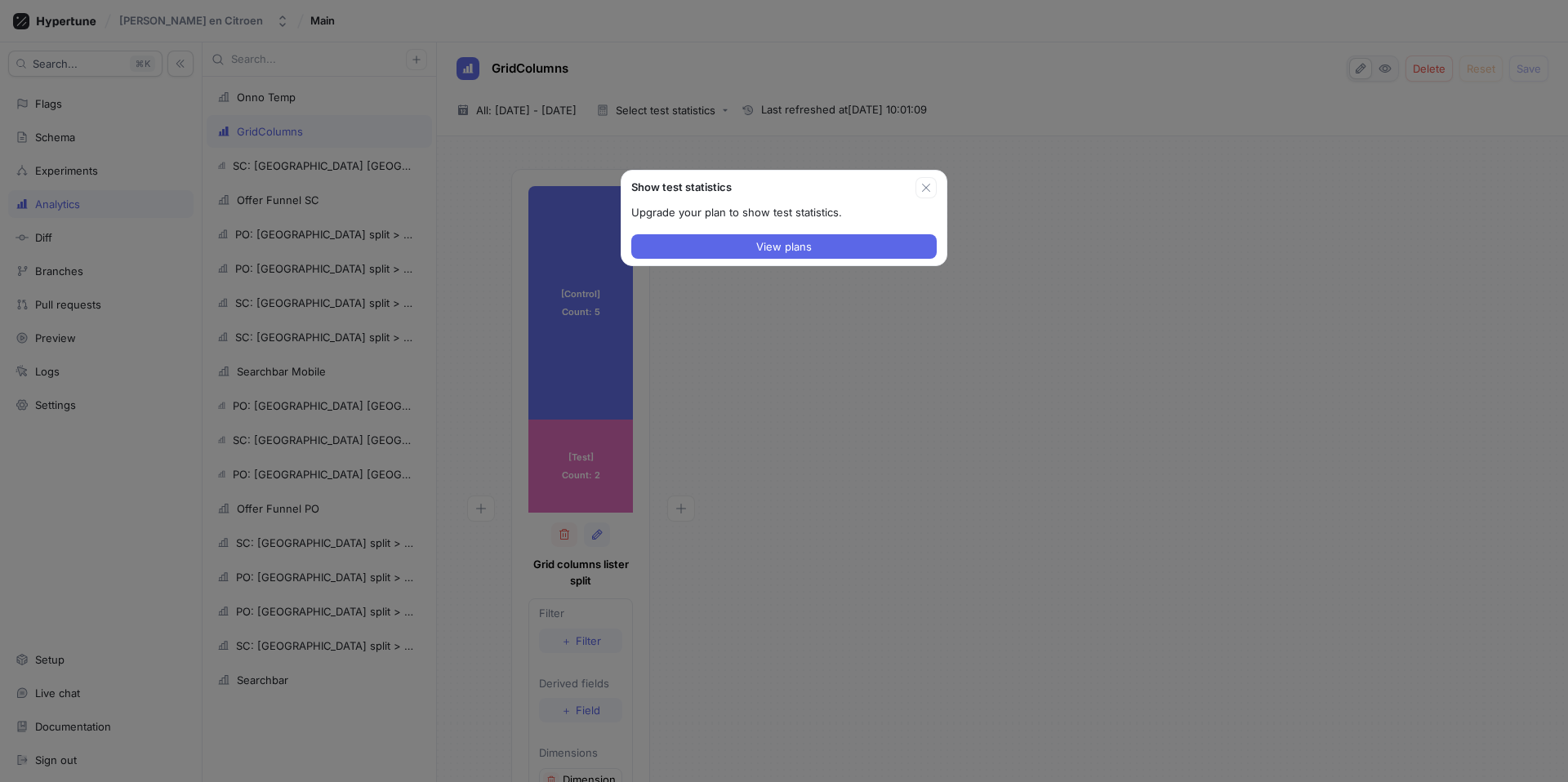
click at [934, 189] on button "button" at bounding box center [926, 187] width 21 height 21
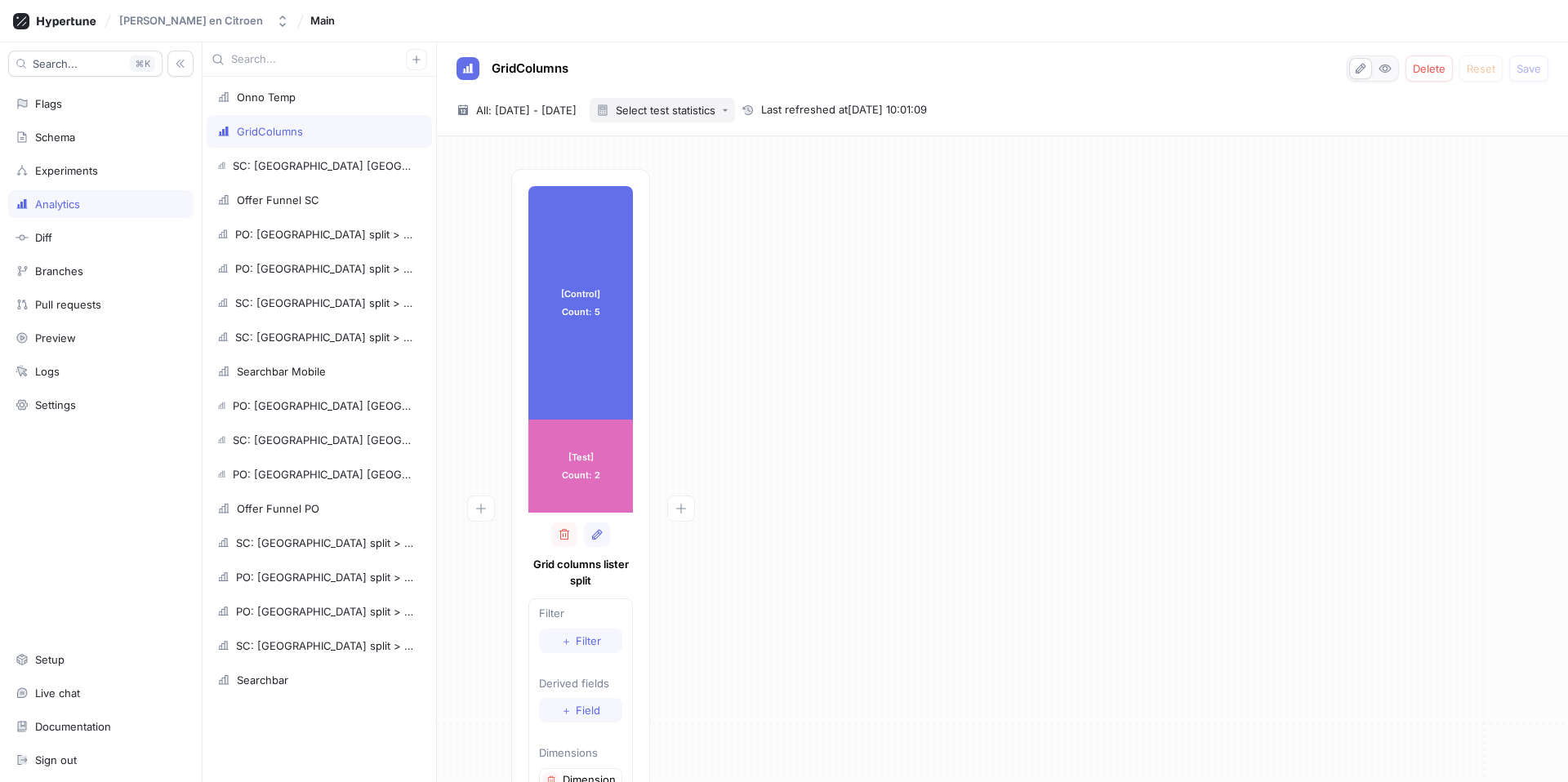
click at [679, 107] on div "Select test statistics" at bounding box center [665, 110] width 99 height 11
click at [692, 137] on span "90% confidence level" at bounding box center [720, 143] width 111 height 14
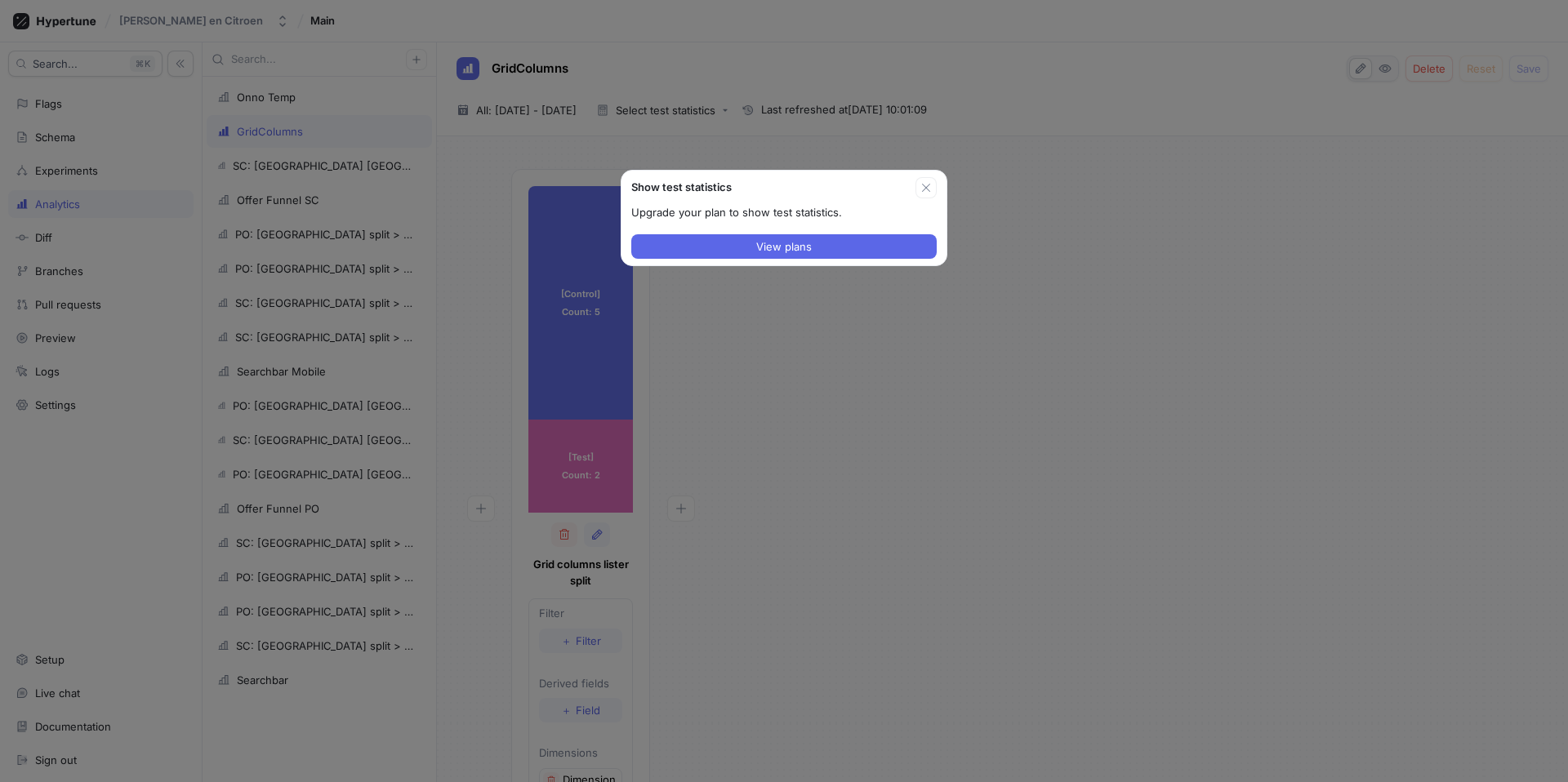
click at [924, 182] on icon "button" at bounding box center [926, 187] width 13 height 13
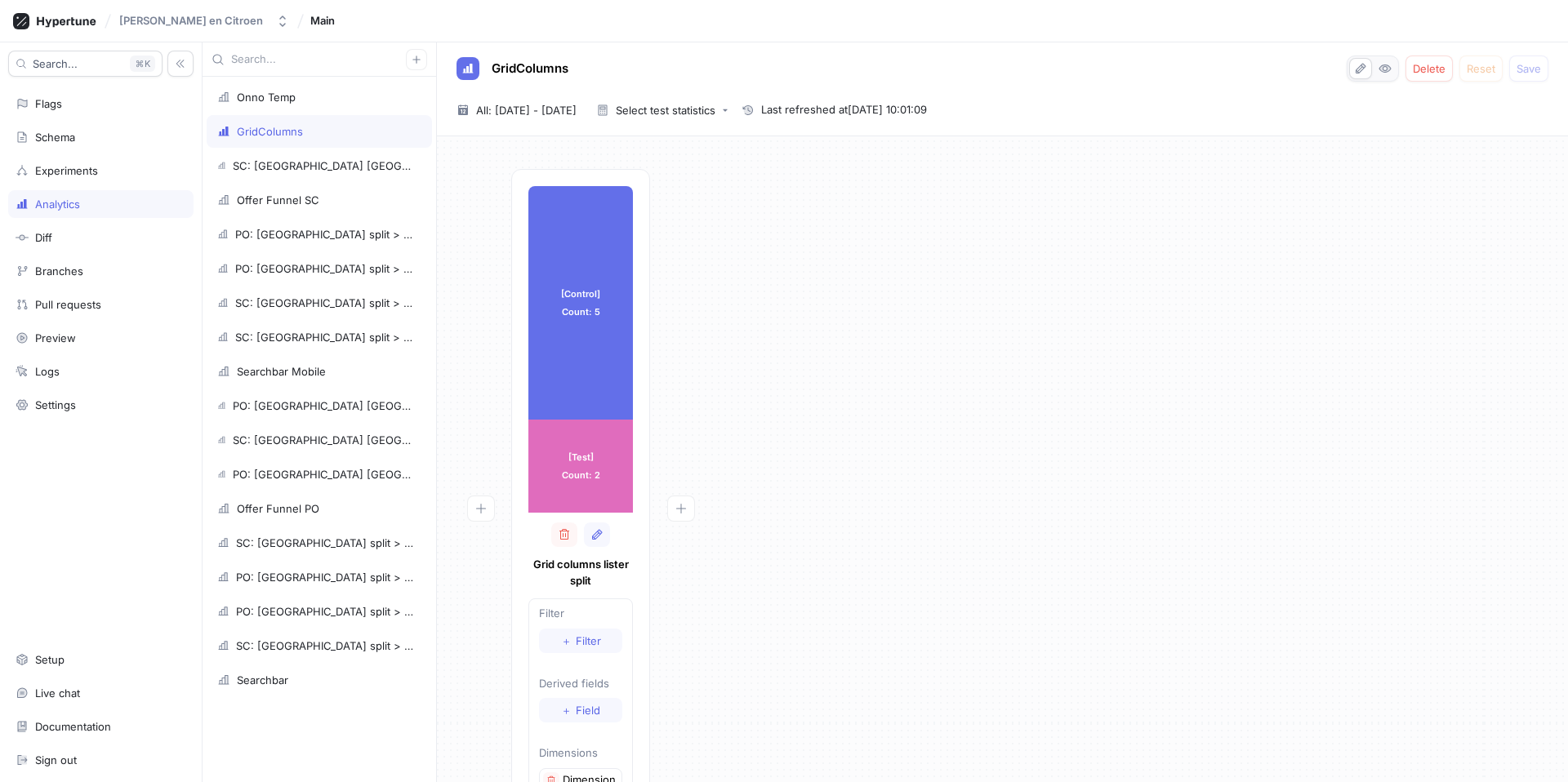
drag, startPoint x: 51, startPoint y: 245, endPoint x: 194, endPoint y: 237, distance: 143.2
click at [51, 245] on div "Diff" at bounding box center [101, 237] width 186 height 28
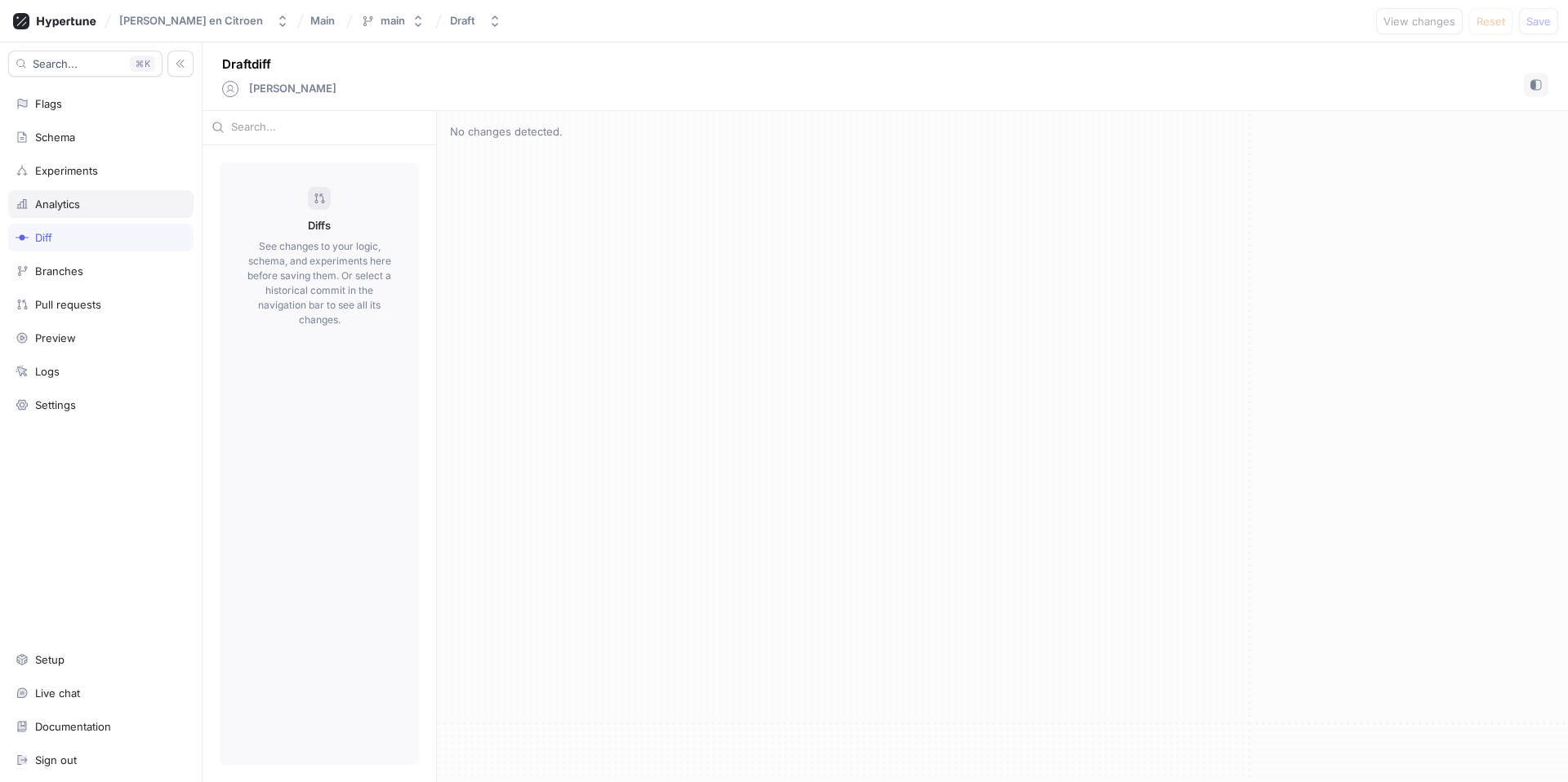
click at [112, 204] on div "Analytics" at bounding box center [100, 204] width 171 height 13
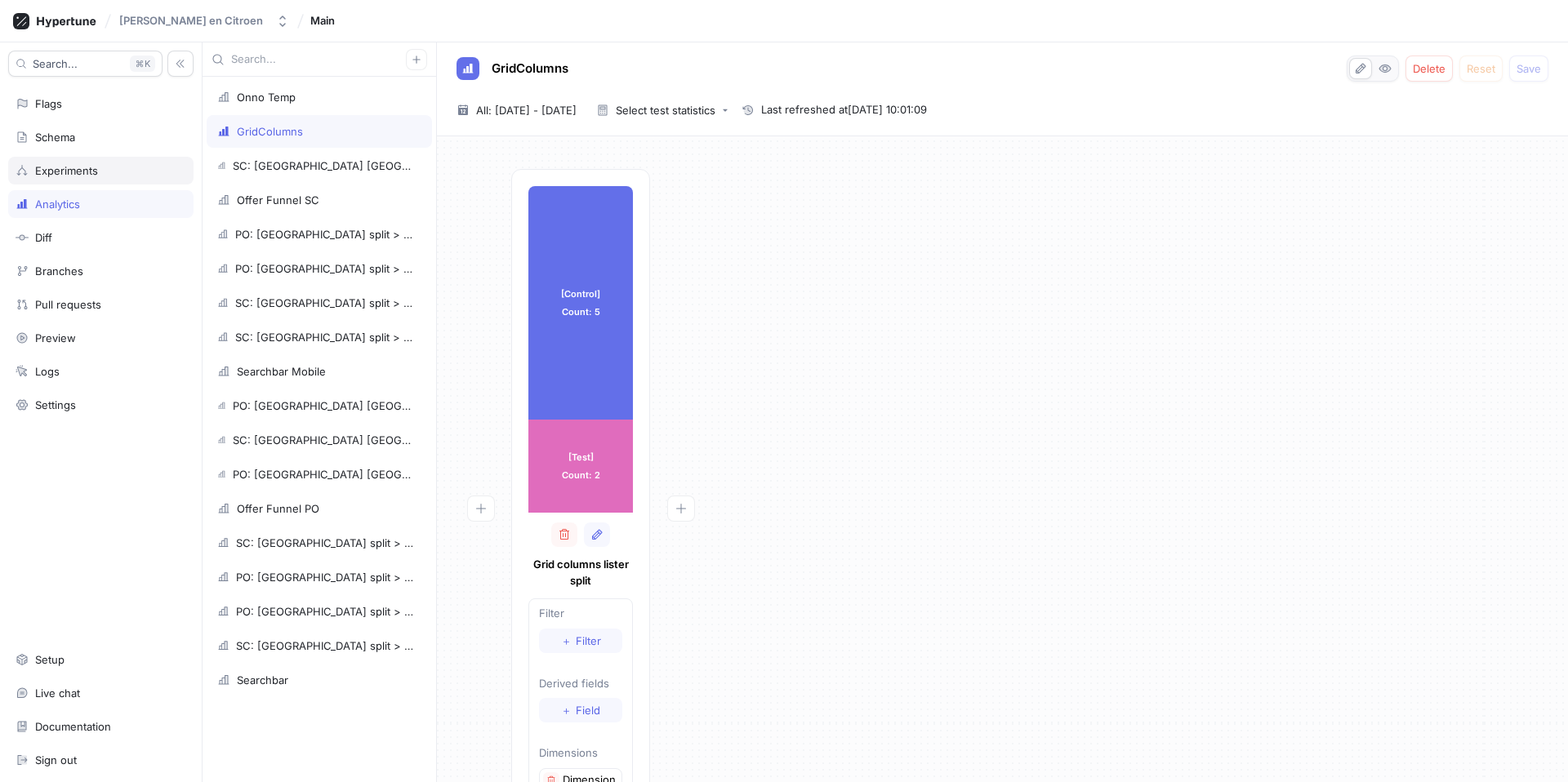
click at [90, 178] on div "Experiments" at bounding box center [101, 170] width 186 height 28
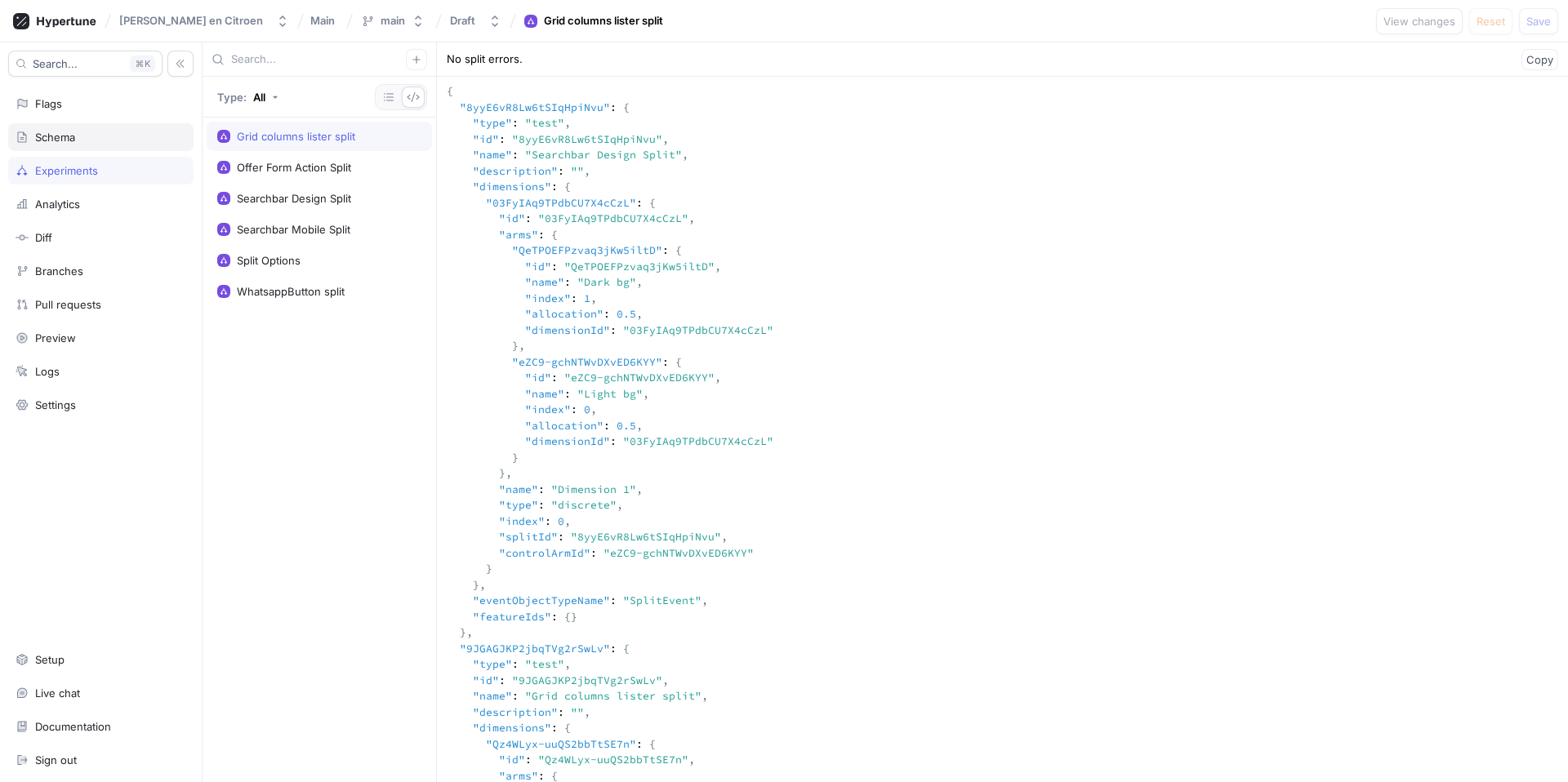
click at [86, 142] on div "Schema" at bounding box center [100, 137] width 171 height 13
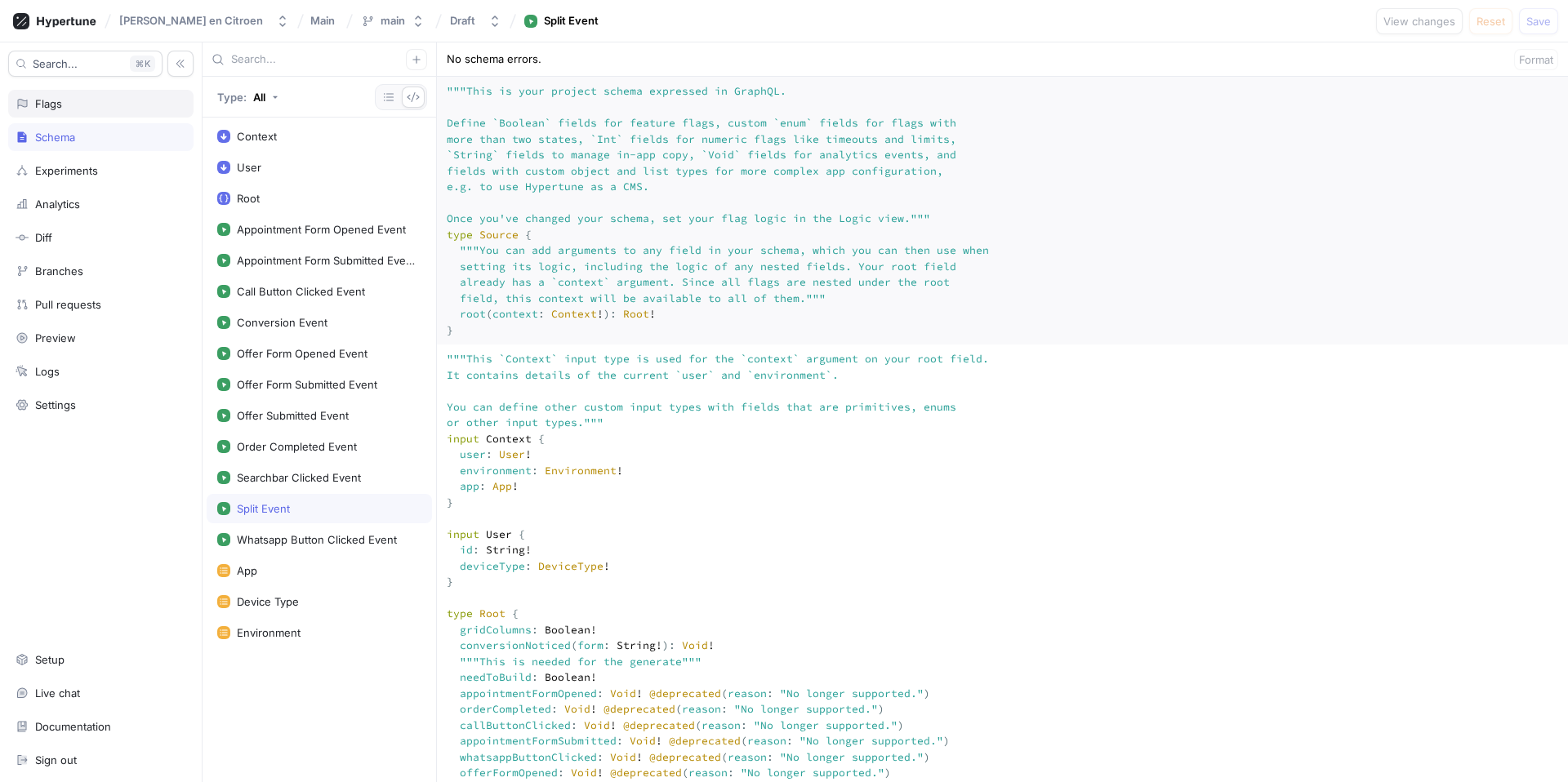
click at [91, 107] on div "Flags" at bounding box center [100, 103] width 171 height 13
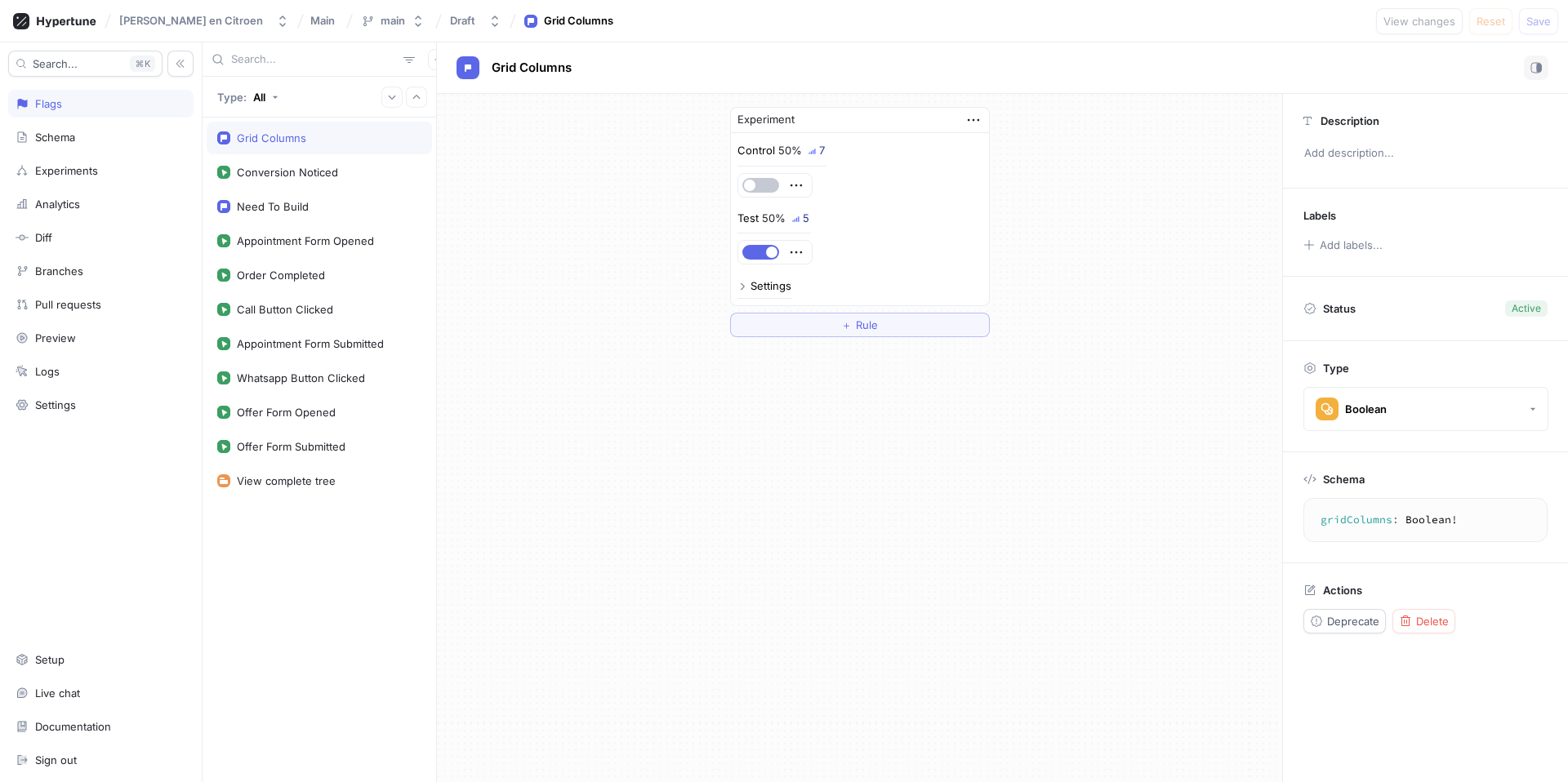
click at [273, 133] on div "Grid Columns" at bounding box center [272, 137] width 70 height 13
drag, startPoint x: 83, startPoint y: 198, endPoint x: 309, endPoint y: 194, distance: 226.0
click at [83, 198] on div "Analytics" at bounding box center [100, 204] width 171 height 13
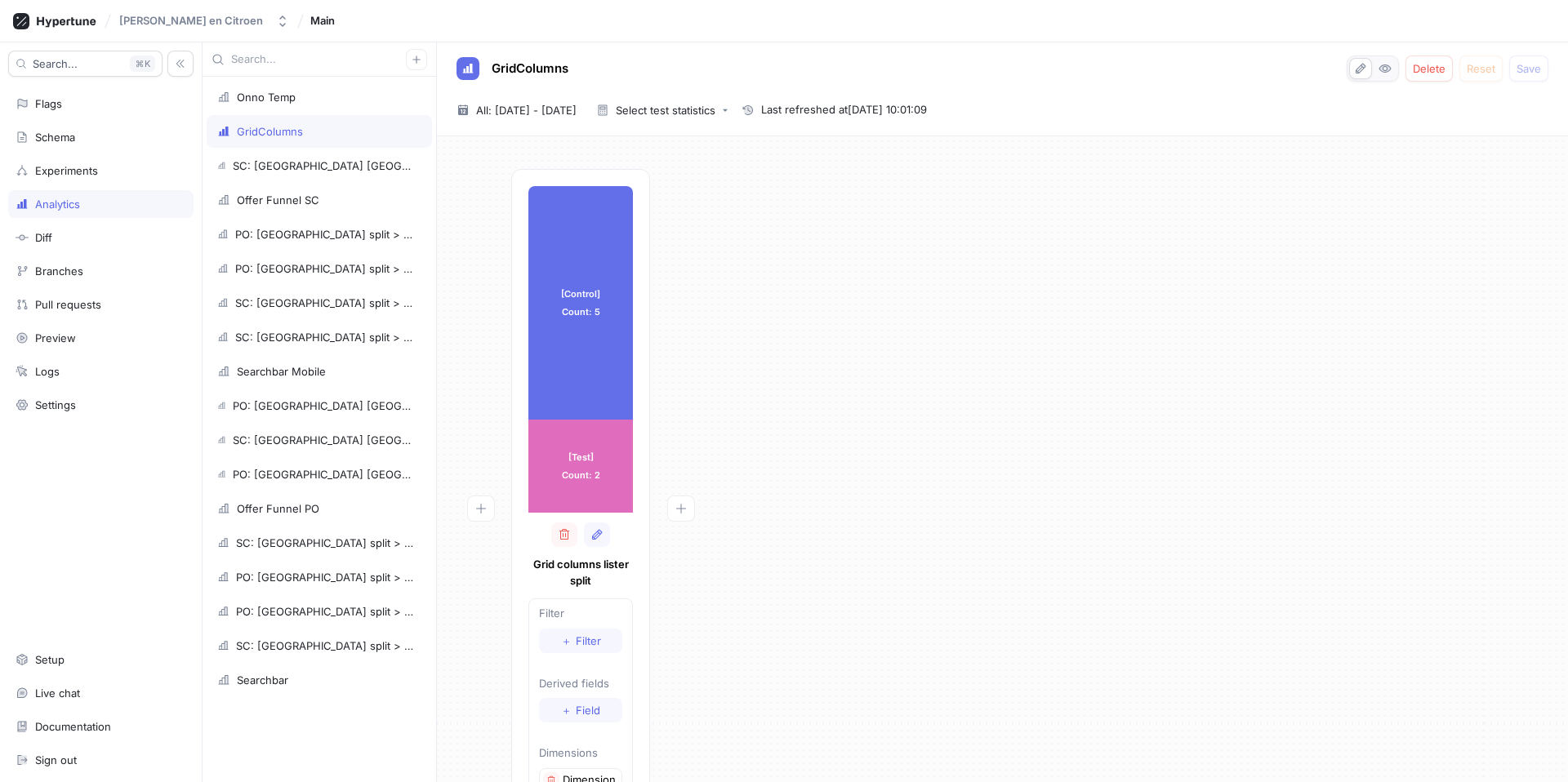
click at [804, 227] on div "[Control] Count: 5 [Control] Count: 5 [Test] Count: 2 [Test] Count: 2 Grid colu…" at bounding box center [1002, 533] width 1106 height 728
click at [47, 114] on div "Flags" at bounding box center [101, 103] width 186 height 28
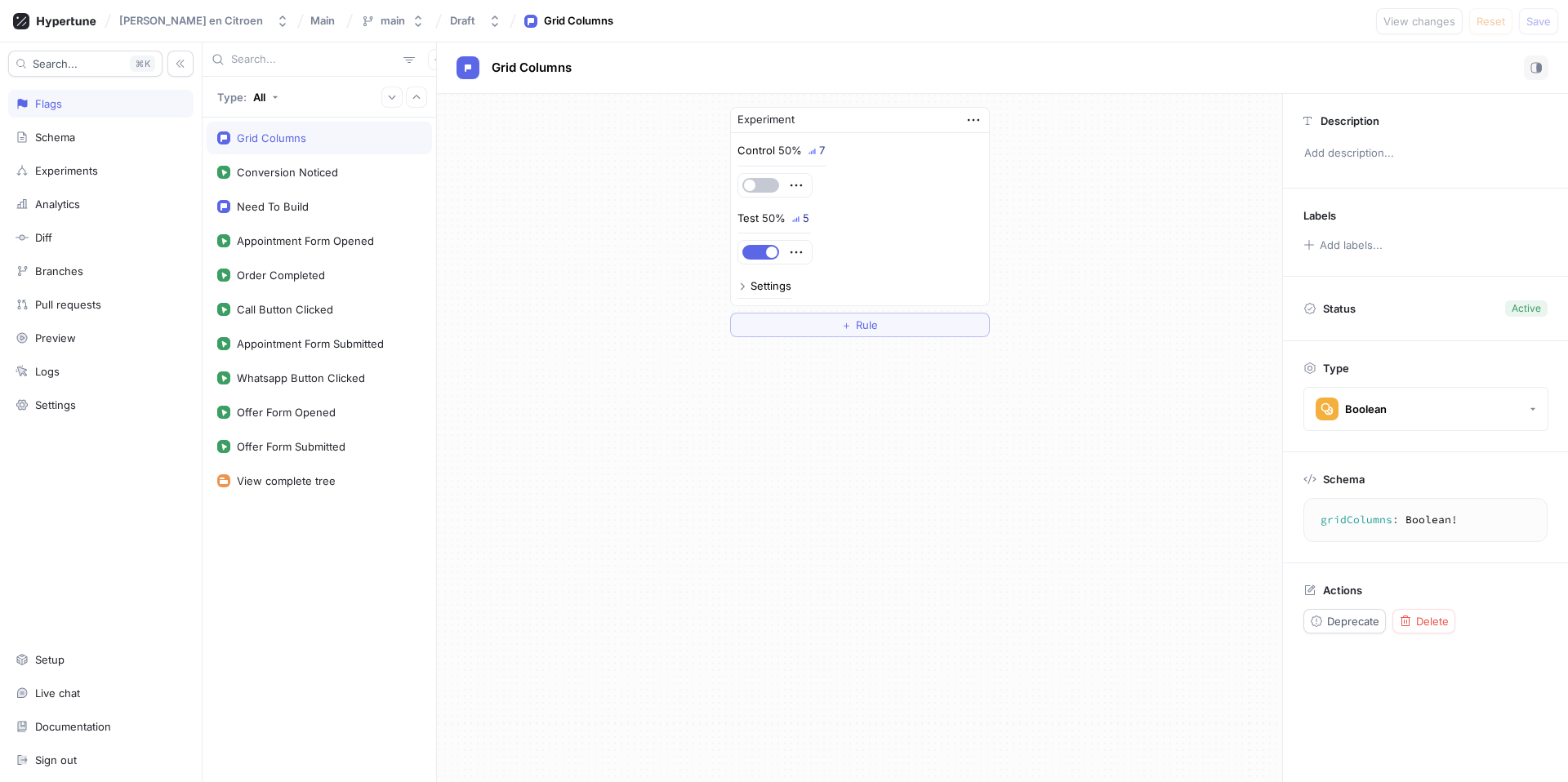
click at [764, 153] on p "Control" at bounding box center [756, 150] width 37 height 16
click at [89, 171] on div "Experiments" at bounding box center [66, 170] width 63 height 13
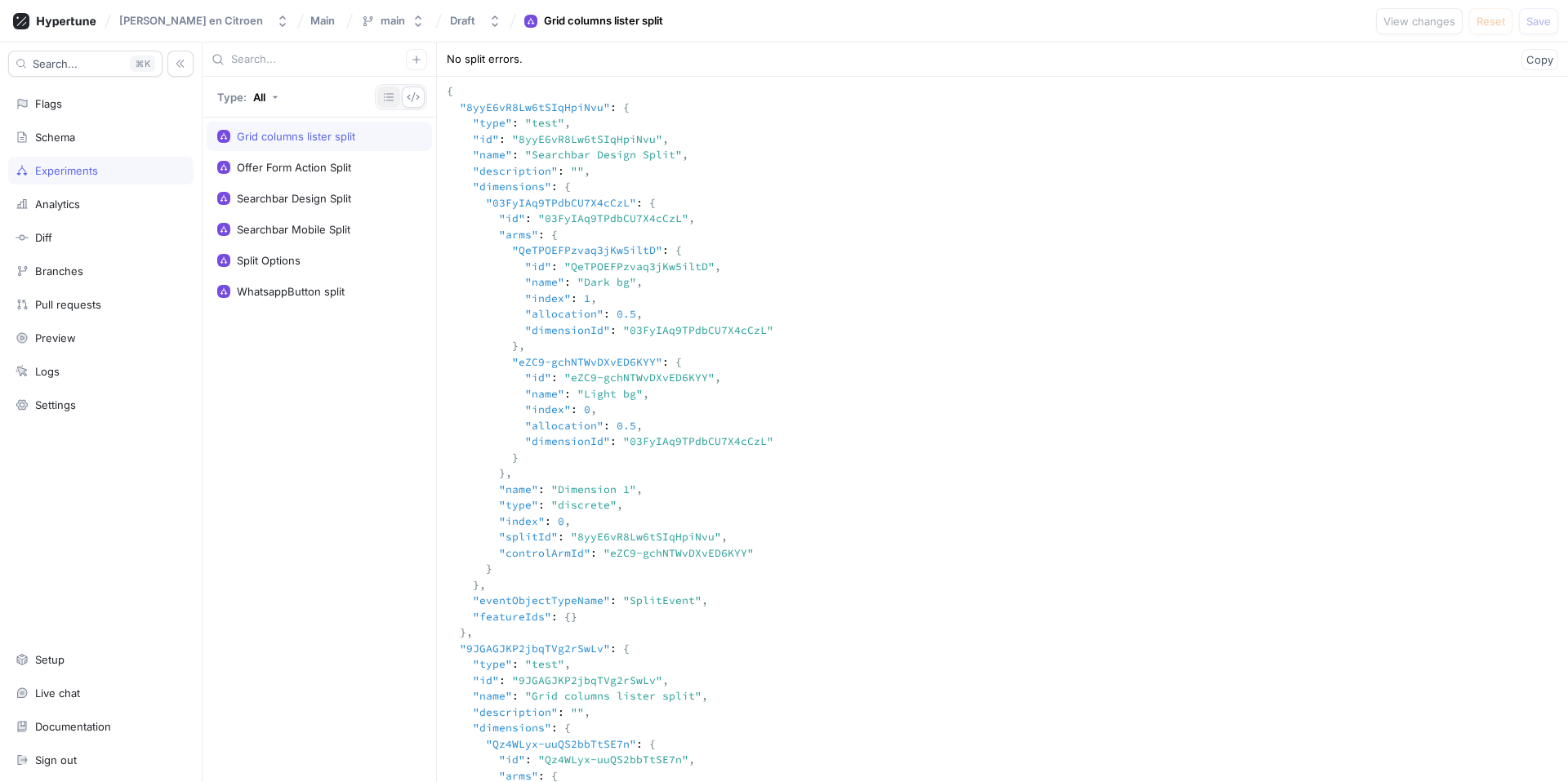
click at [396, 95] on button "button" at bounding box center [389, 97] width 23 height 21
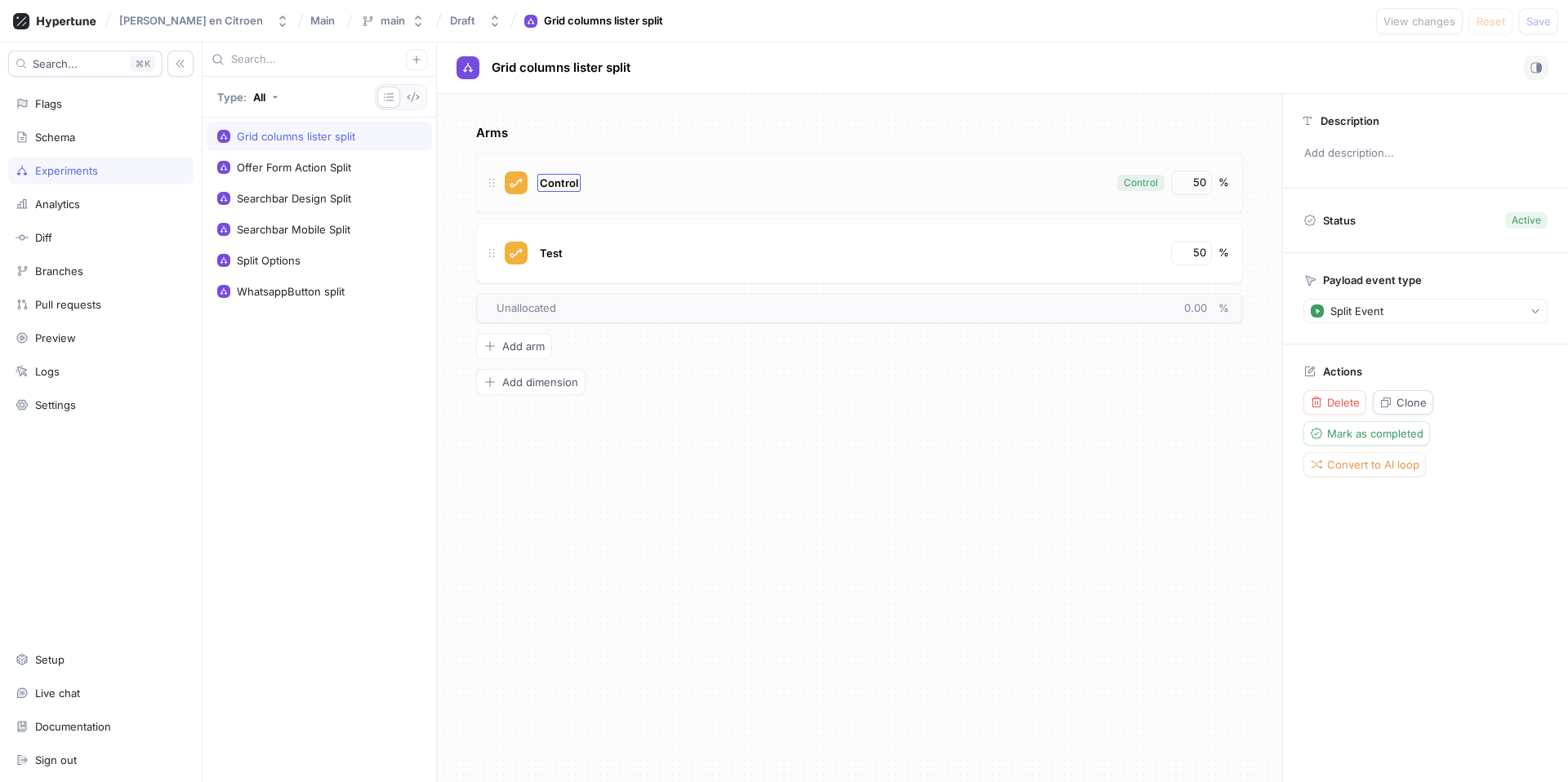
click at [558, 182] on span "Control" at bounding box center [558, 182] width 38 height 13
type input "1 column"
click at [546, 244] on div "Test" at bounding box center [551, 253] width 28 height 18
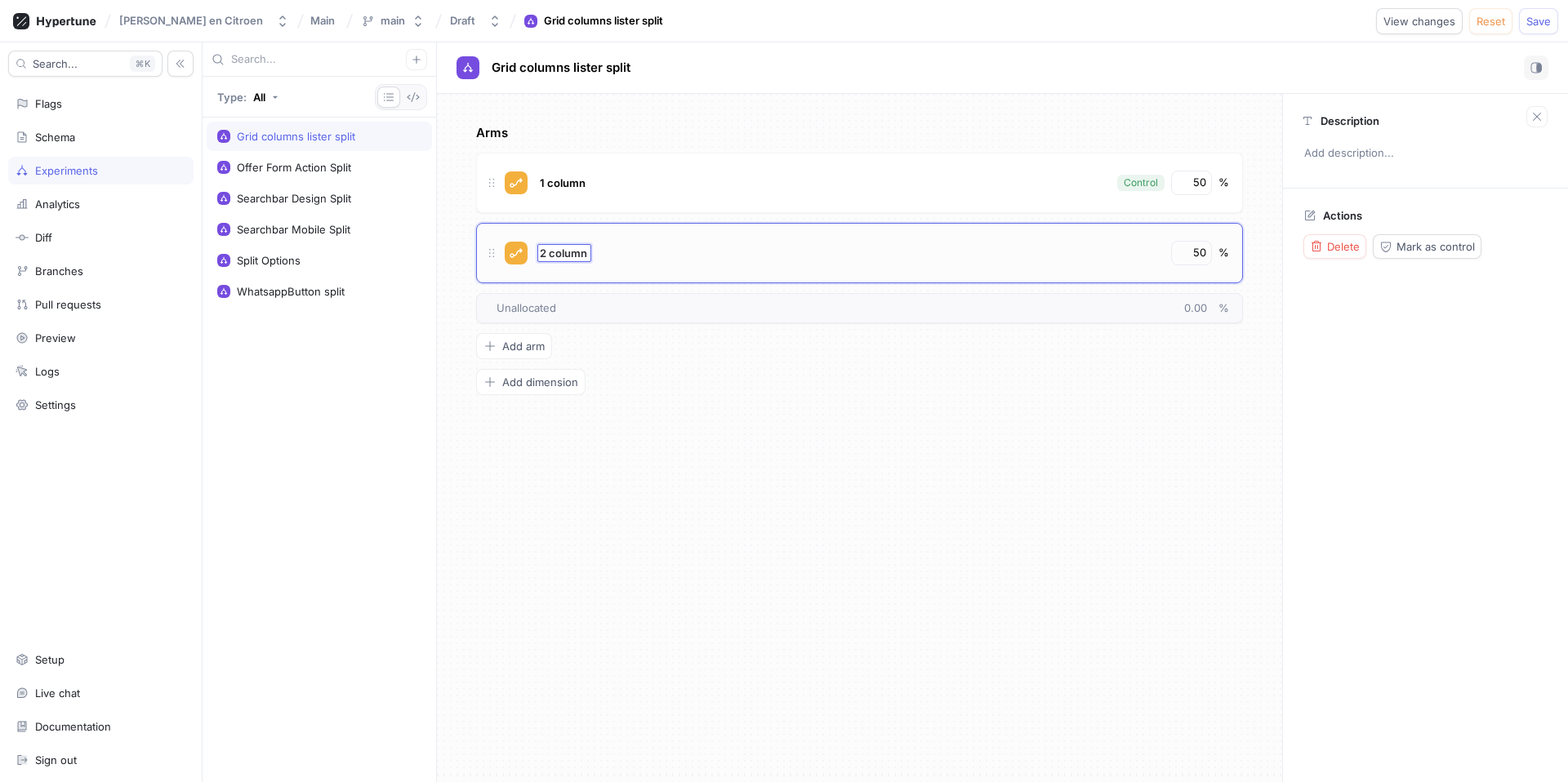
type input "2 columns"
click at [1550, 33] on div "[PERSON_NAME] en Citroen Main main Draft Grid columns lister split View changes…" at bounding box center [784, 21] width 1568 height 42
click at [1548, 31] on button "Save" at bounding box center [1539, 21] width 39 height 26
click at [31, 109] on div "Flags" at bounding box center [100, 103] width 171 height 13
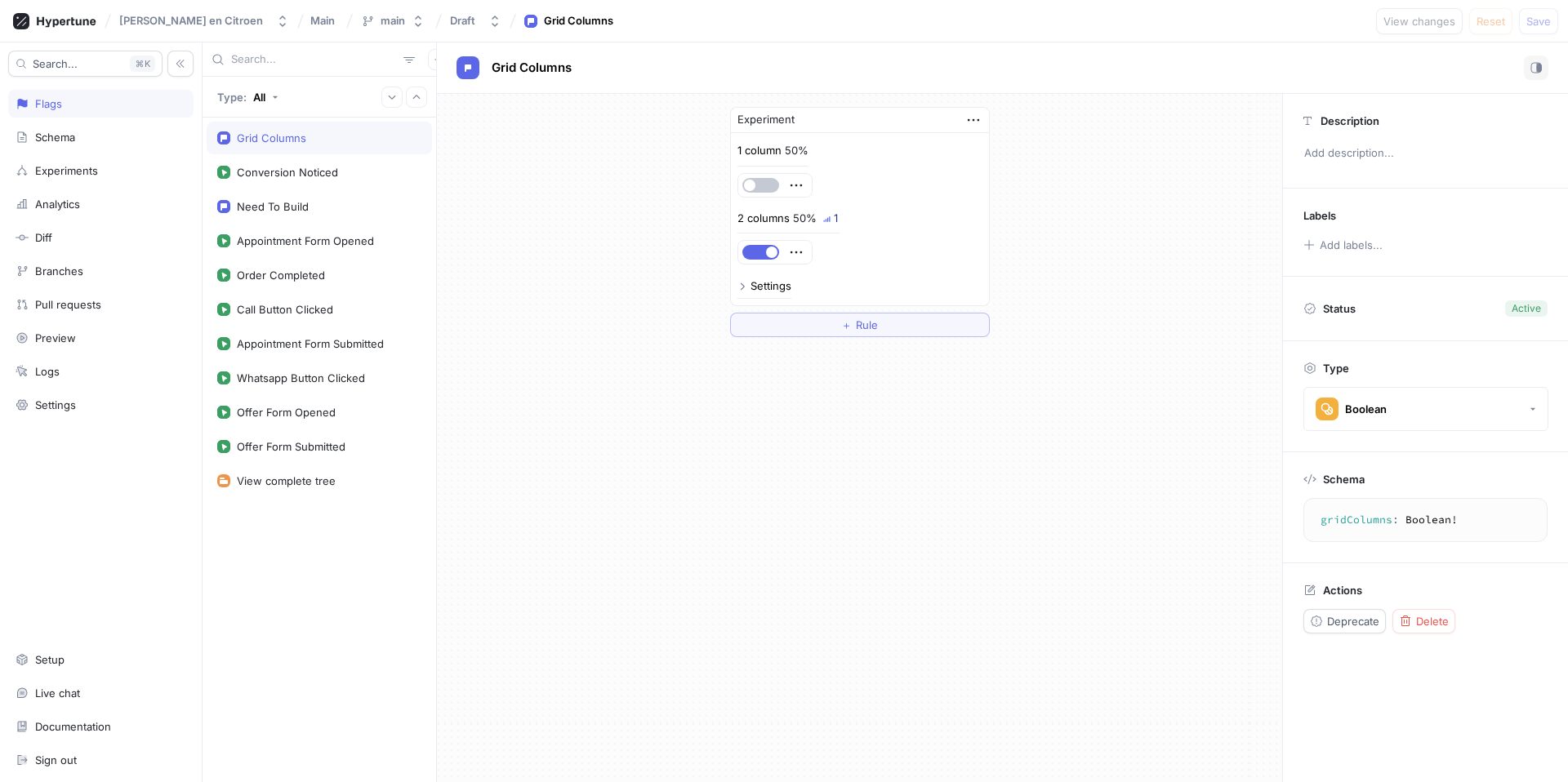
click at [654, 266] on div "Experiment 1 column 50% 2 columns 50% 1 Settings ＋ Rule" at bounding box center [860, 222] width 845 height 256
click at [64, 201] on div "Analytics" at bounding box center [57, 204] width 45 height 13
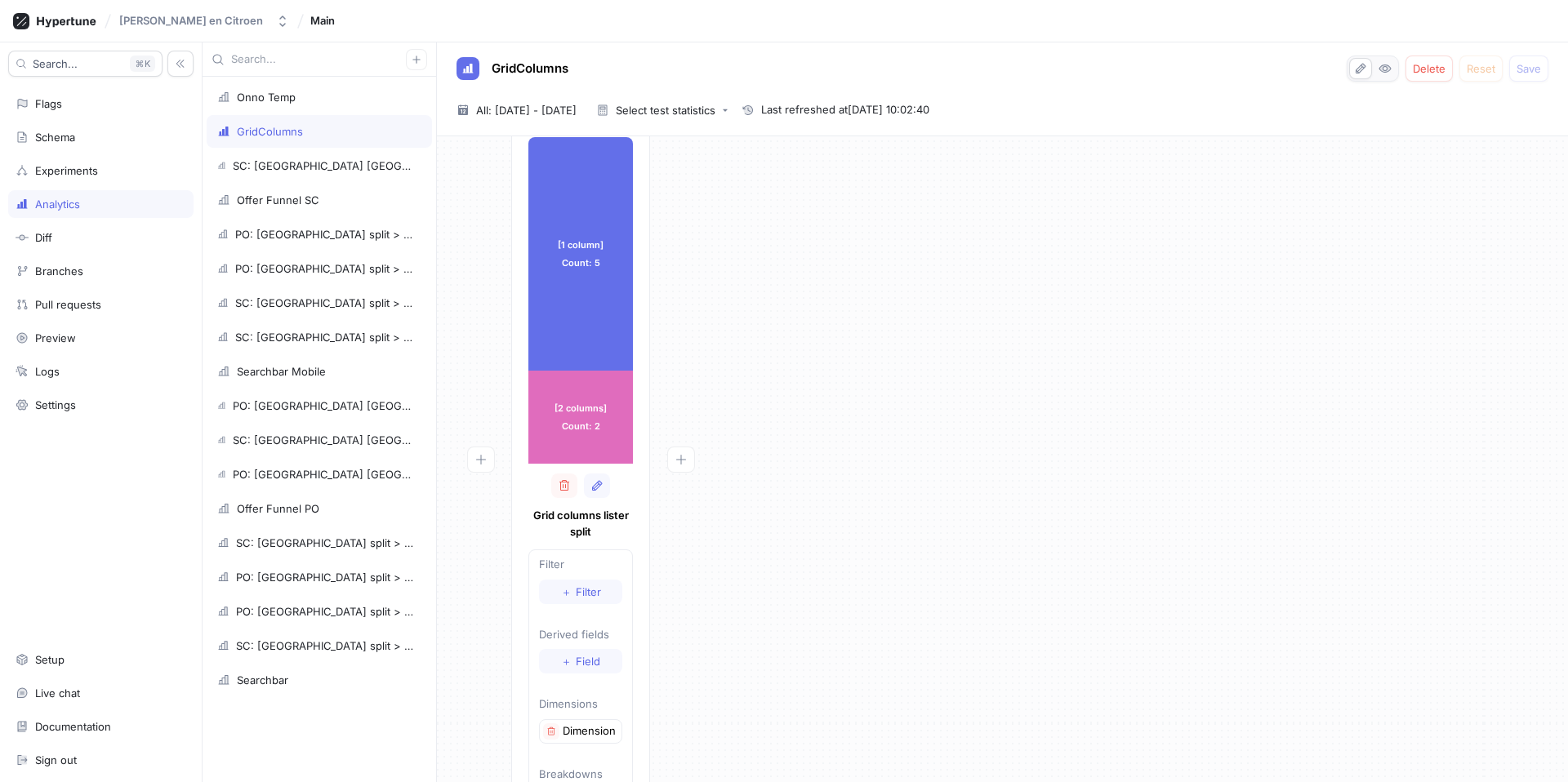
scroll to position [87, 0]
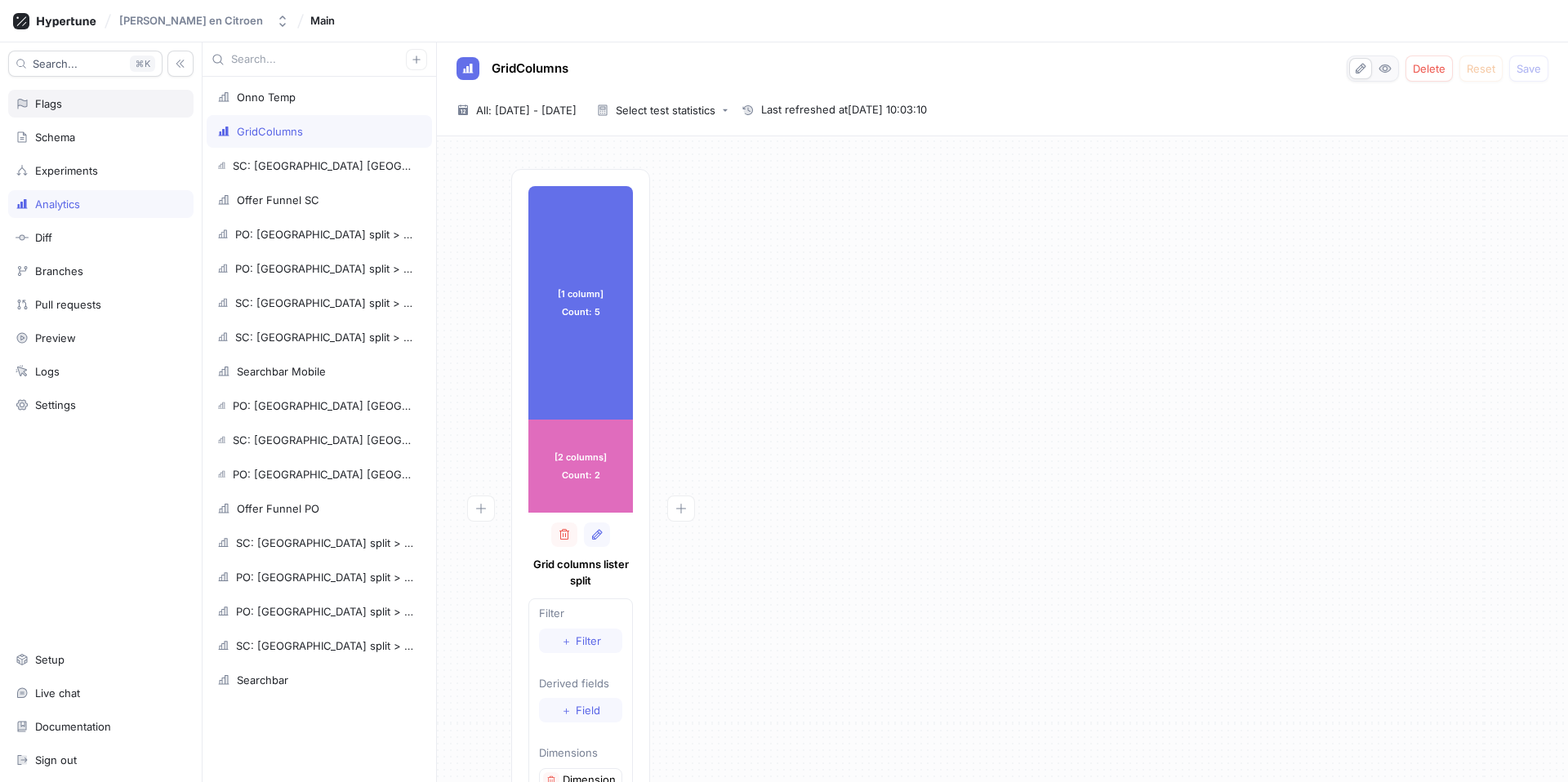
click at [68, 103] on div "Flags" at bounding box center [100, 103] width 171 height 13
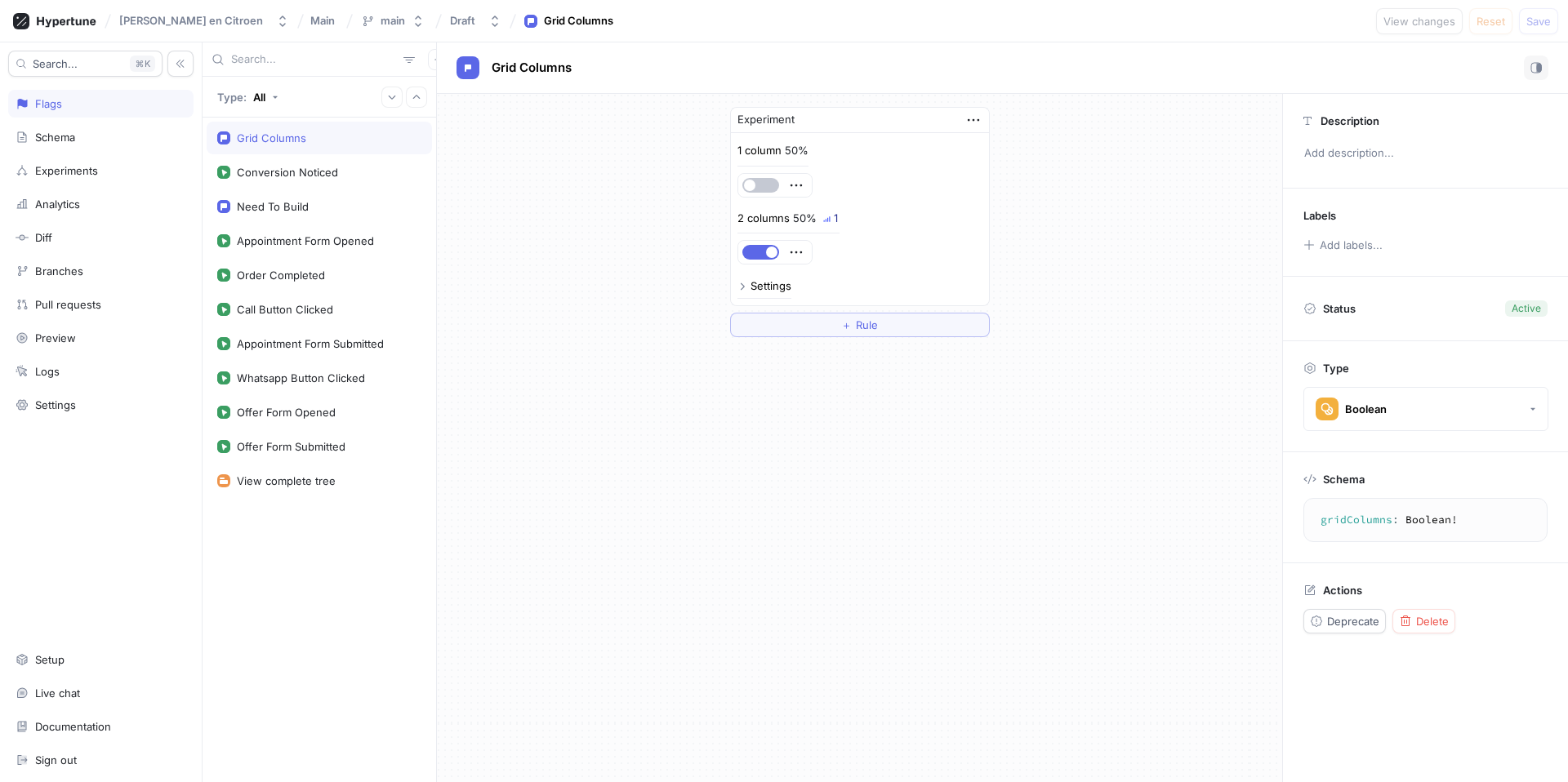
click at [746, 443] on div "Experiment 1 column 50% 2 columns 50% 1 Settings ＋ Rule" at bounding box center [860, 438] width 845 height 689
click at [910, 385] on div "Experiment 1 column 50% 2 columns 50% 1 Settings ＋ Rule" at bounding box center [860, 438] width 845 height 689
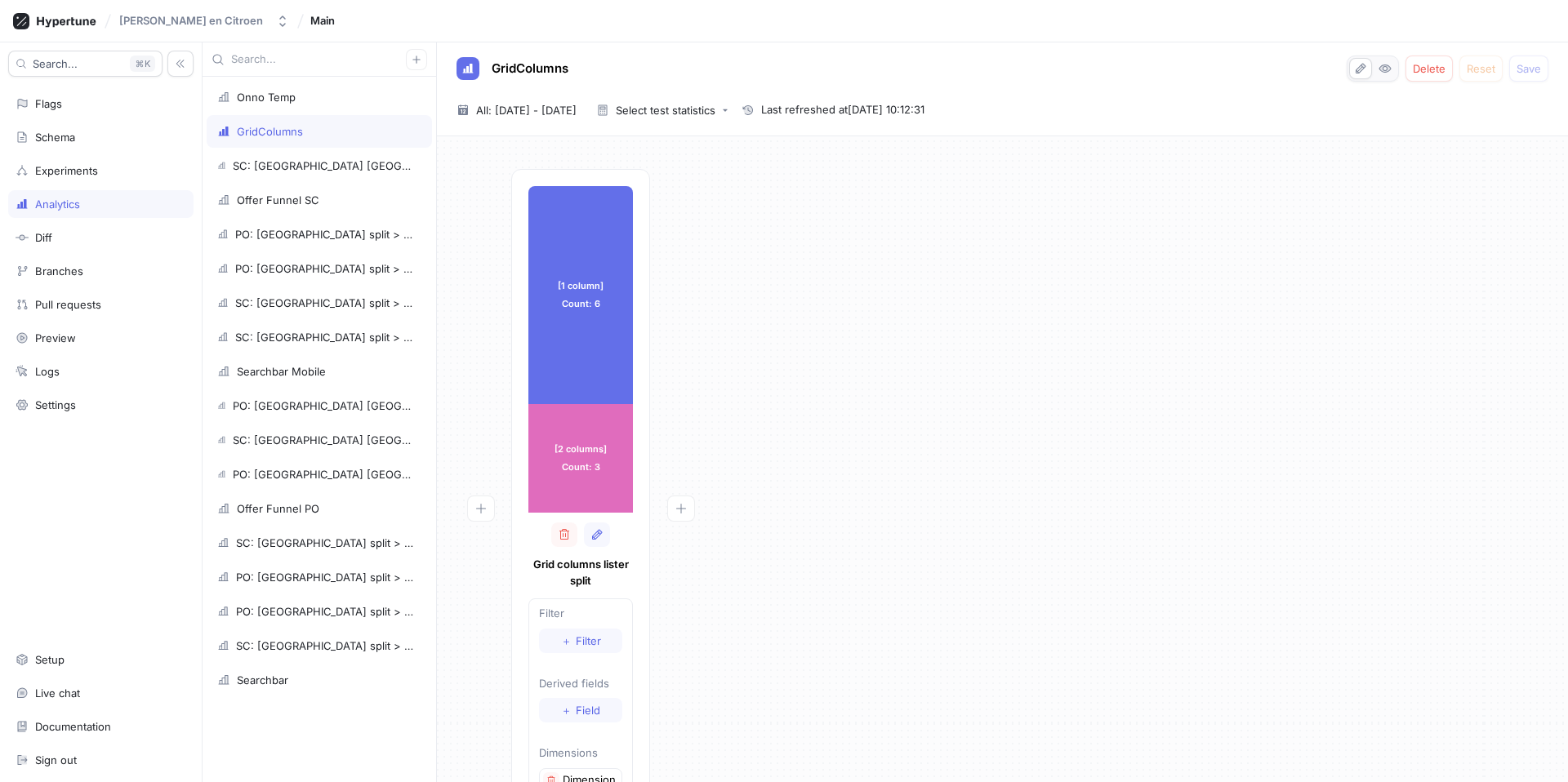
click at [1000, 356] on div "[1 column] Count: 6 [1 column] Count: 6 [2 columns] Count: 3 [2 columns] Count:…" at bounding box center [1002, 533] width 1106 height 728
